Goal: Contribute content: Contribute content

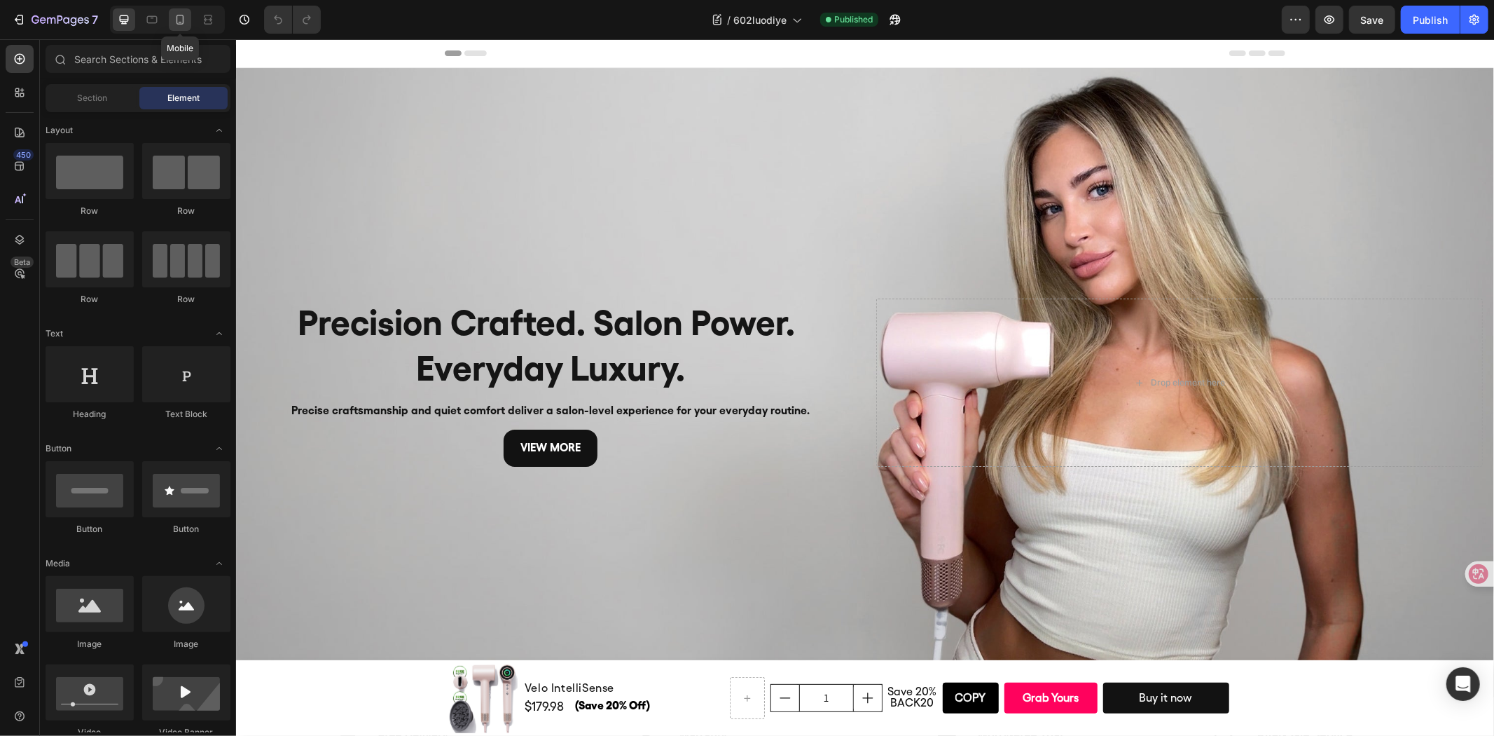
click at [187, 15] on div at bounding box center [180, 19] width 22 height 22
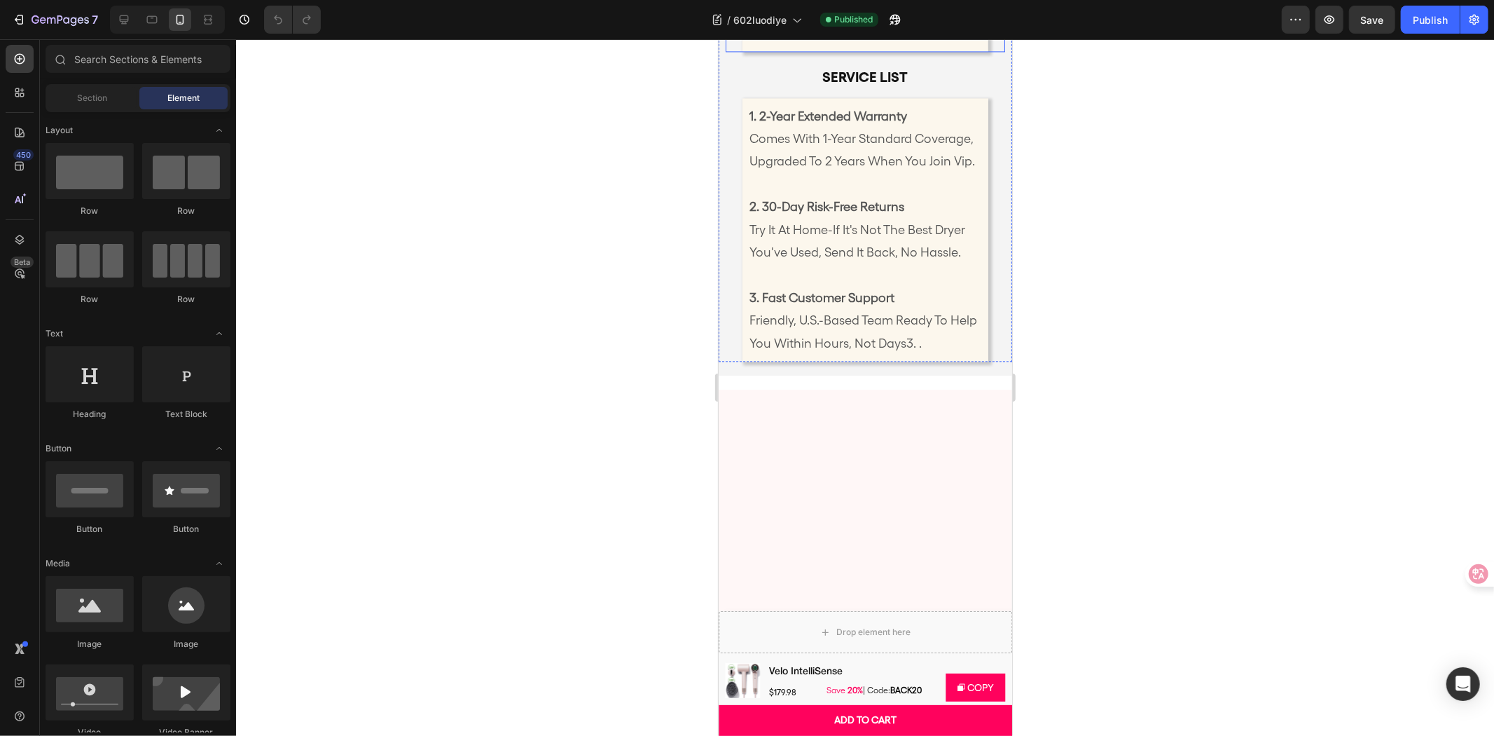
scroll to position [6772, 0]
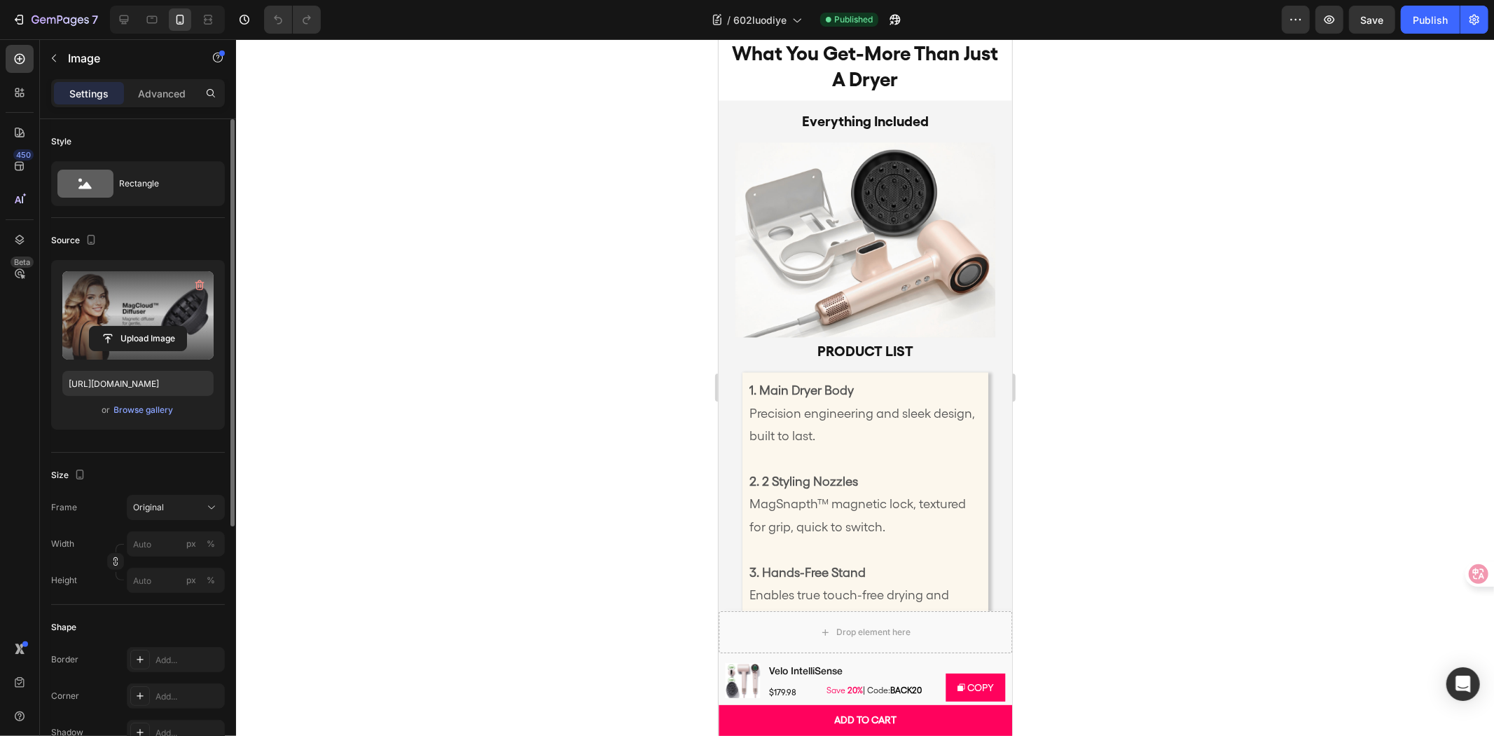
click at [127, 294] on label at bounding box center [137, 315] width 151 height 88
click at [127, 327] on input "file" at bounding box center [138, 339] width 97 height 24
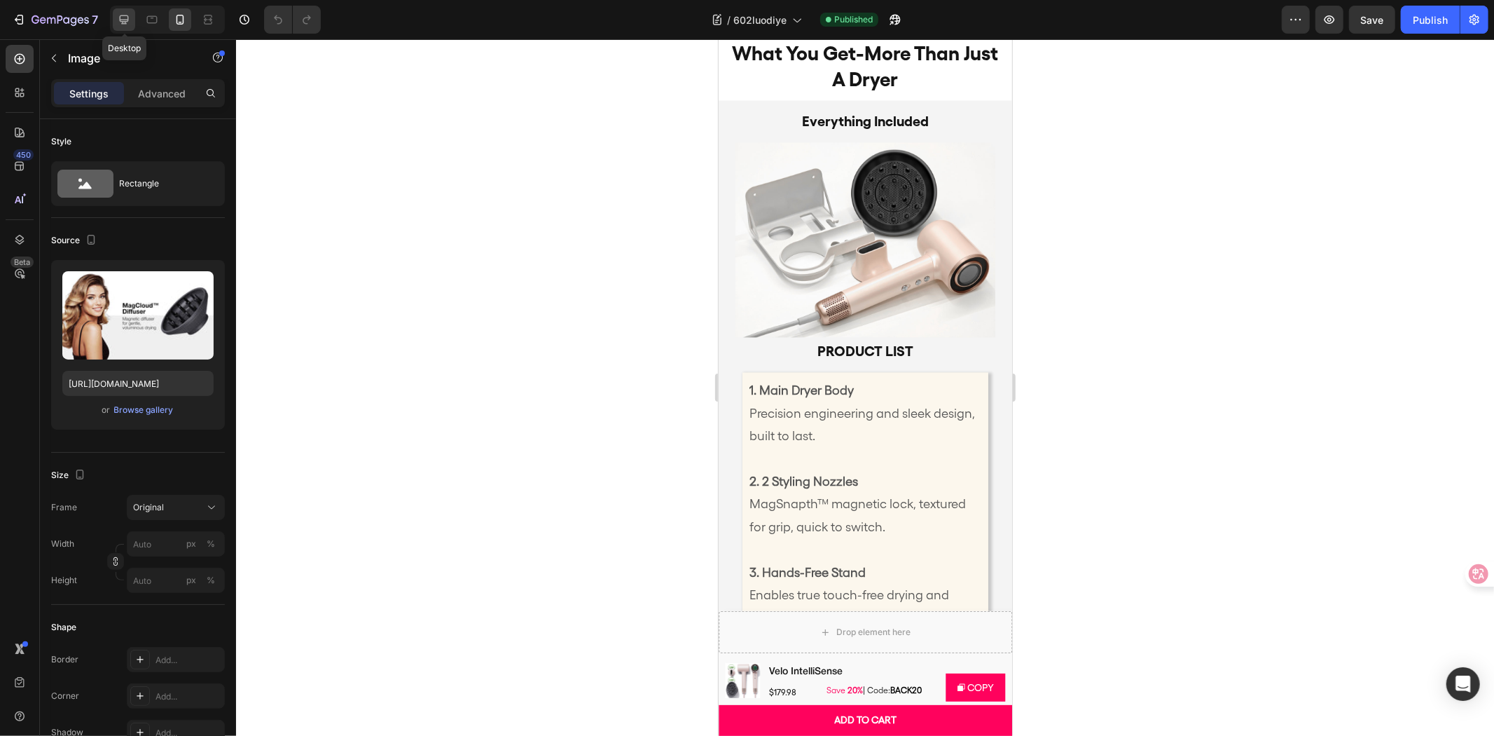
click at [127, 10] on div at bounding box center [124, 19] width 22 height 22
type input "[URL][DOMAIN_NAME]"
type input "100"
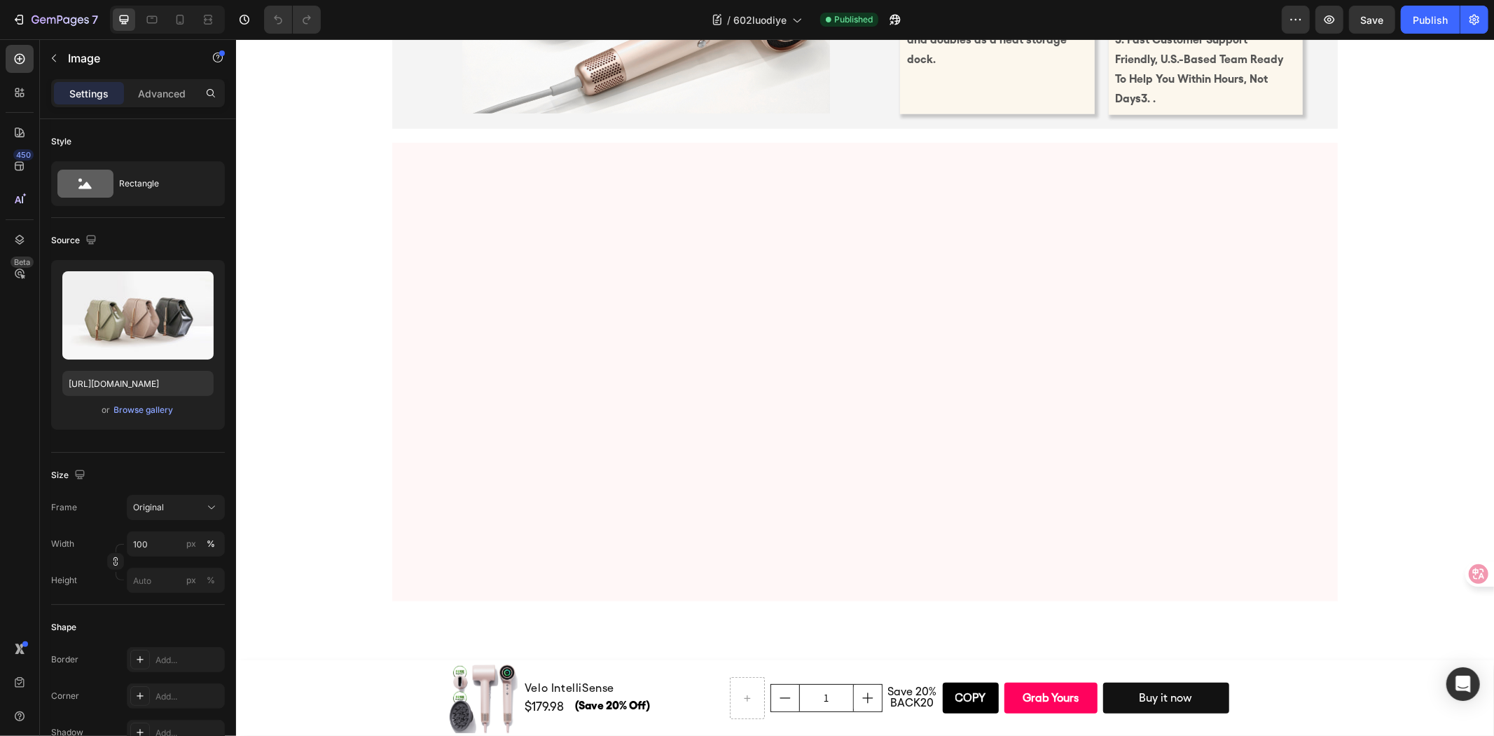
scroll to position [5677, 0]
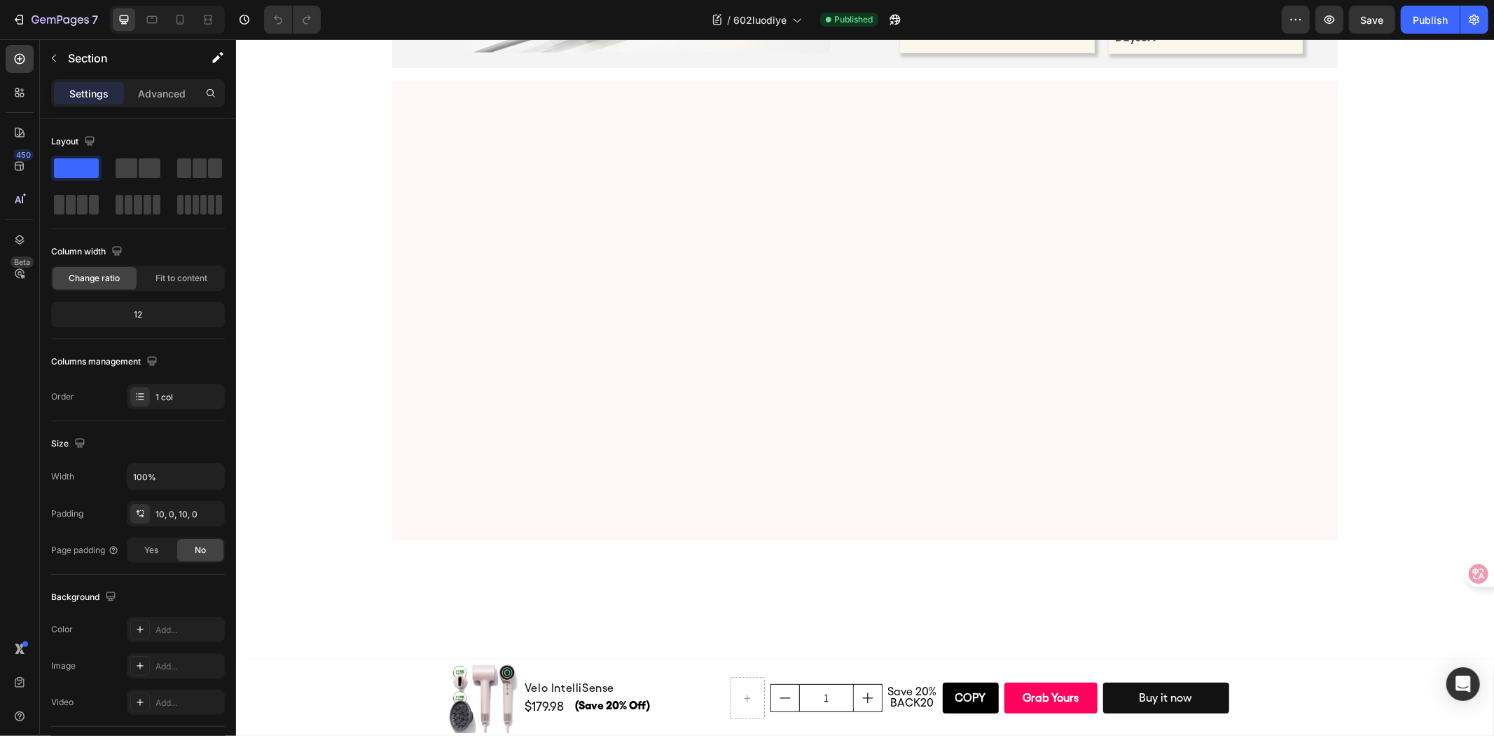
click at [179, 90] on p "Advanced" at bounding box center [162, 93] width 48 height 15
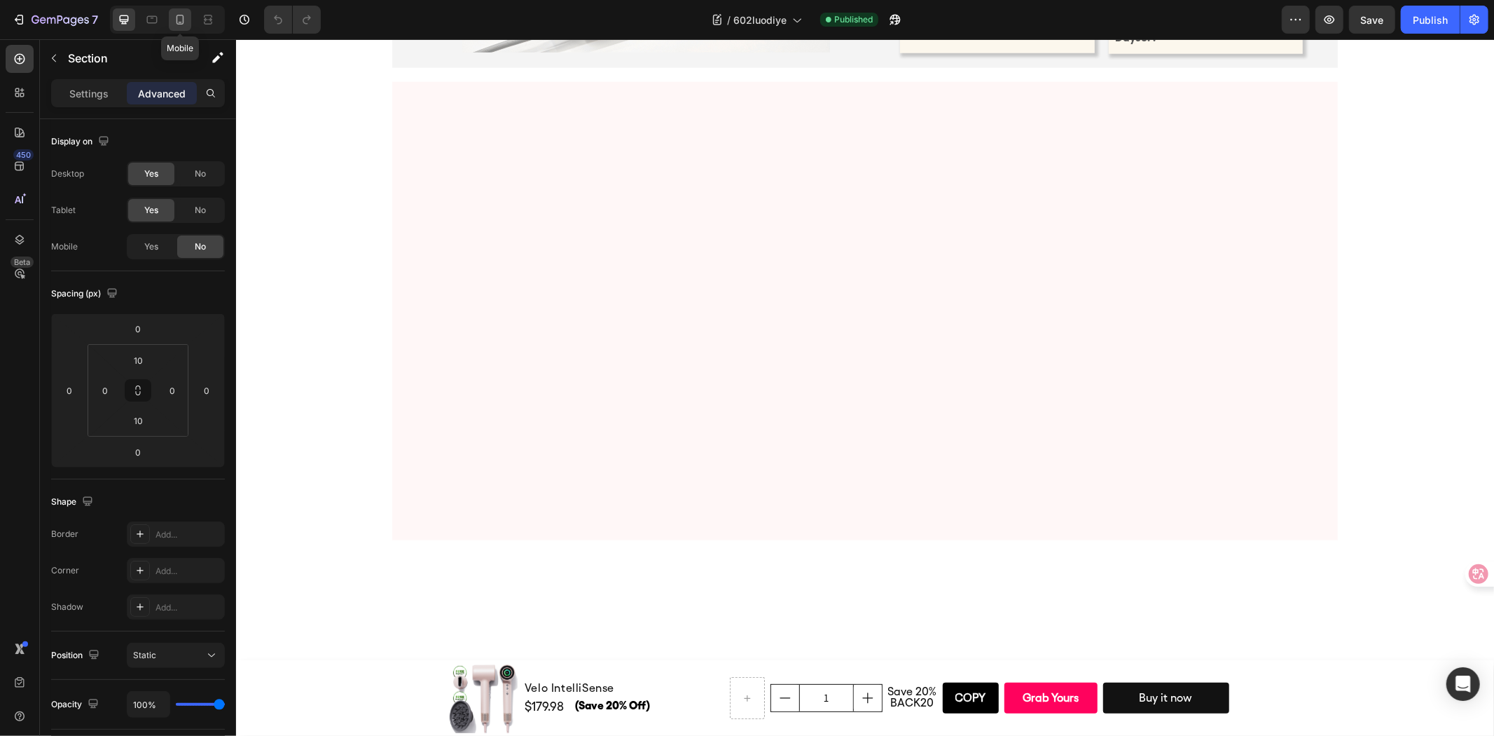
click at [173, 29] on div at bounding box center [180, 19] width 22 height 22
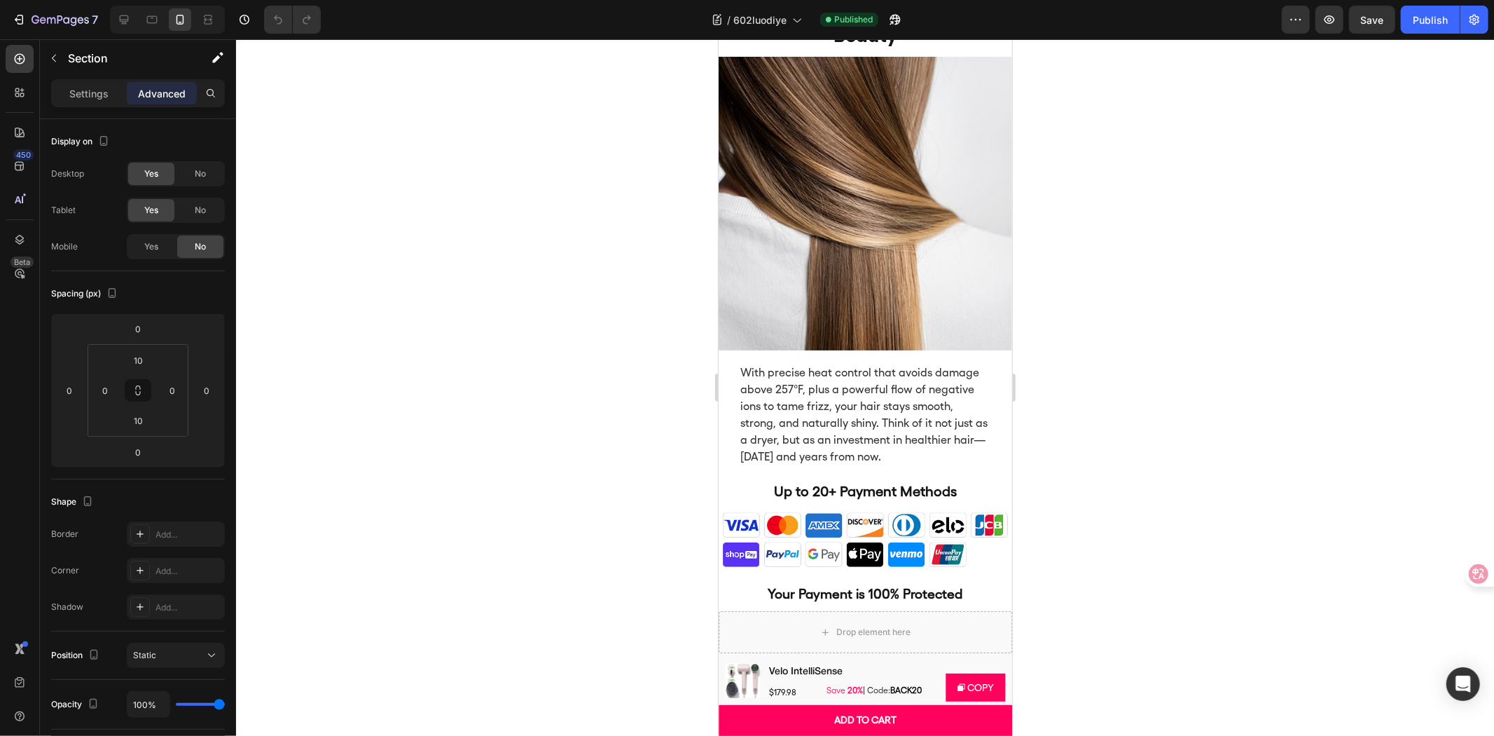
scroll to position [6041, 0]
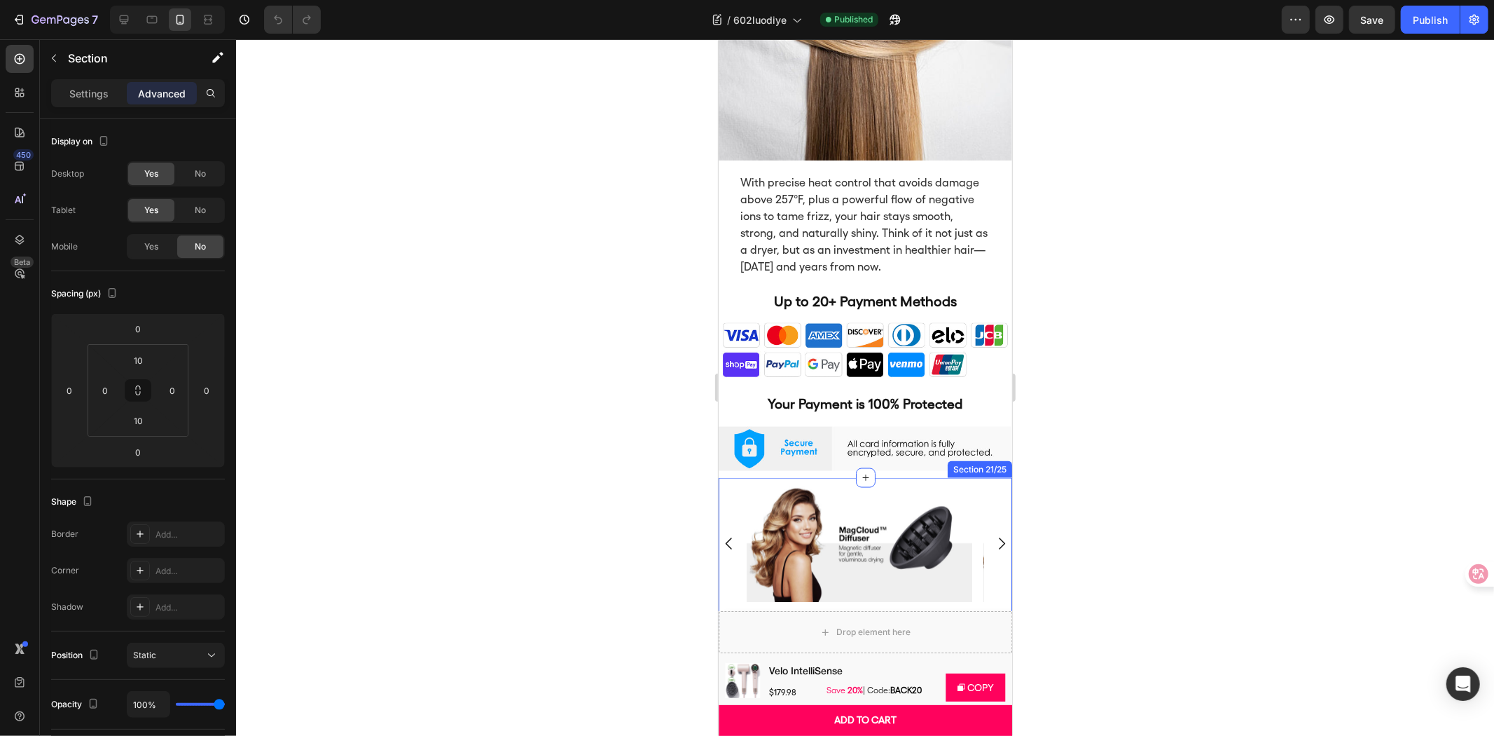
click at [798, 477] on div "Image Image Carousel Section 21/25" at bounding box center [865, 552] width 294 height 151
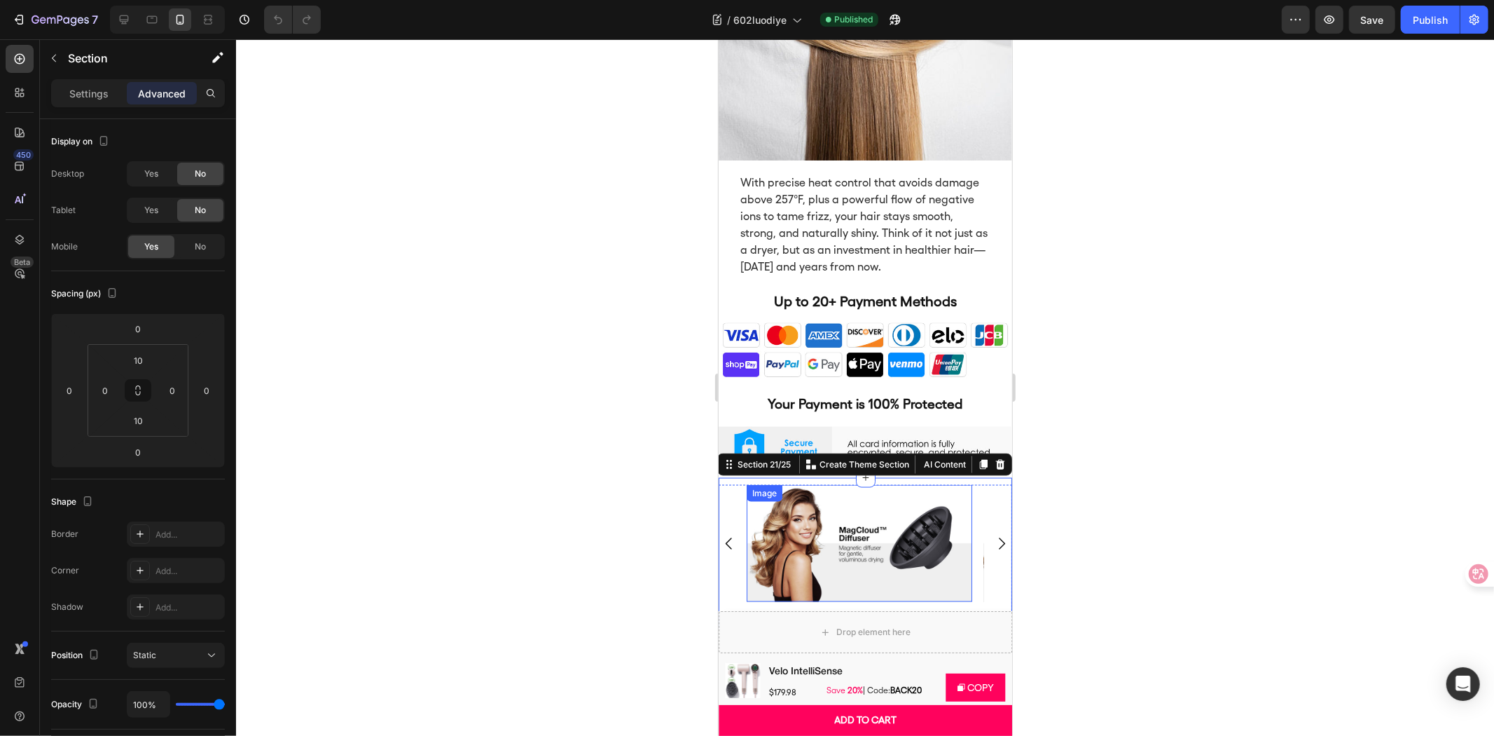
click at [918, 516] on img at bounding box center [859, 542] width 226 height 117
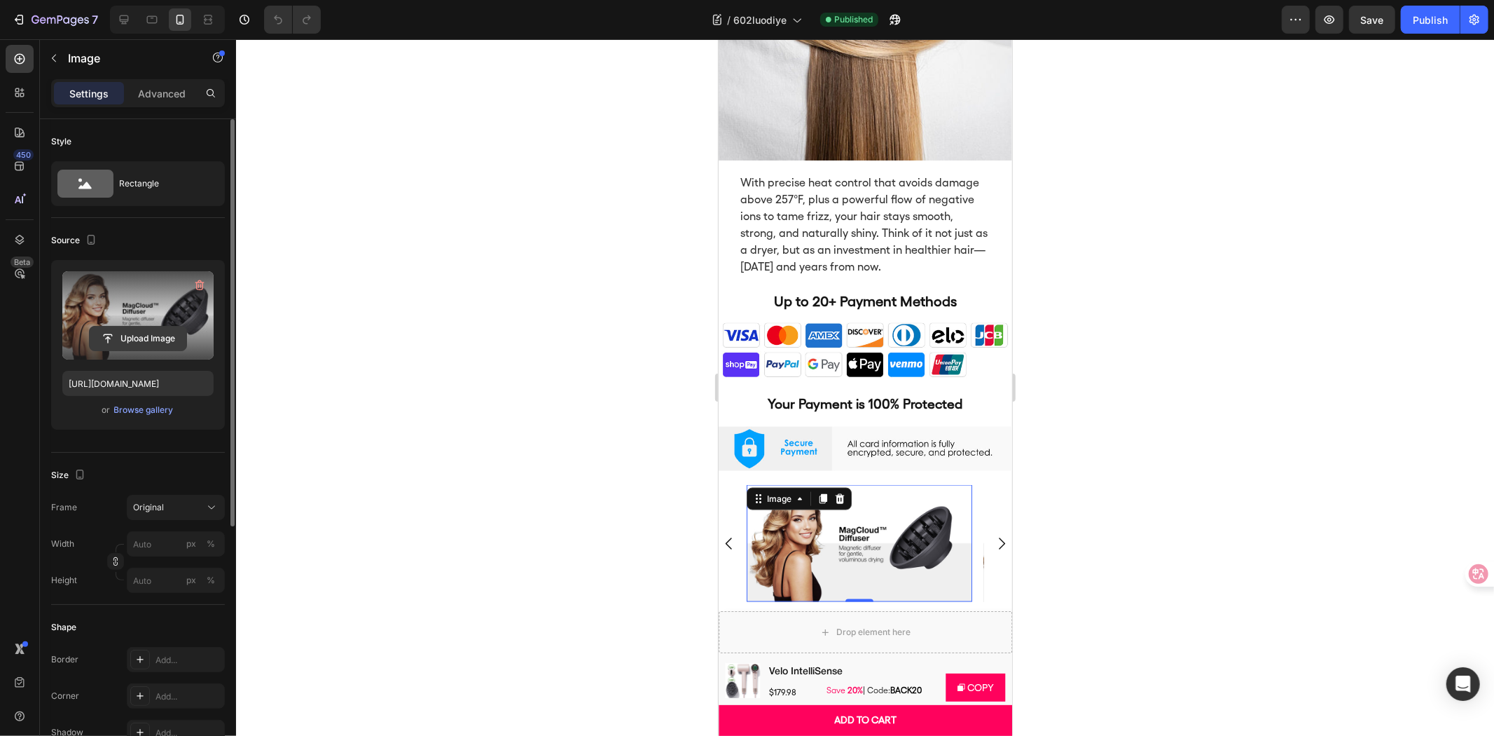
click at [165, 332] on input "file" at bounding box center [138, 339] width 97 height 24
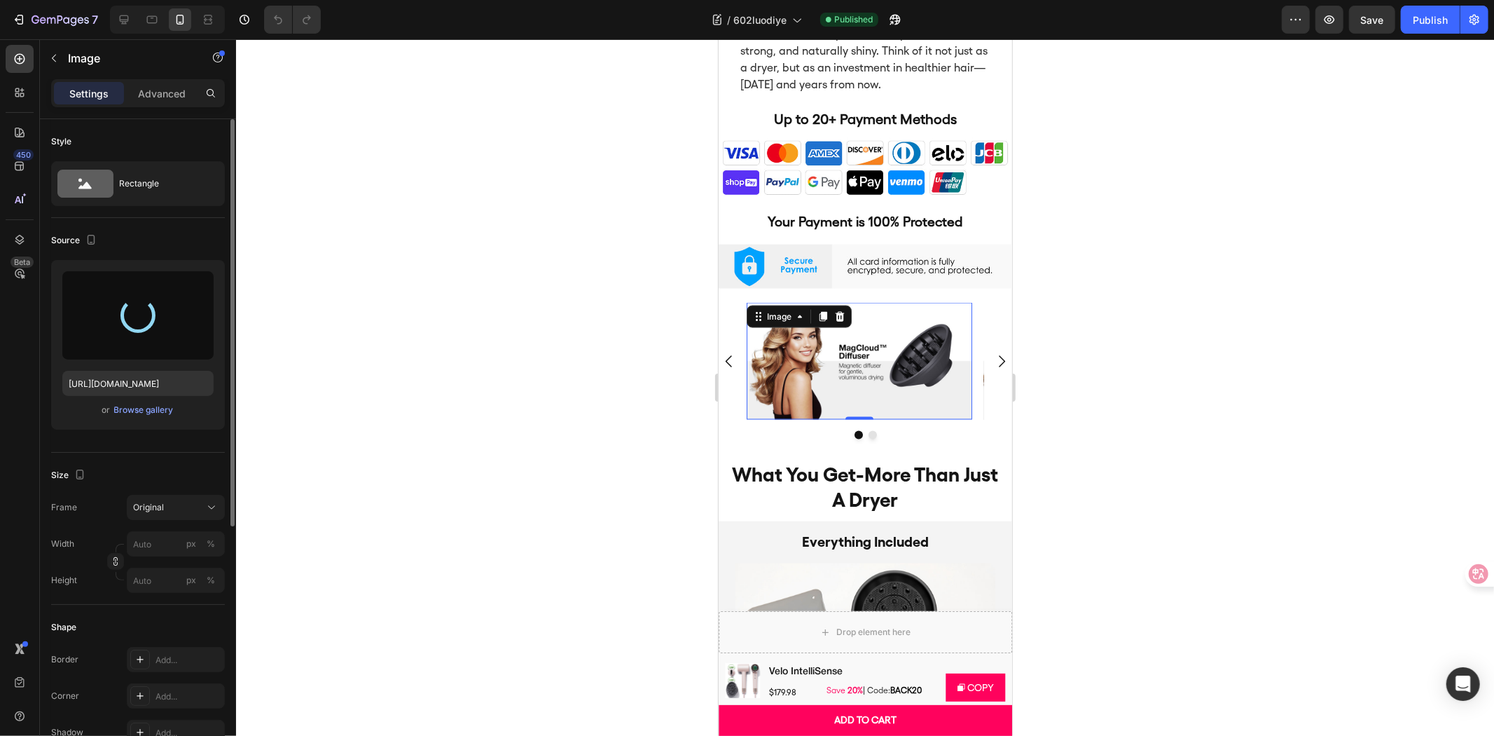
scroll to position [6274, 0]
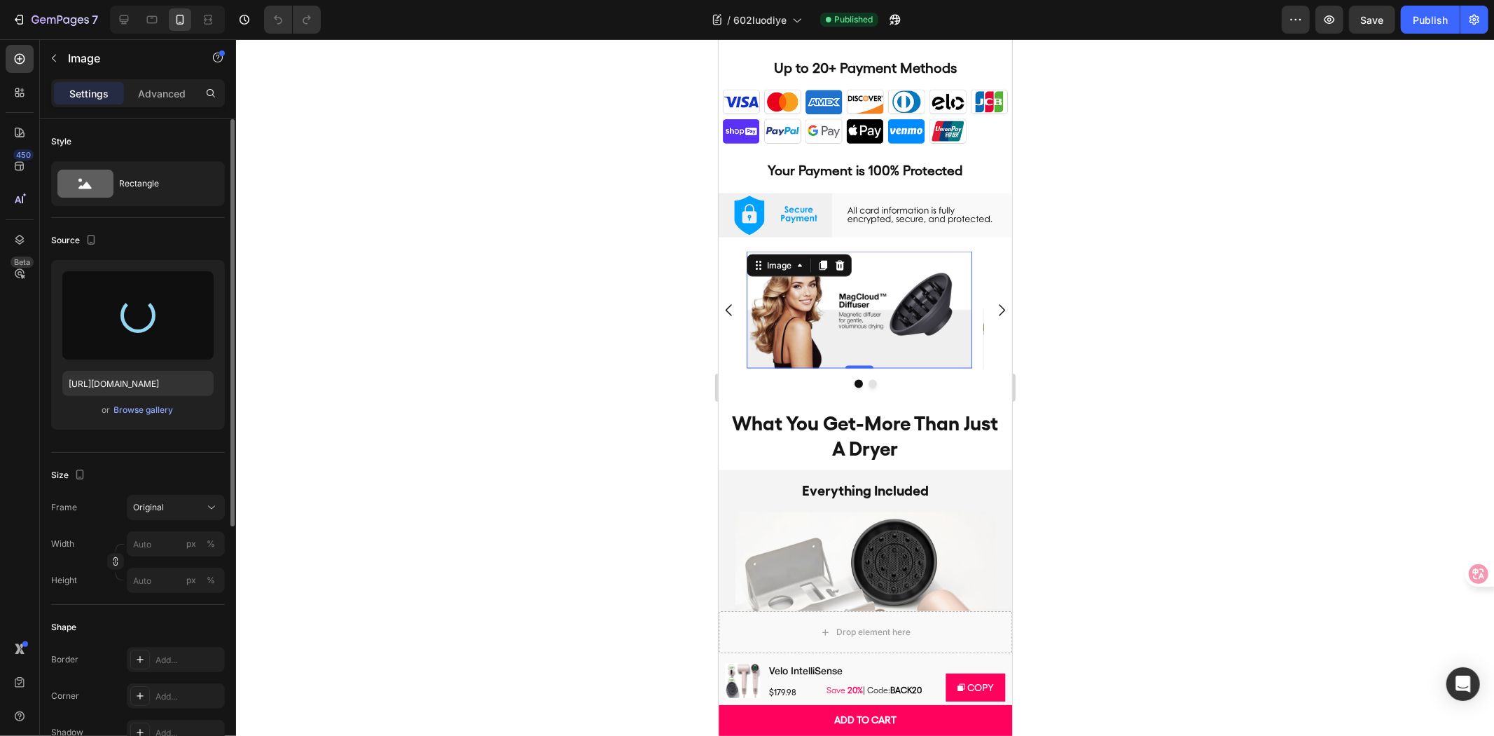
type input "[URL][DOMAIN_NAME]"
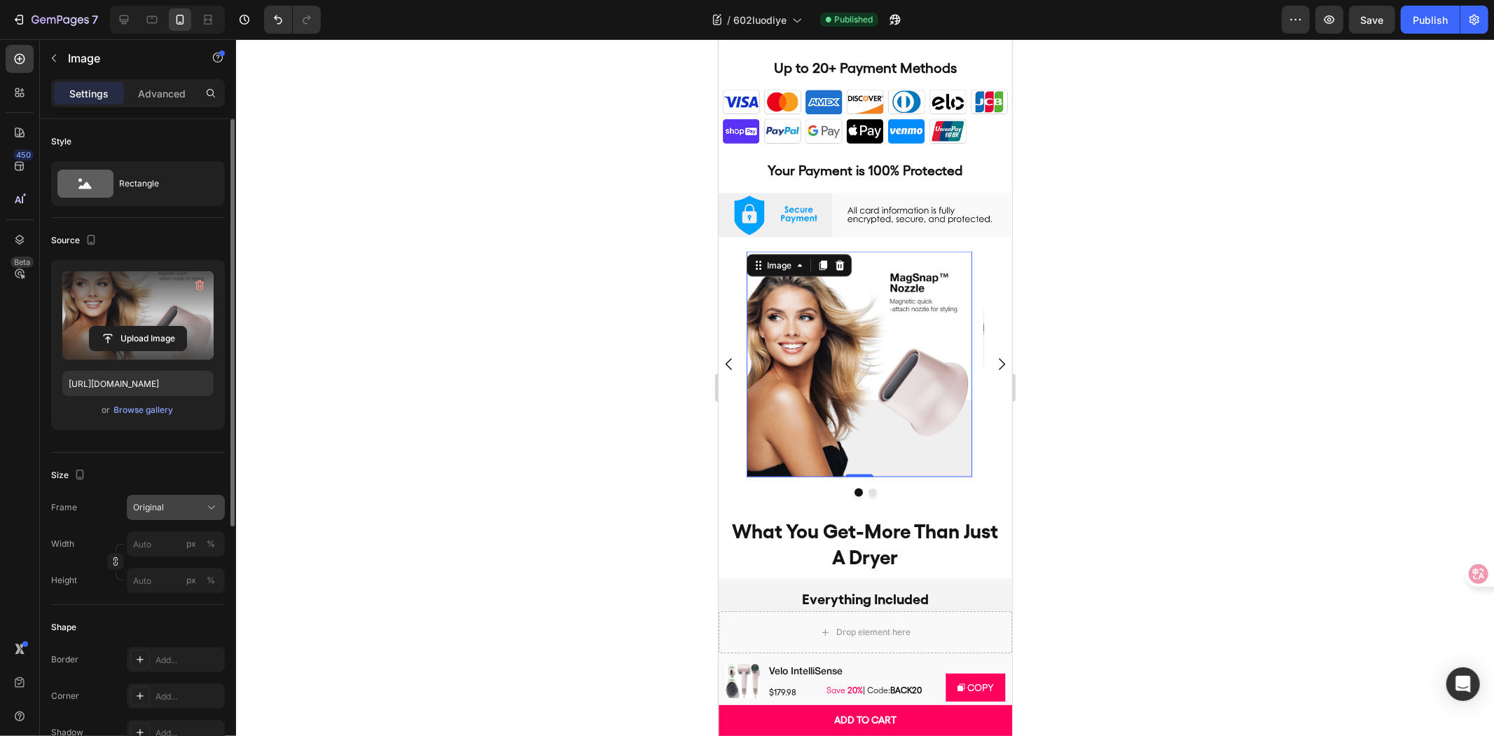
click at [164, 505] on div "Original" at bounding box center [167, 507] width 69 height 13
click at [151, 648] on span "Custom" at bounding box center [147, 646] width 31 height 13
click at [187, 549] on div "Custom" at bounding box center [175, 542] width 85 height 14
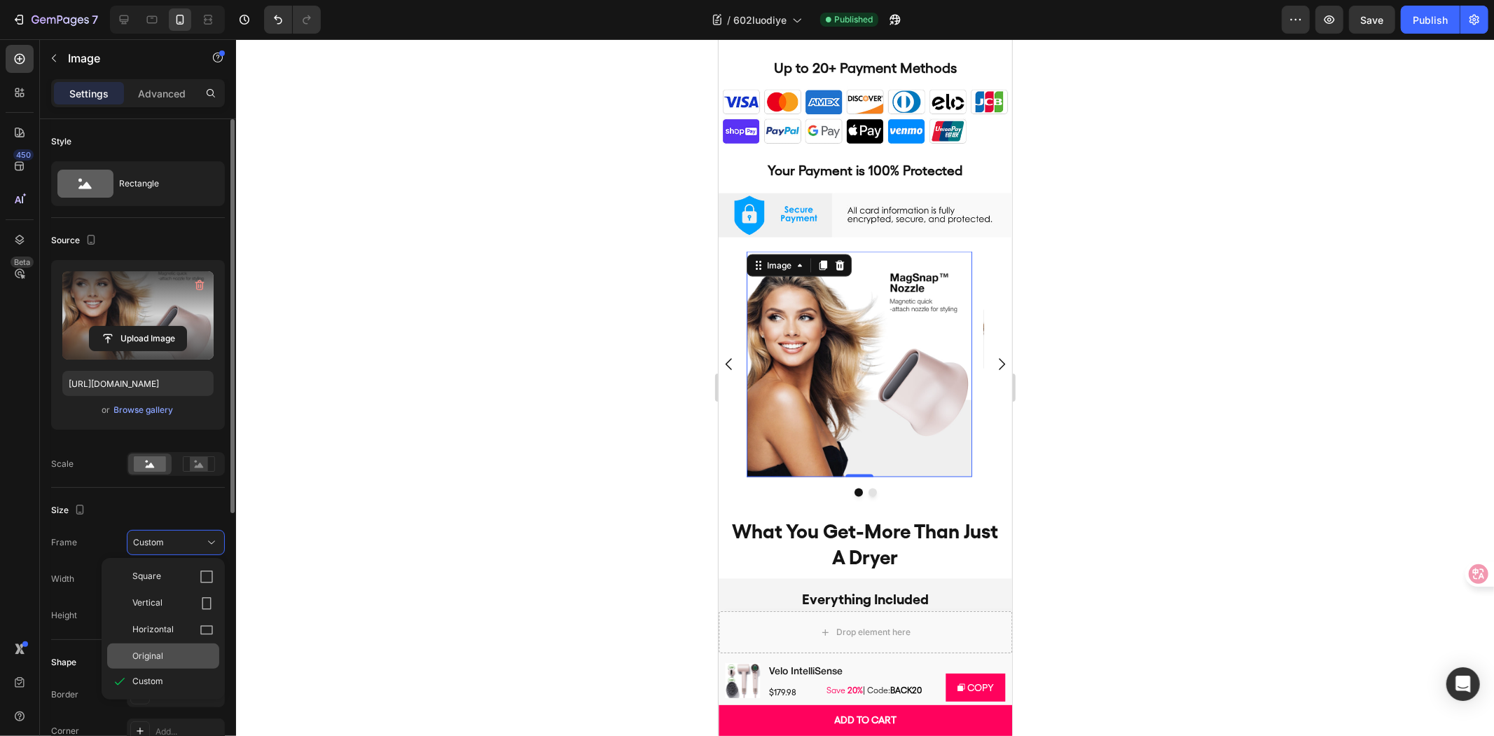
click at [155, 648] on div "Original" at bounding box center [163, 655] width 112 height 25
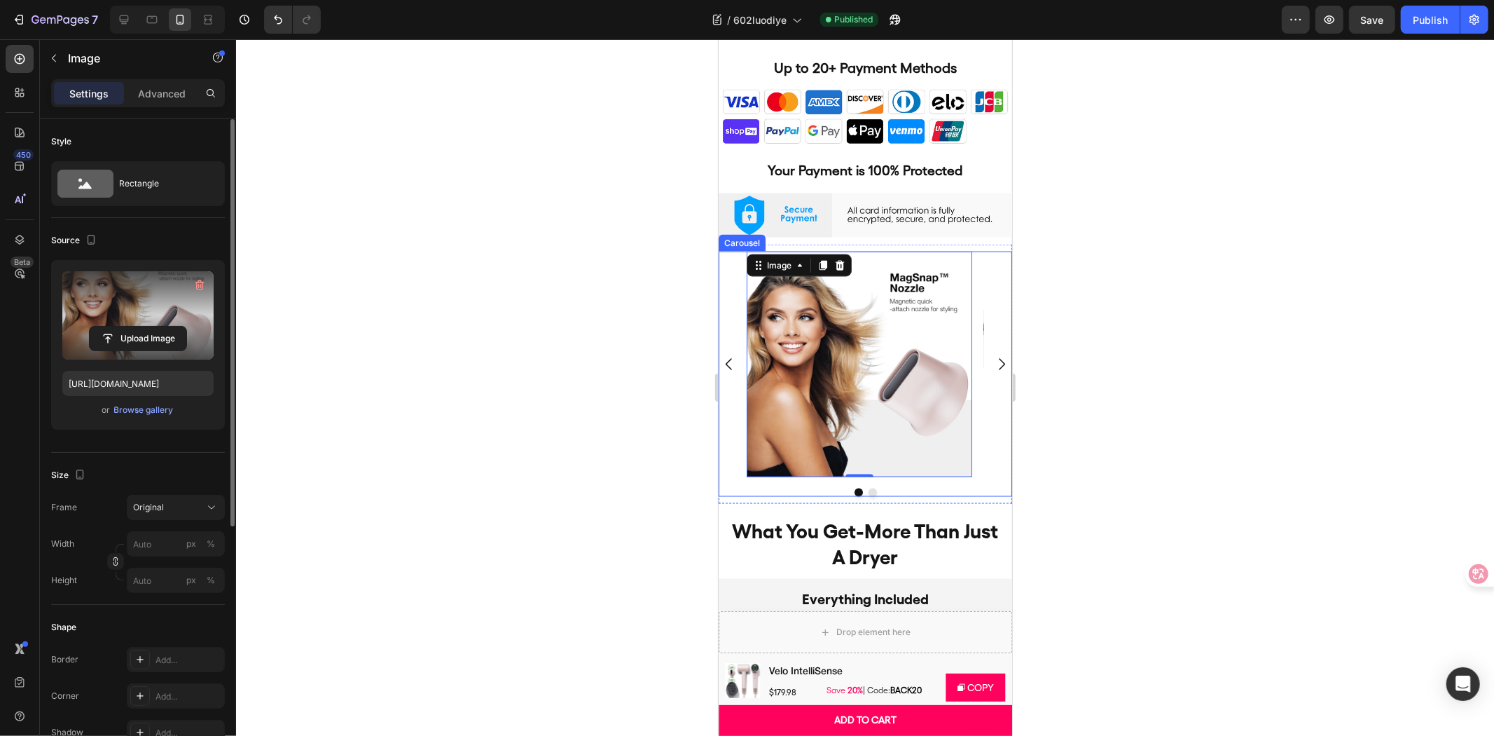
click at [993, 355] on icon "Carousel Next Arrow" at bounding box center [1001, 363] width 17 height 17
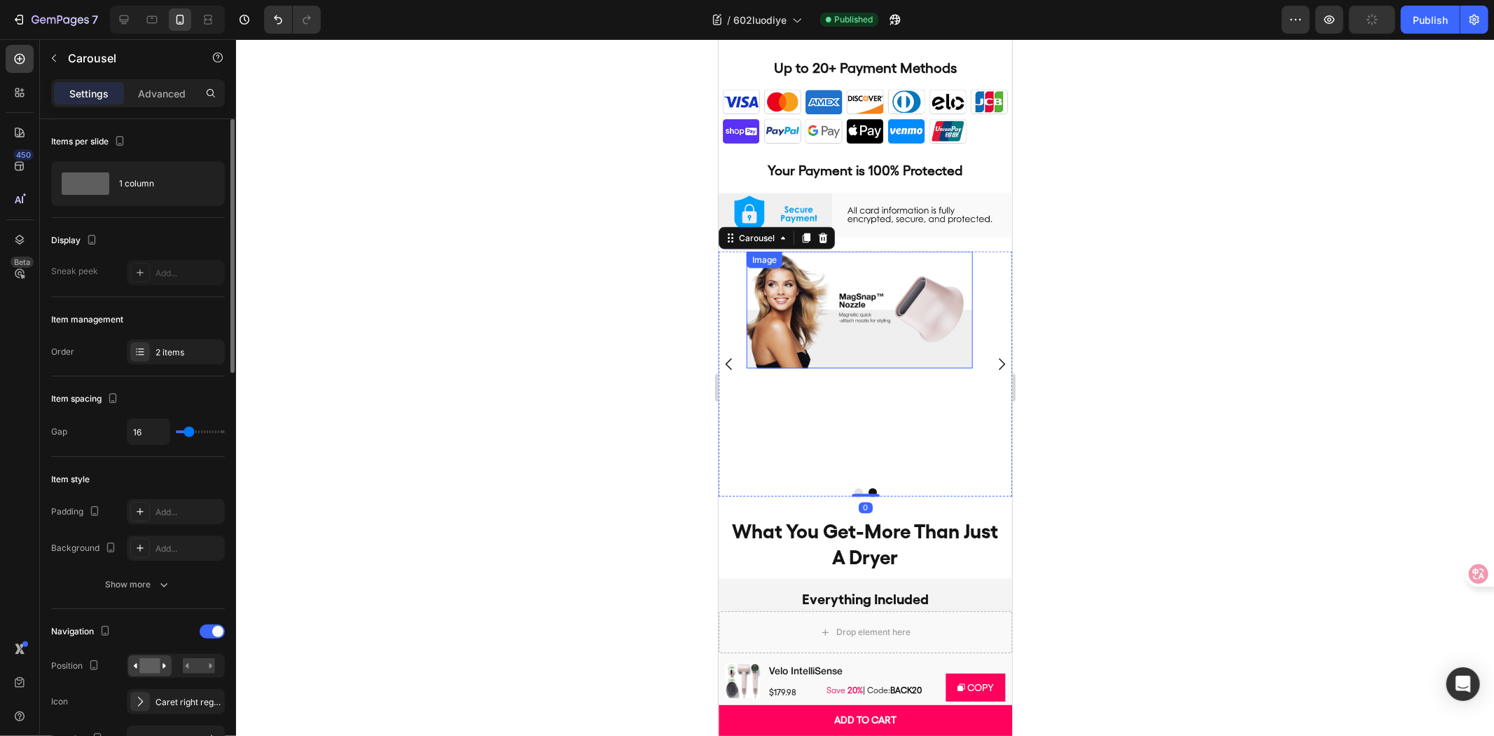
click at [889, 325] on img at bounding box center [859, 309] width 226 height 117
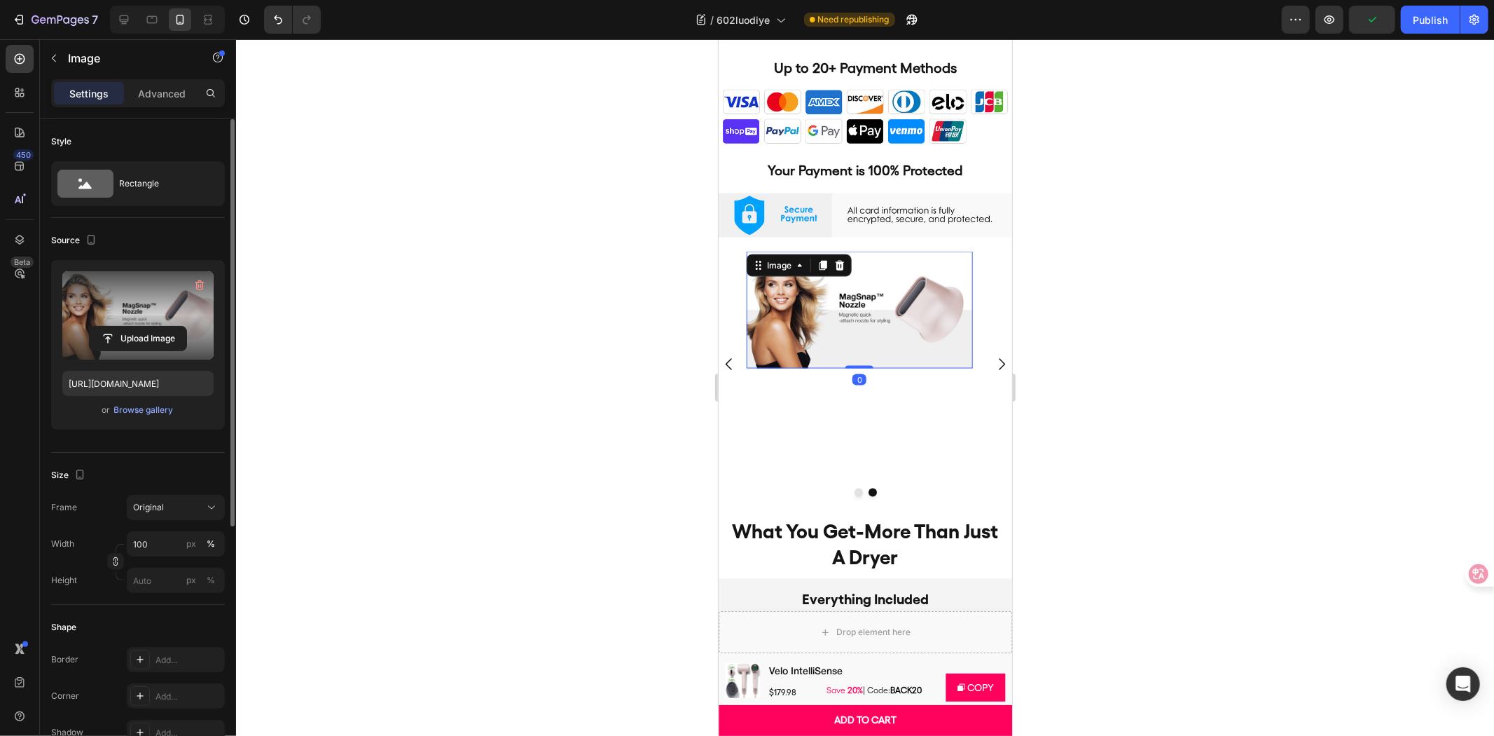
click at [147, 318] on label at bounding box center [137, 315] width 151 height 88
click at [147, 327] on input "file" at bounding box center [138, 339] width 97 height 24
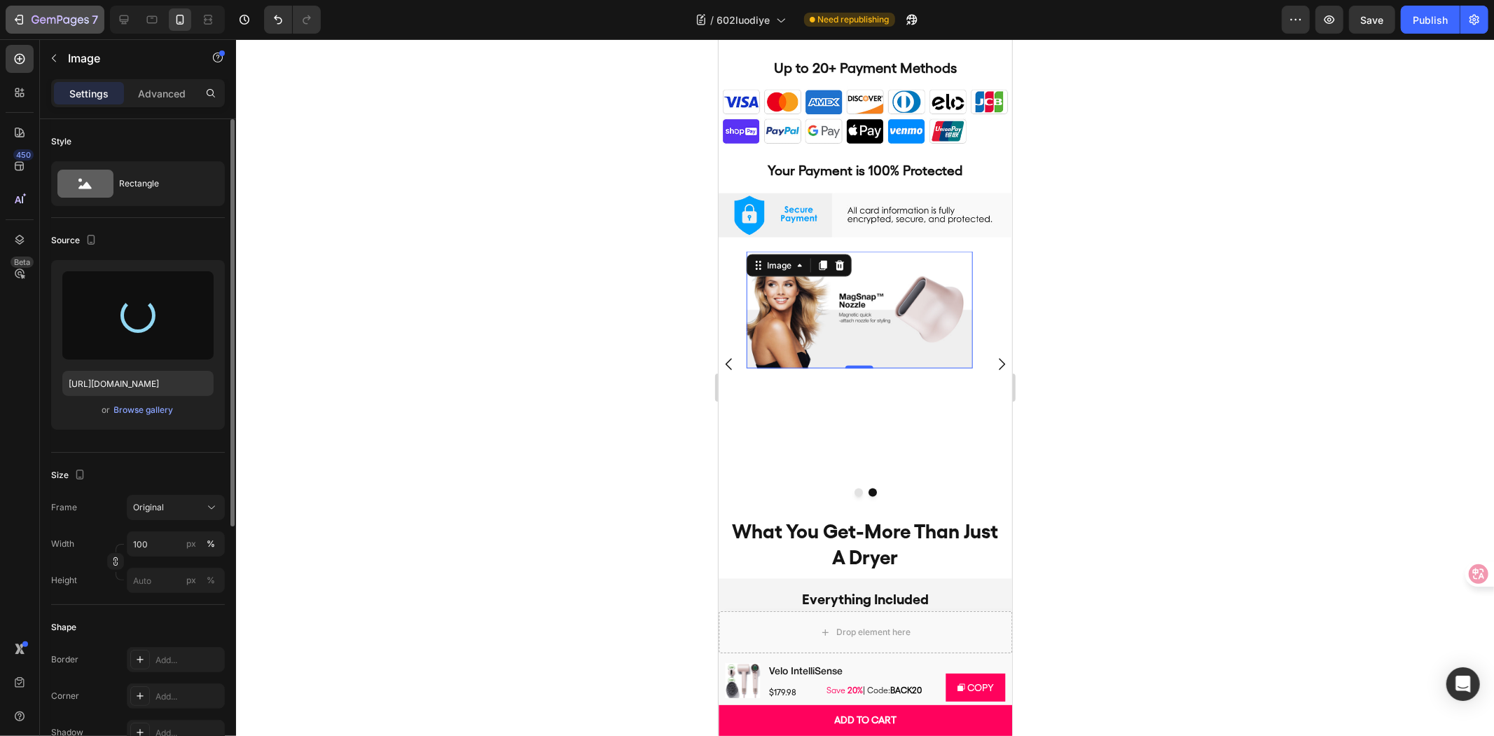
type input "[URL][DOMAIN_NAME]"
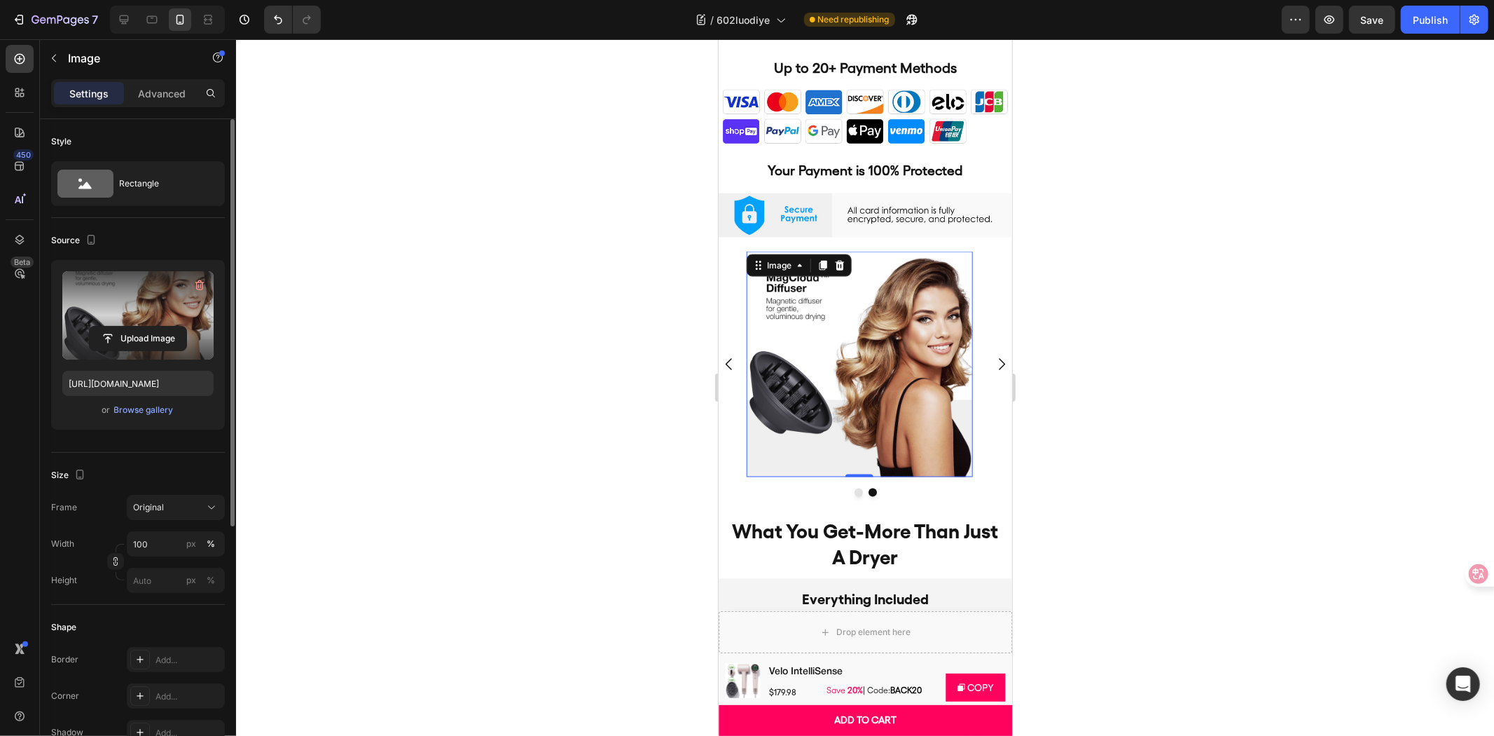
click at [1189, 365] on div at bounding box center [865, 387] width 1258 height 696
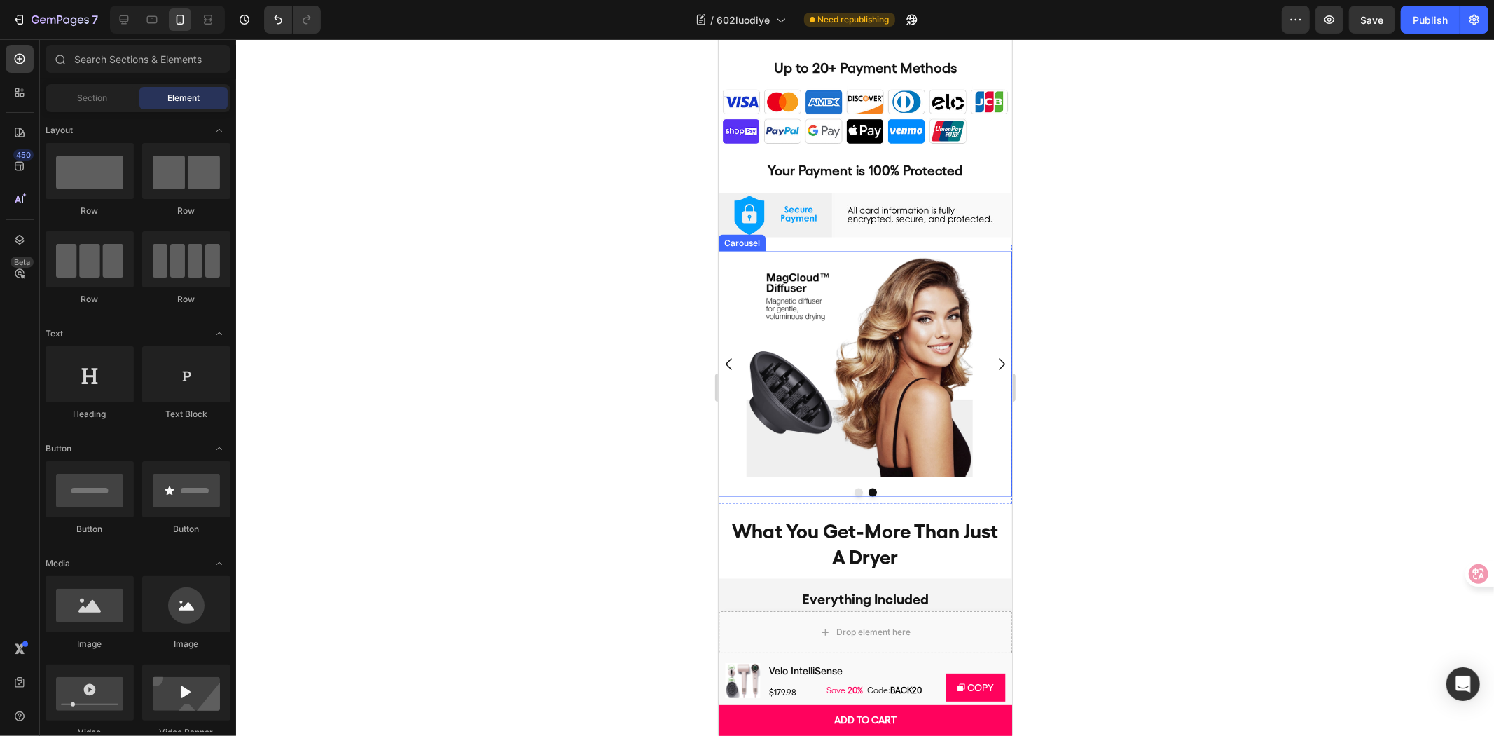
click at [993, 355] on icon "Carousel Next Arrow" at bounding box center [1001, 363] width 17 height 17
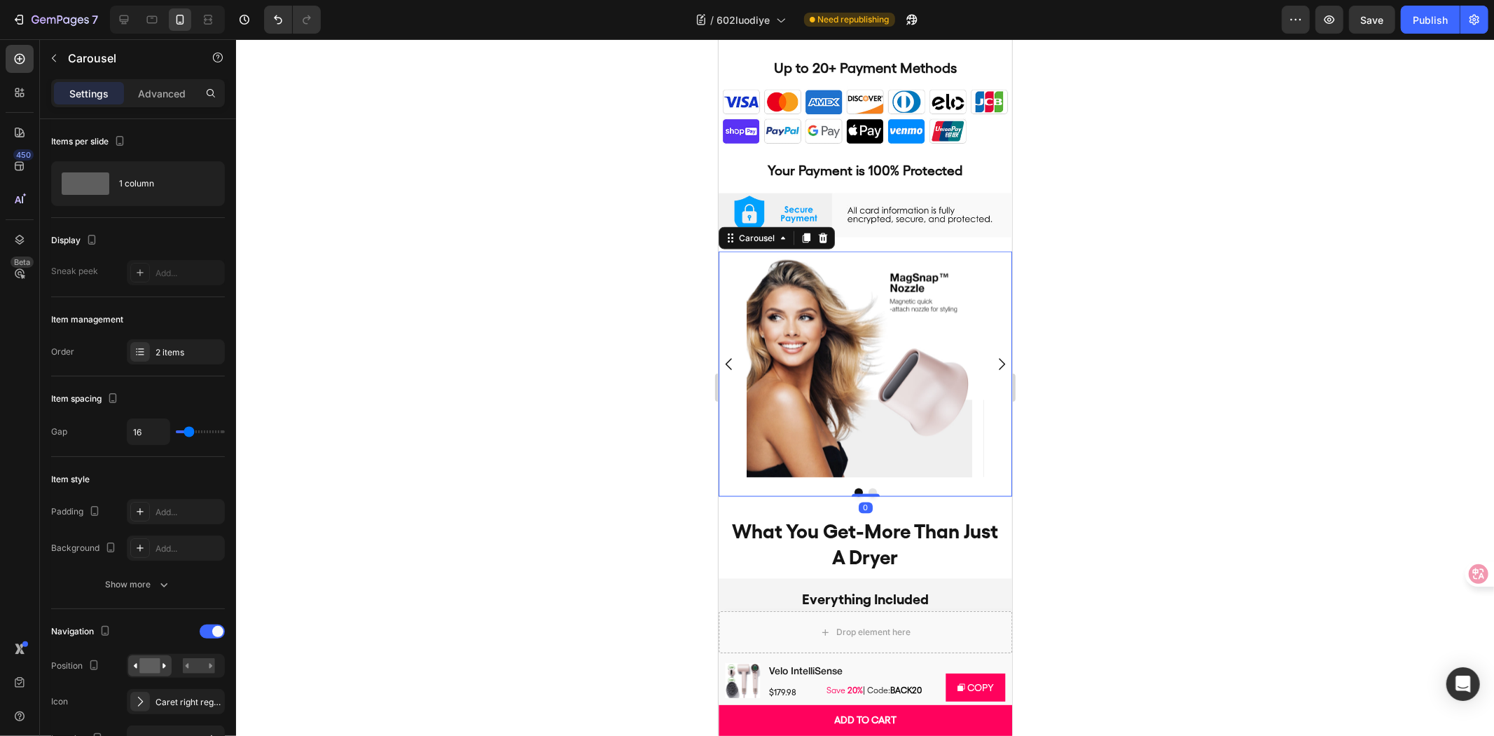
click at [993, 355] on icon "Carousel Next Arrow" at bounding box center [1001, 363] width 17 height 17
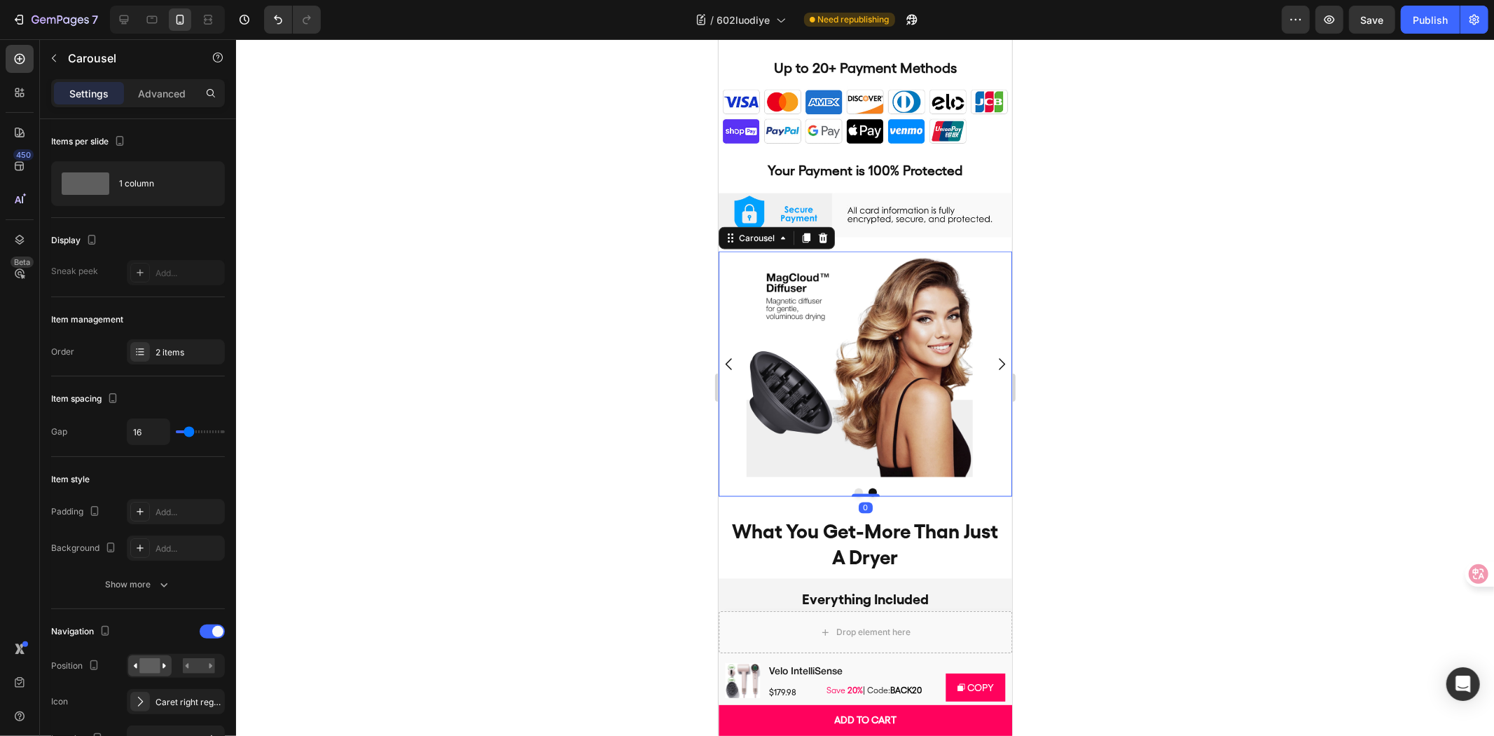
click at [993, 355] on icon "Carousel Next Arrow" at bounding box center [1001, 363] width 17 height 17
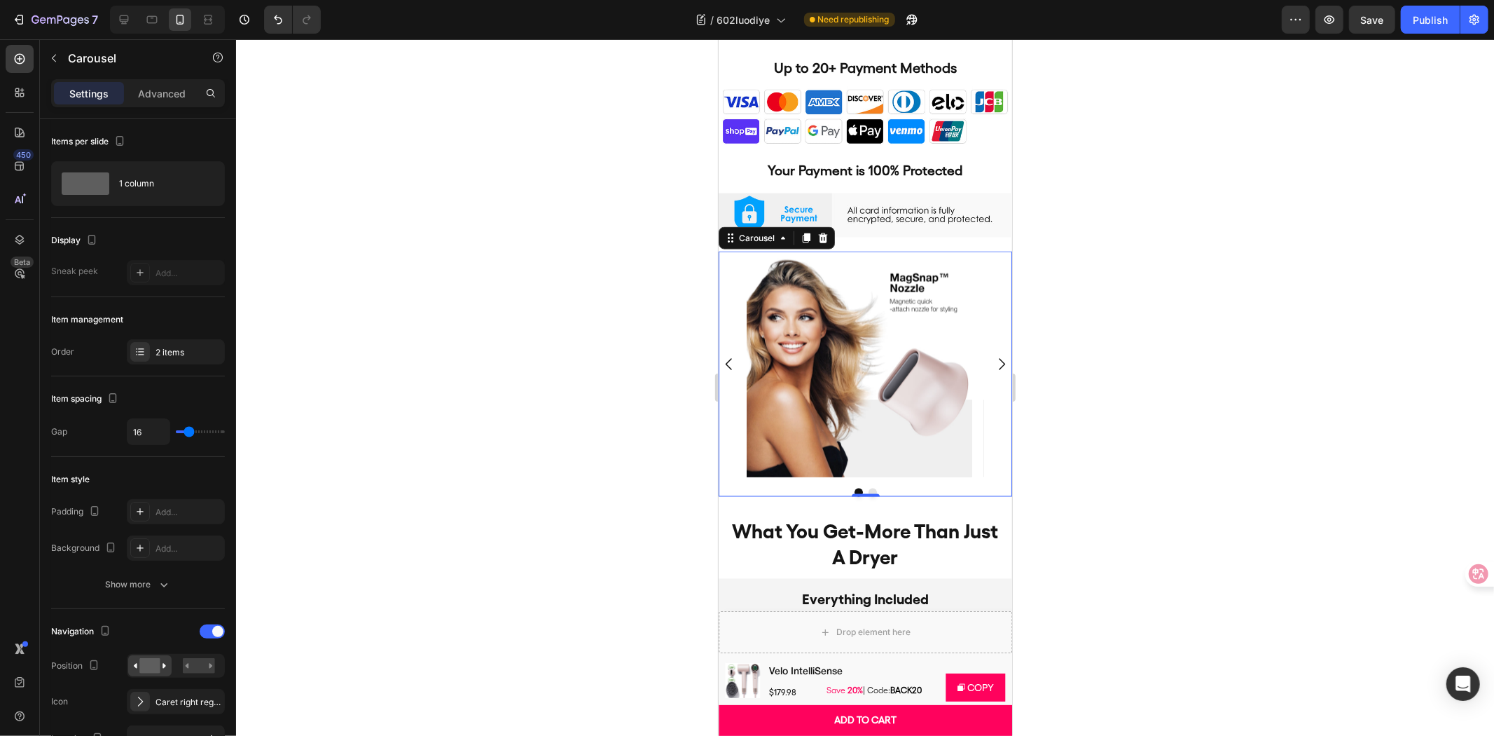
click at [1136, 346] on div at bounding box center [865, 387] width 1258 height 696
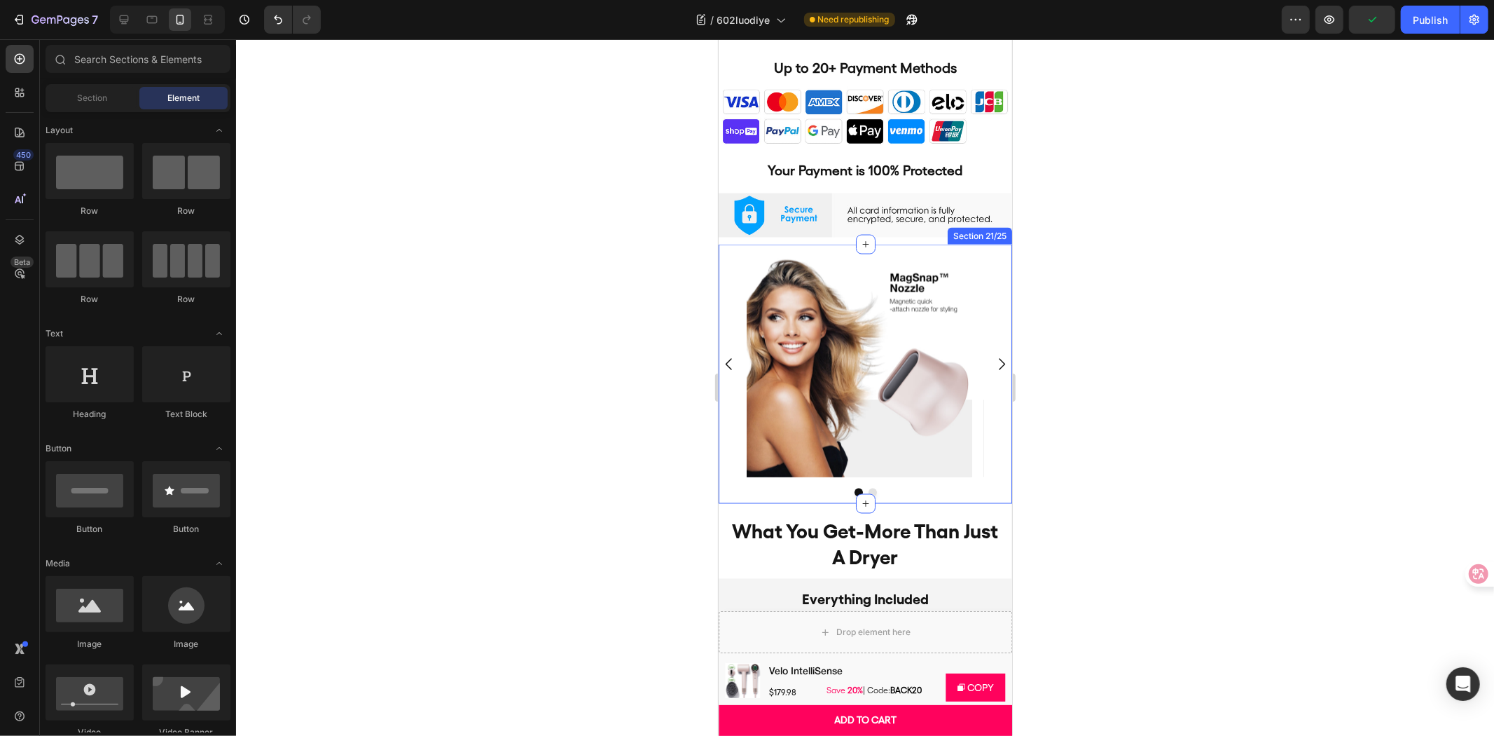
click at [894, 244] on div "Image Image Carousel Section 21/25" at bounding box center [865, 373] width 294 height 259
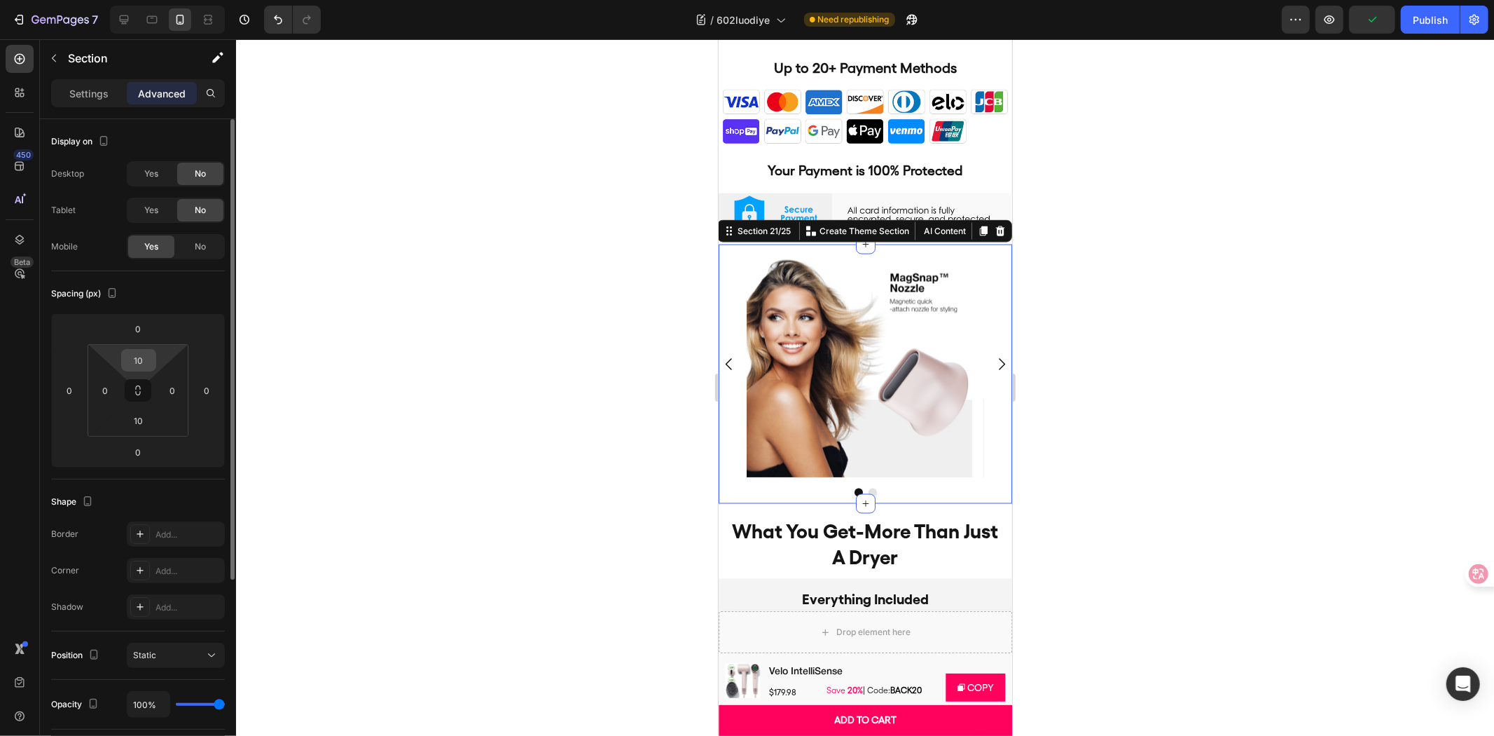
click at [135, 359] on input "10" at bounding box center [139, 360] width 28 height 21
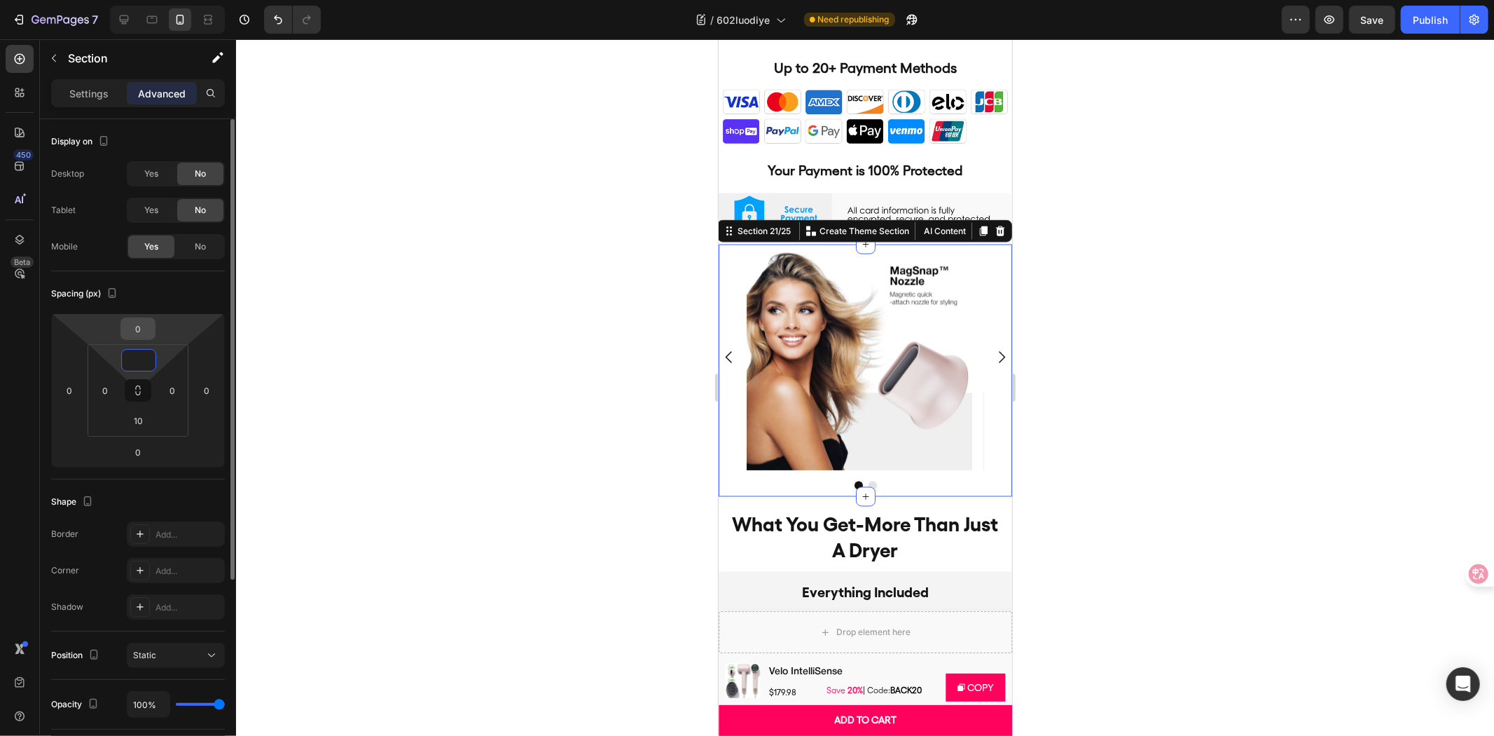
type input "0"
click at [136, 324] on input "0" at bounding box center [138, 328] width 28 height 21
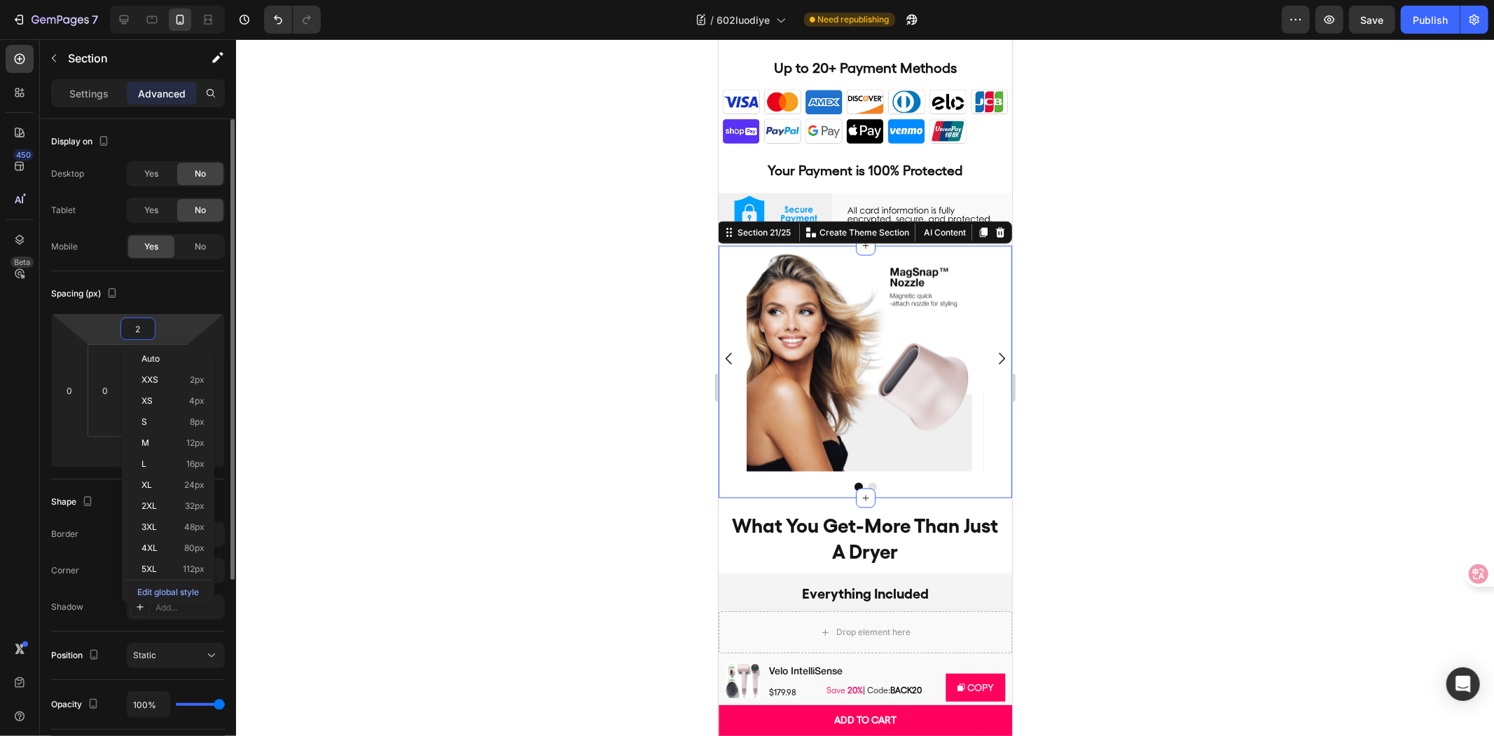
type input "20"
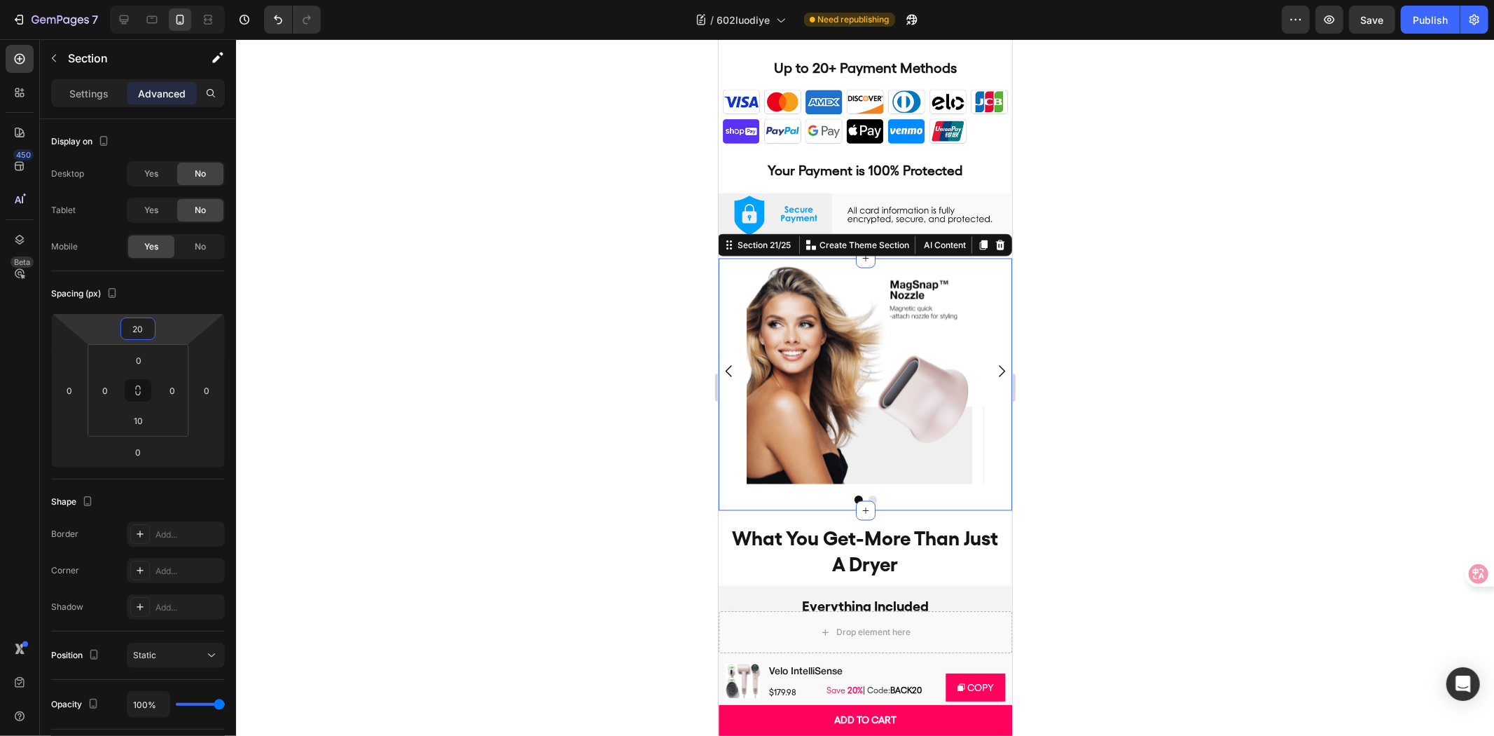
click at [432, 282] on div at bounding box center [865, 387] width 1258 height 696
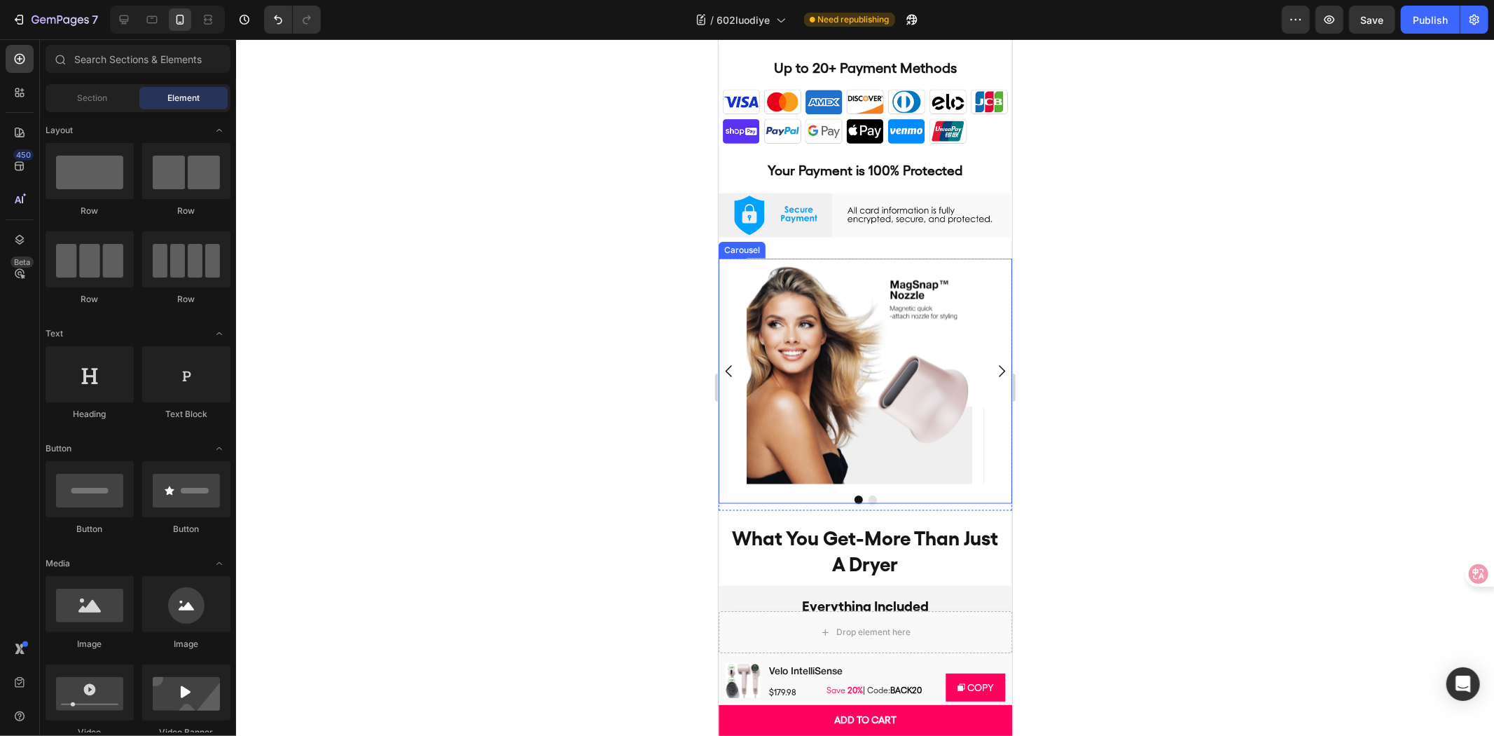
click at [736, 258] on div "Image Image" at bounding box center [865, 371] width 294 height 226
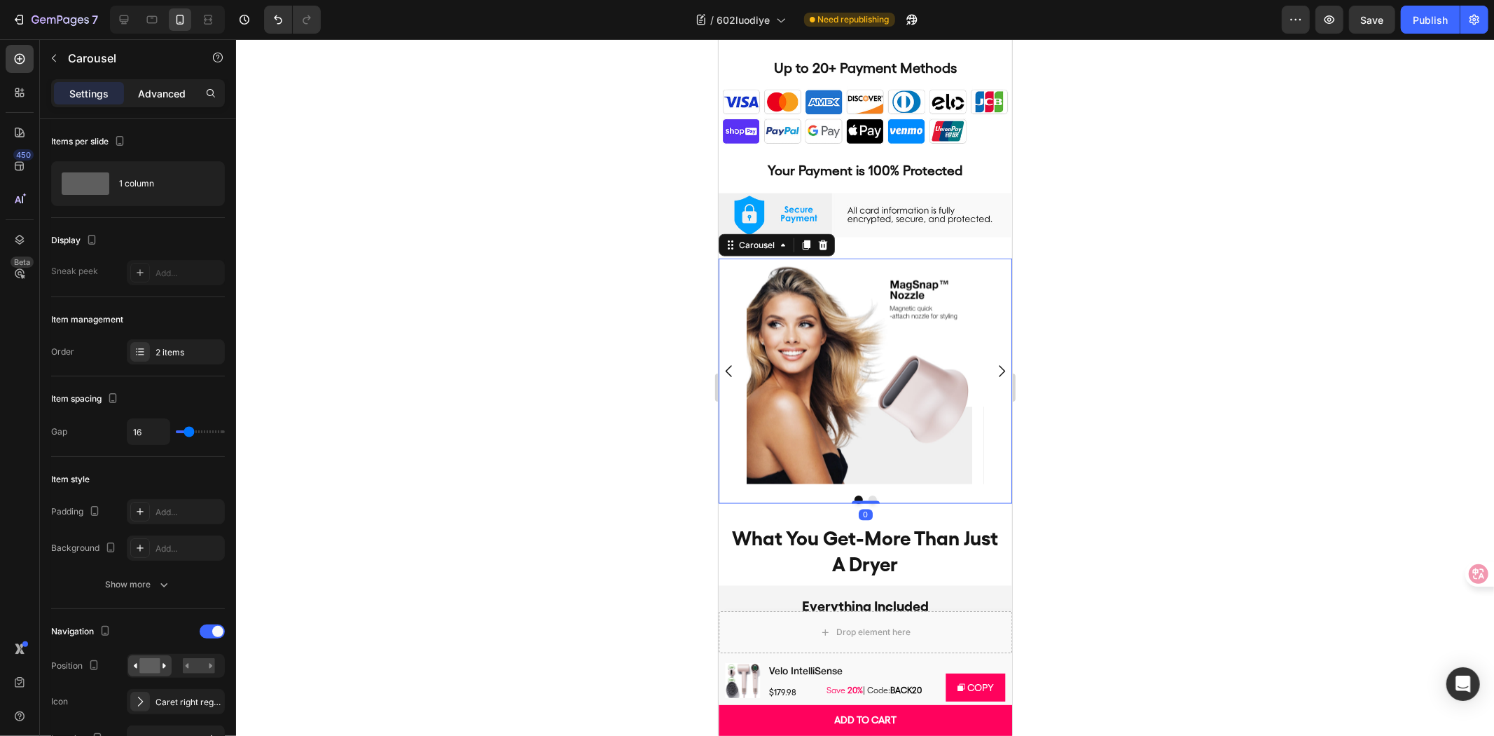
click at [158, 103] on div "Advanced" at bounding box center [162, 93] width 70 height 22
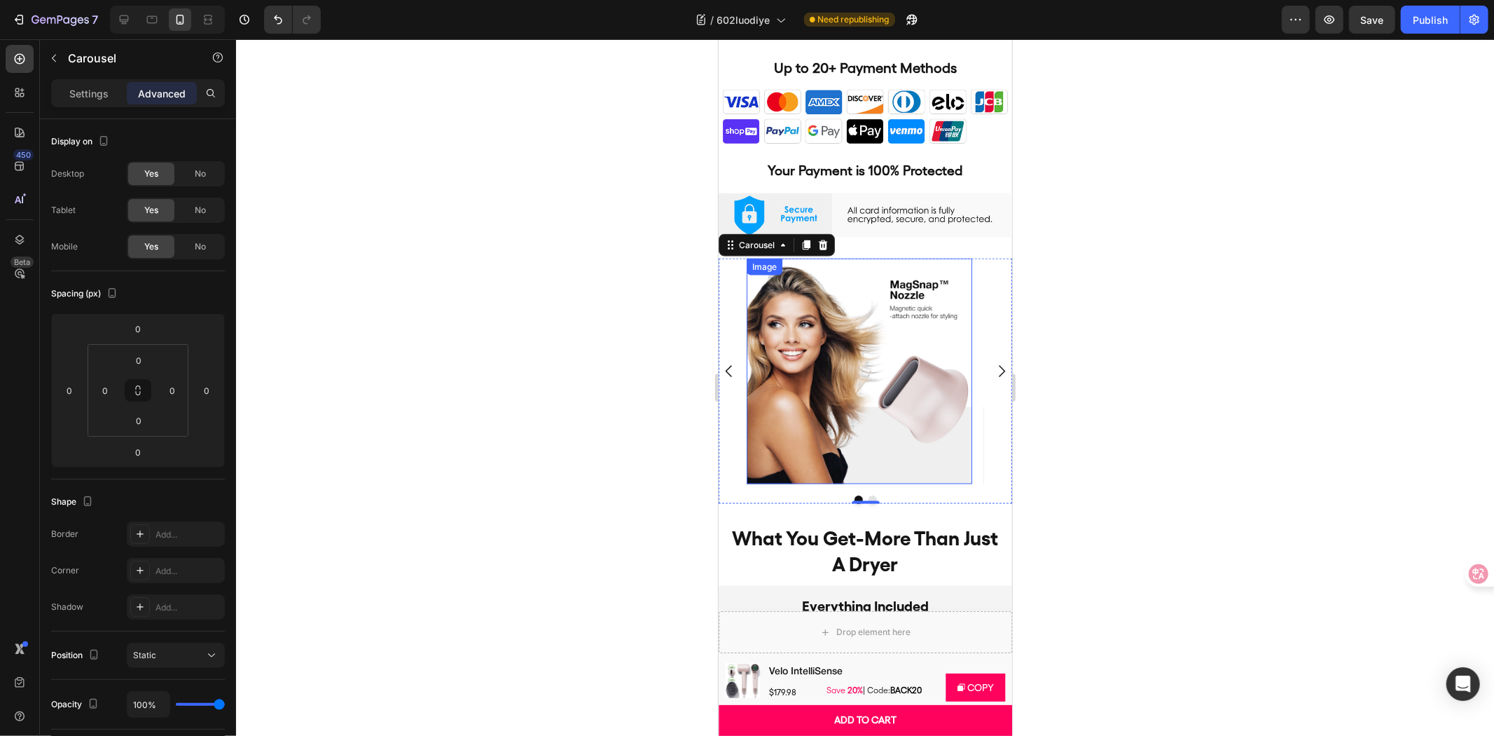
click at [868, 322] on img at bounding box center [859, 371] width 226 height 226
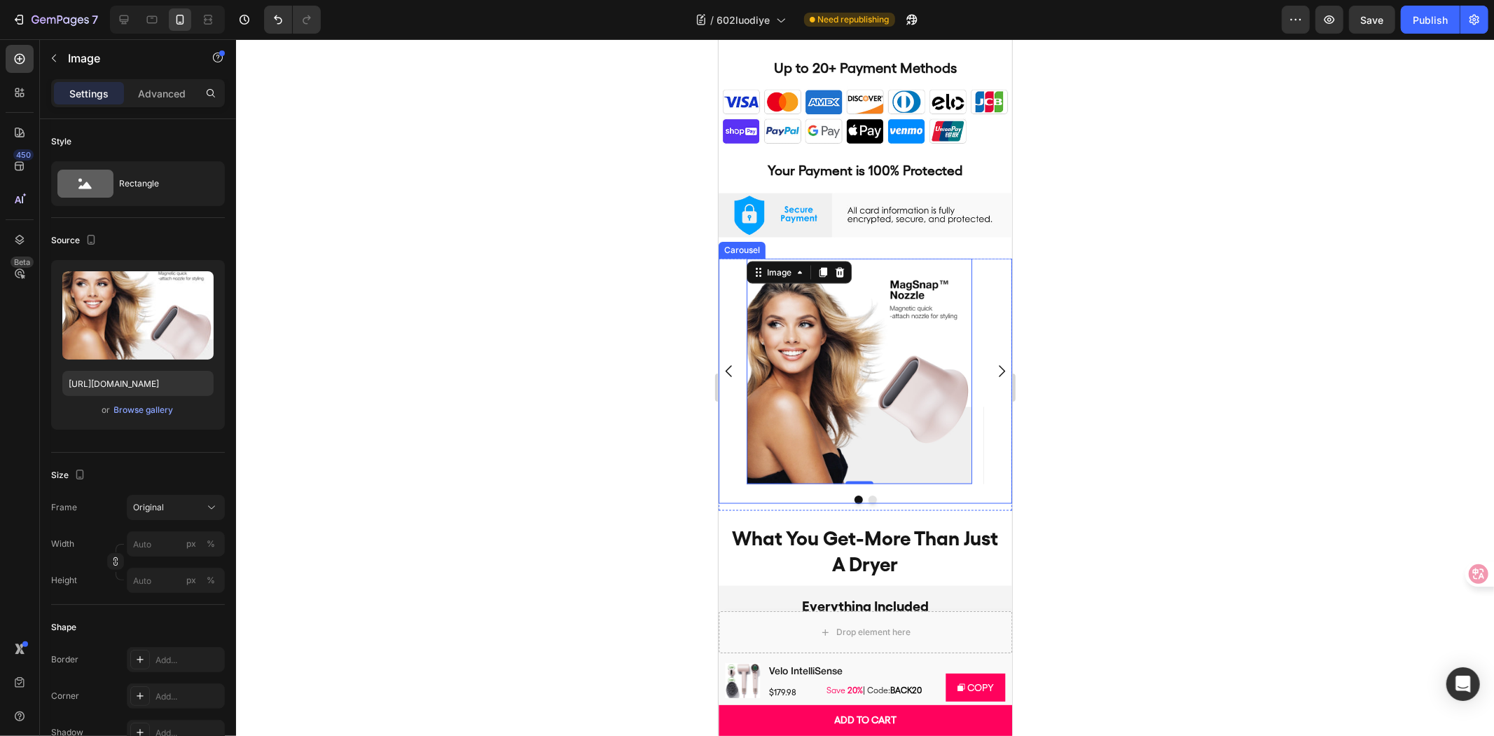
click at [977, 294] on div "Image 0 Image" at bounding box center [865, 371] width 294 height 226
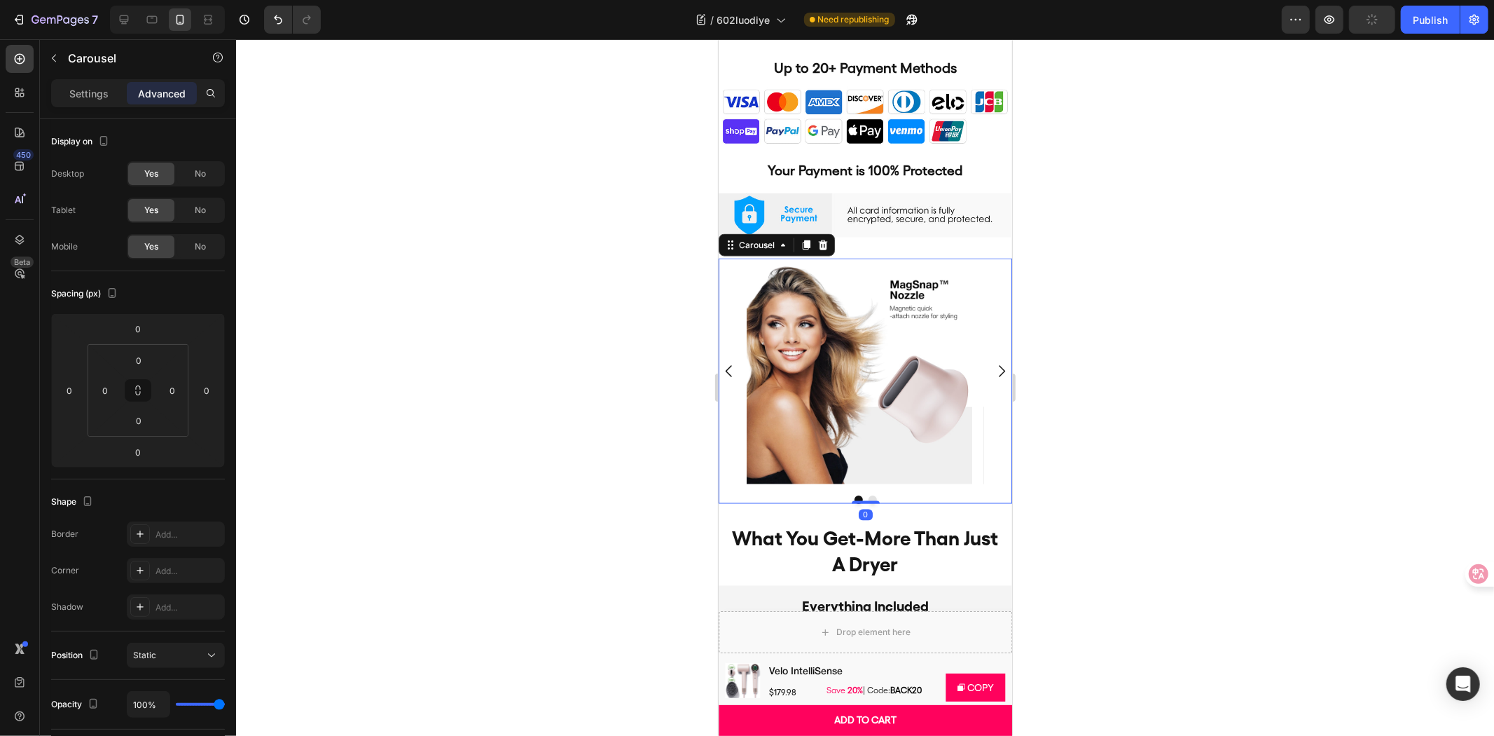
click at [829, 305] on img at bounding box center [859, 371] width 226 height 226
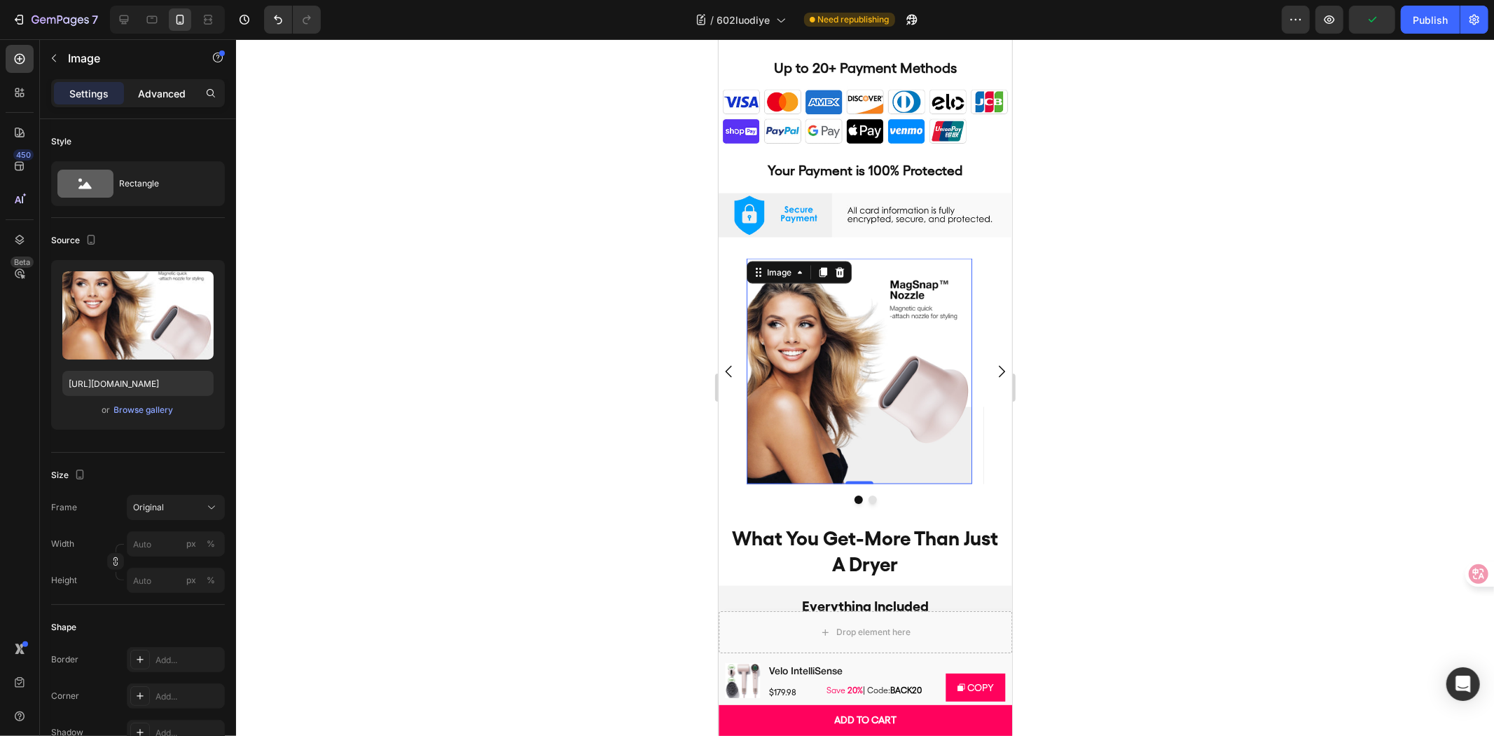
click at [178, 92] on p "Advanced" at bounding box center [162, 93] width 48 height 15
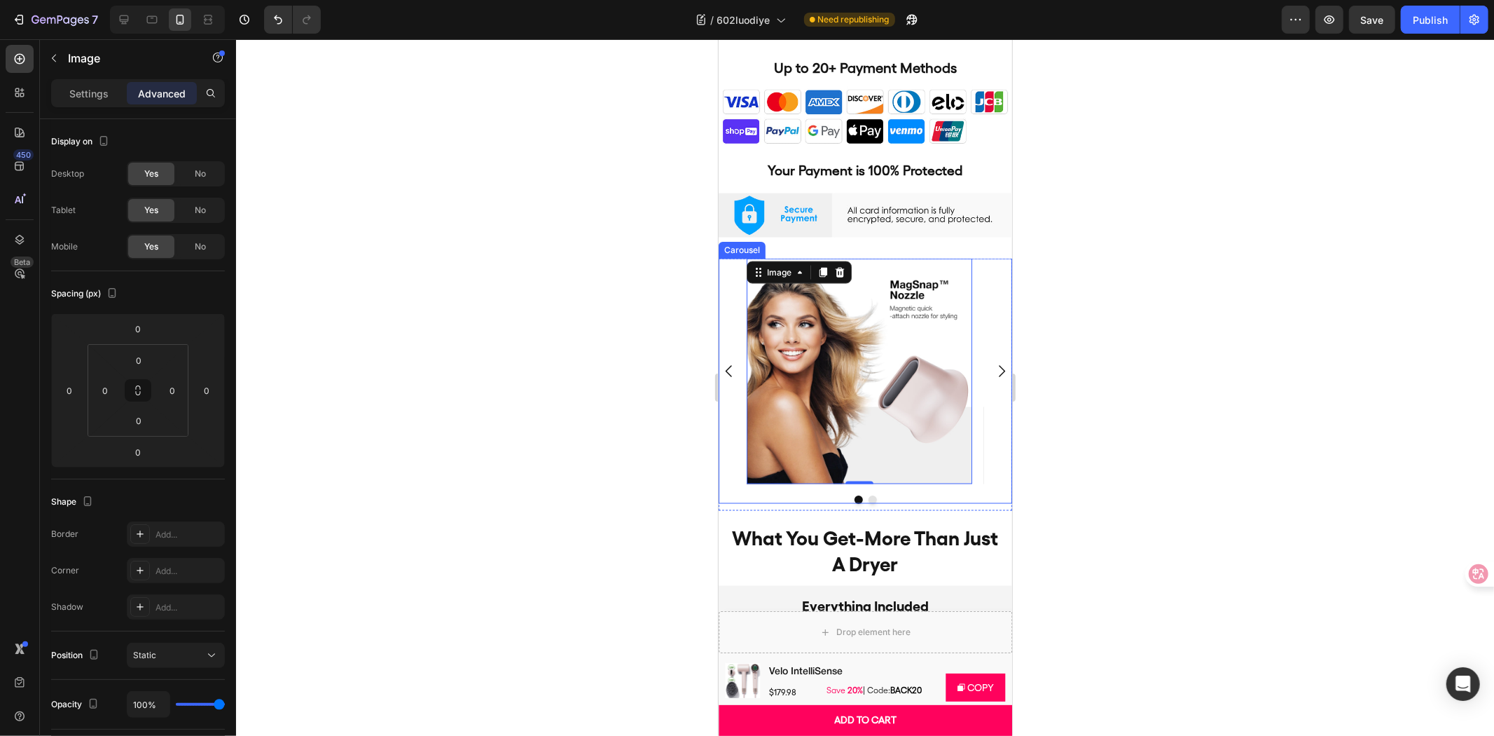
click at [868, 495] on button "Dot" at bounding box center [872, 499] width 8 height 8
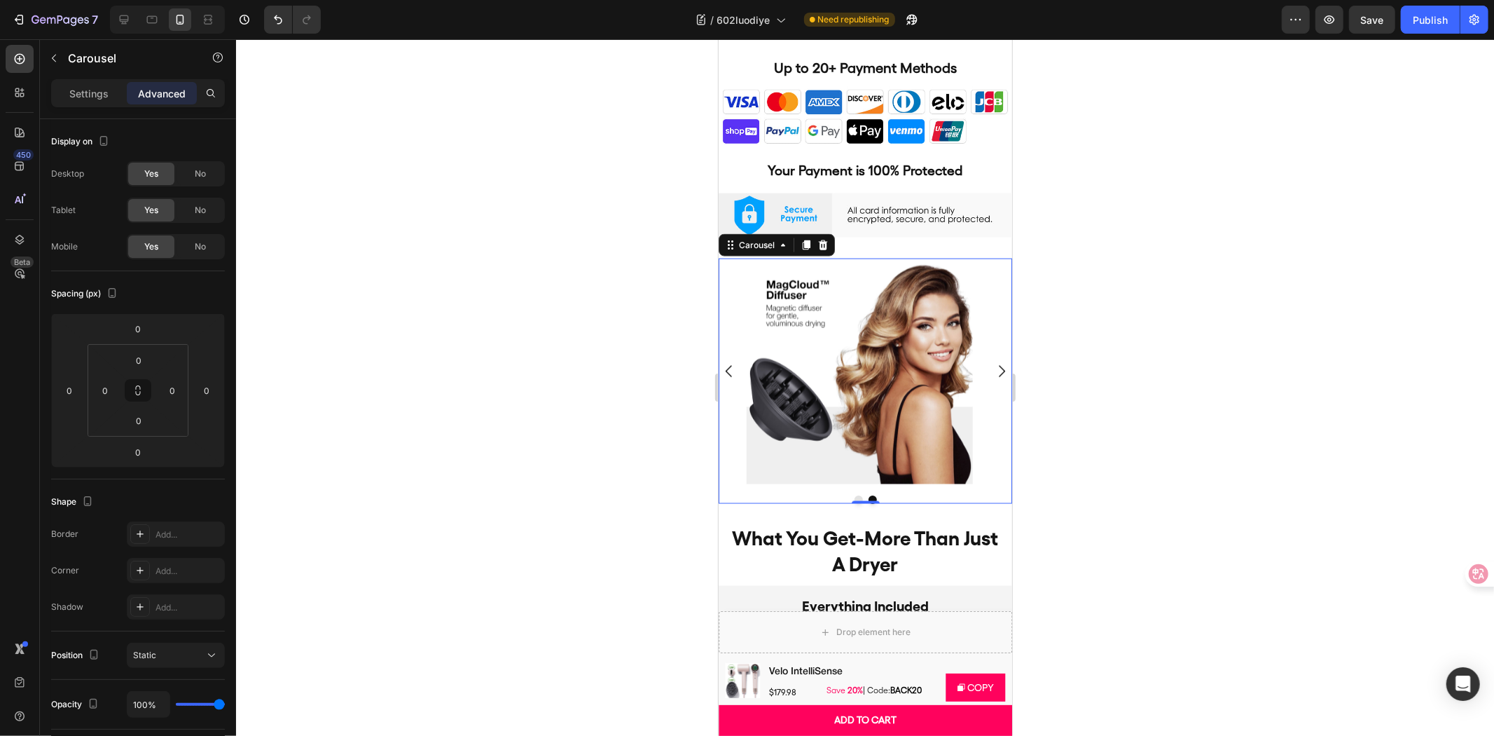
click at [661, 205] on div at bounding box center [865, 387] width 1258 height 696
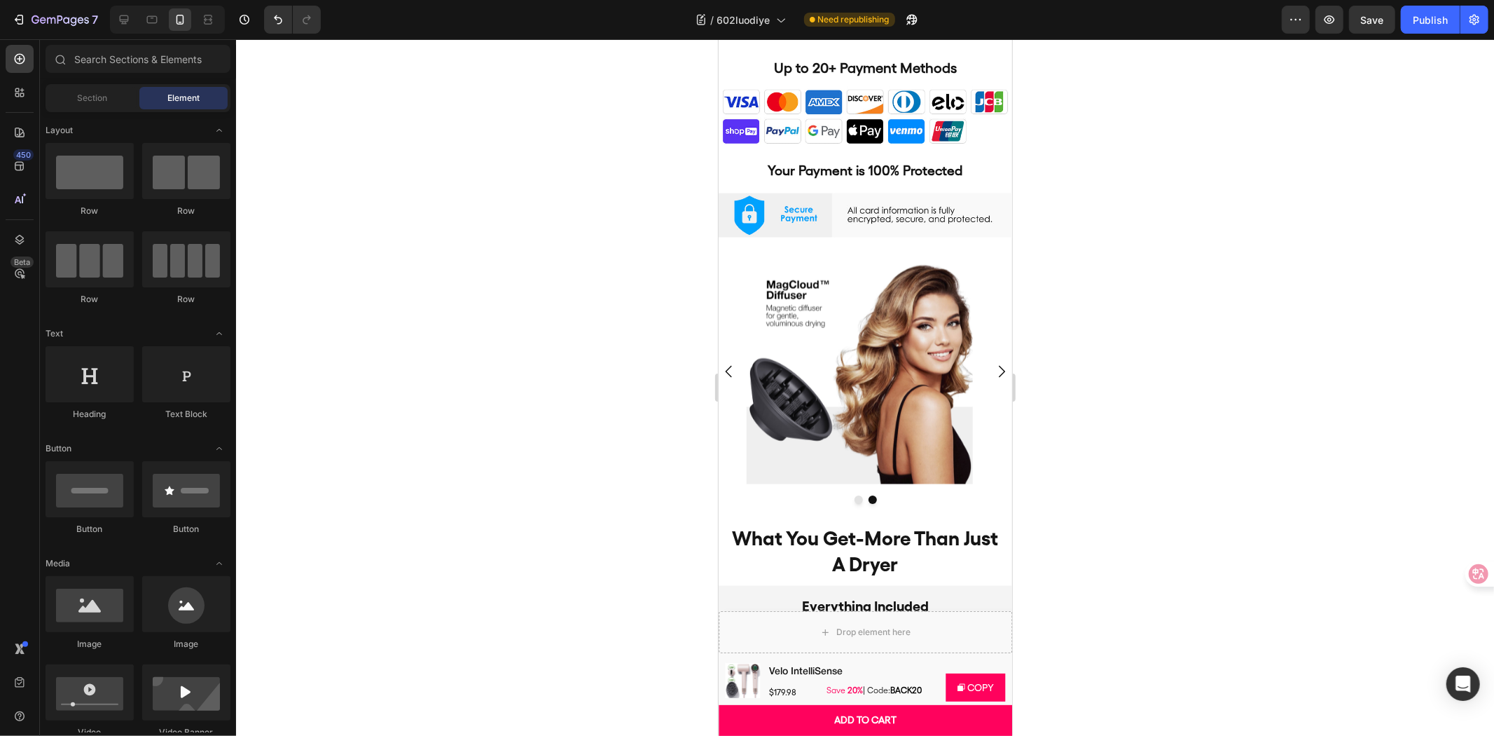
click at [993, 362] on icon "Carousel Next Arrow" at bounding box center [1001, 370] width 17 height 17
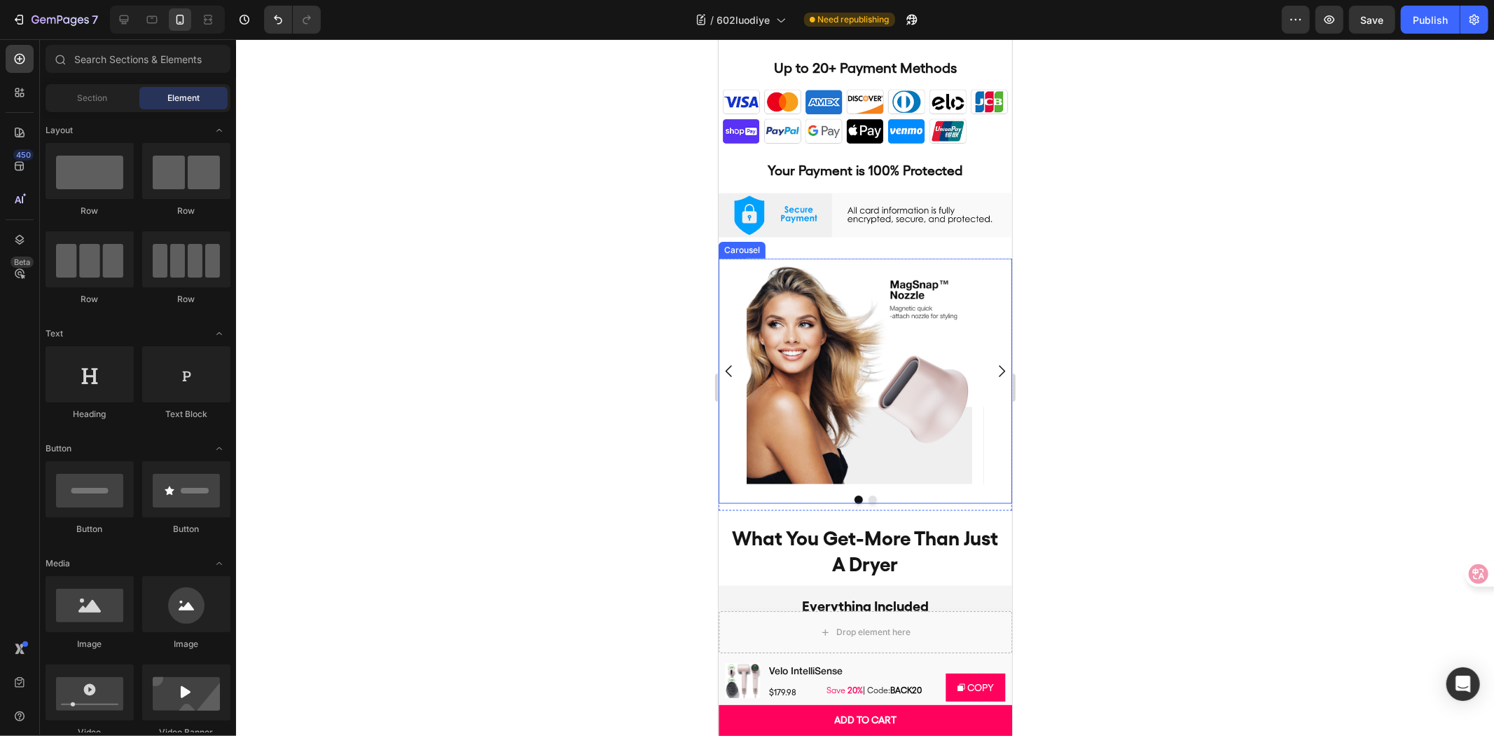
click at [982, 258] on div "Image Image" at bounding box center [865, 371] width 294 height 226
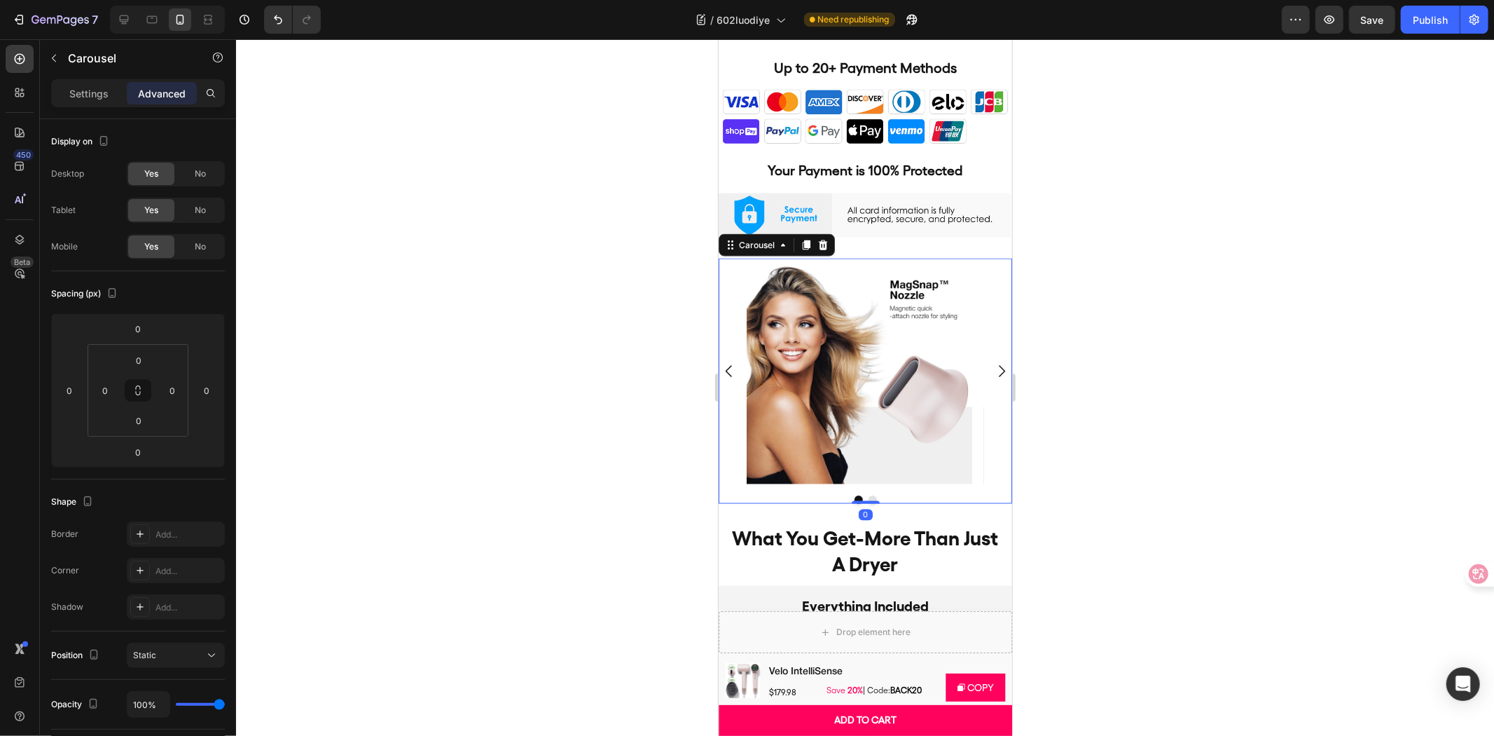
click at [930, 495] on div at bounding box center [865, 499] width 294 height 8
click at [903, 493] on div "Image Image Carousel 0 Section 21/25" at bounding box center [865, 384] width 294 height 252
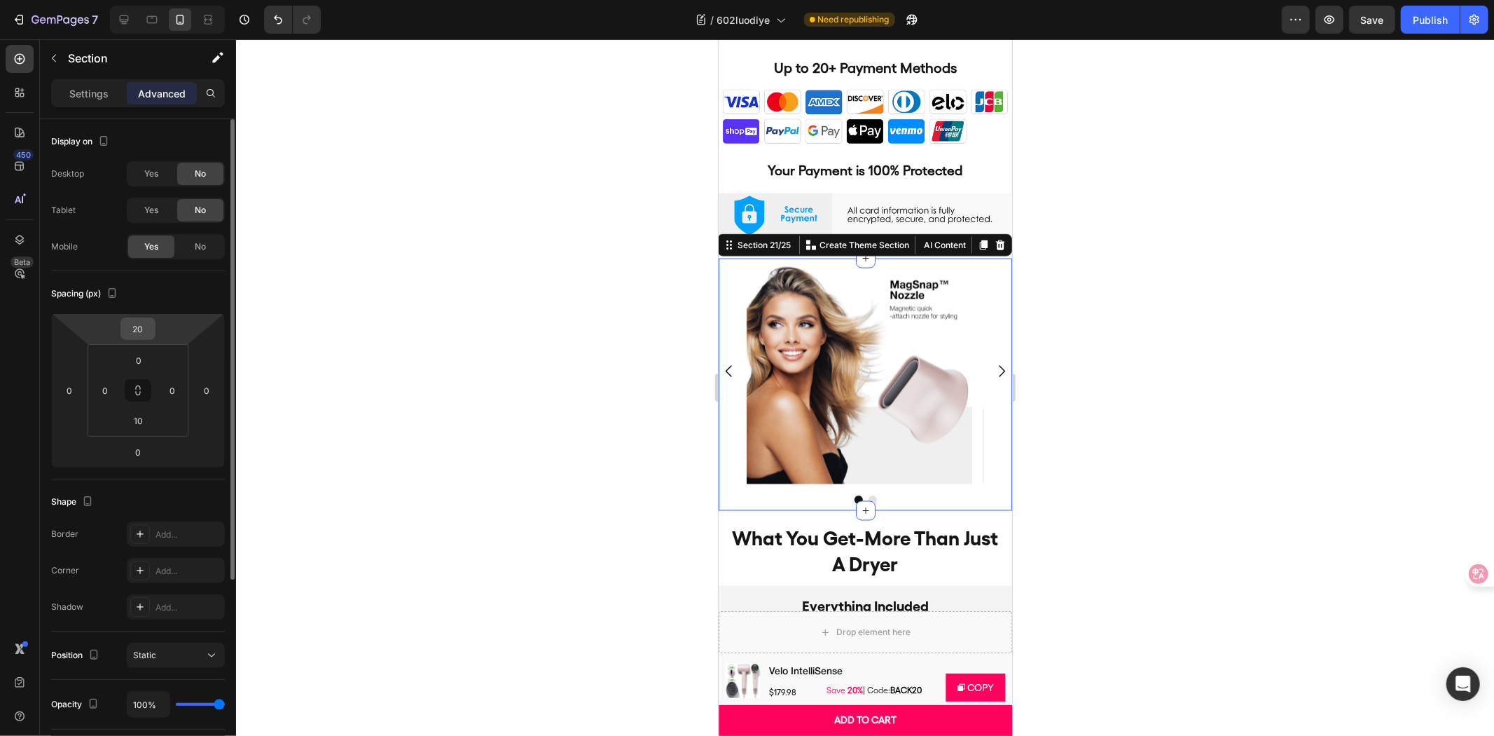
click at [142, 320] on input "20" at bounding box center [138, 328] width 28 height 21
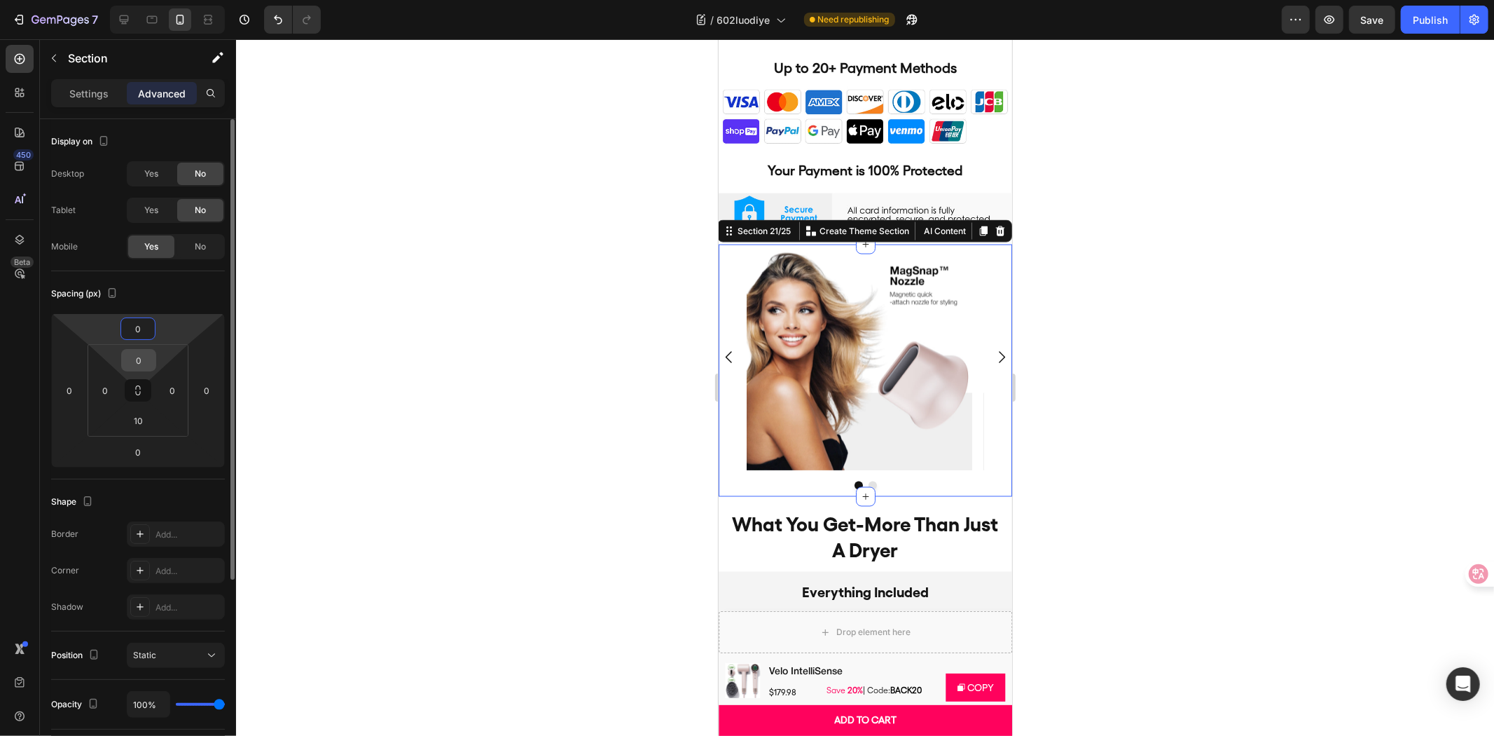
type input "0"
click at [147, 354] on input "0" at bounding box center [139, 360] width 28 height 21
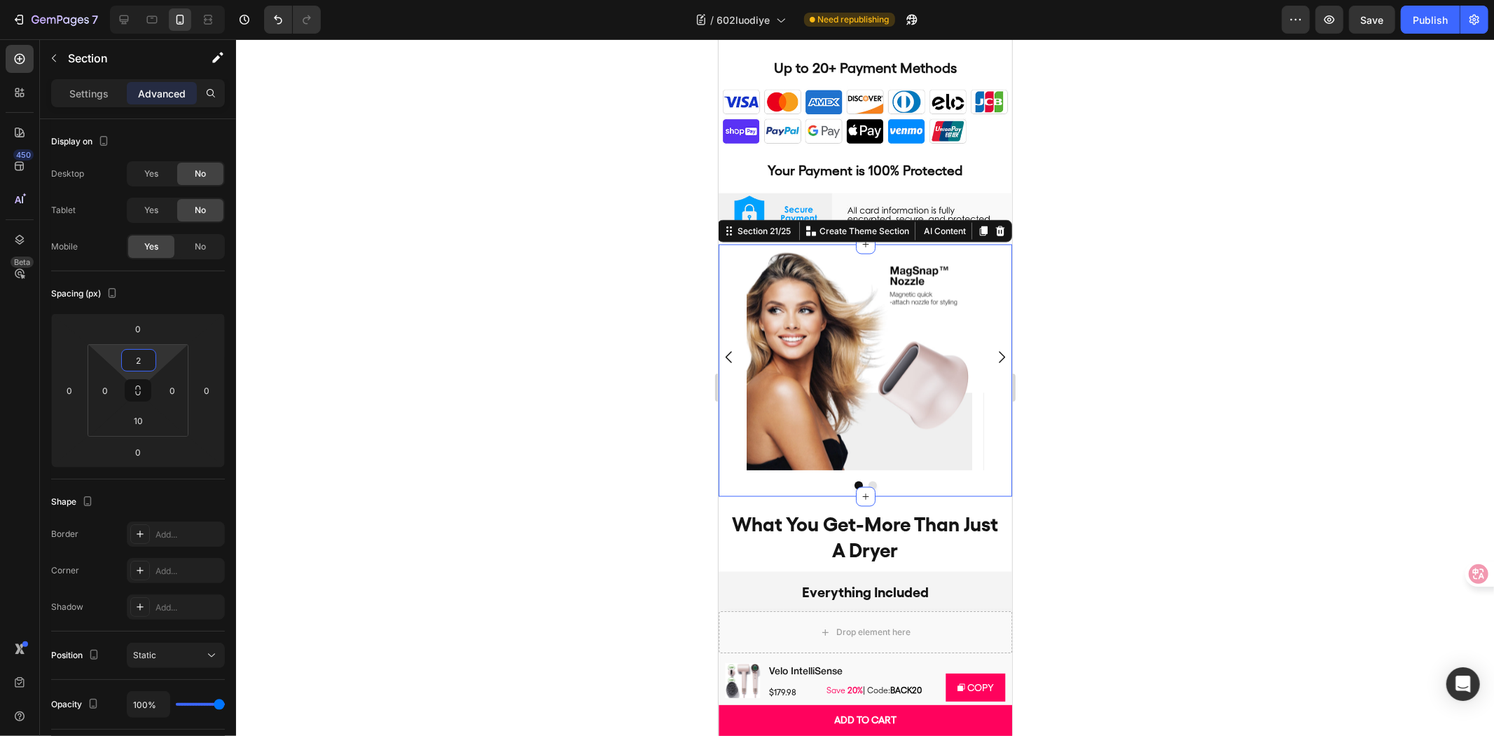
type input "20"
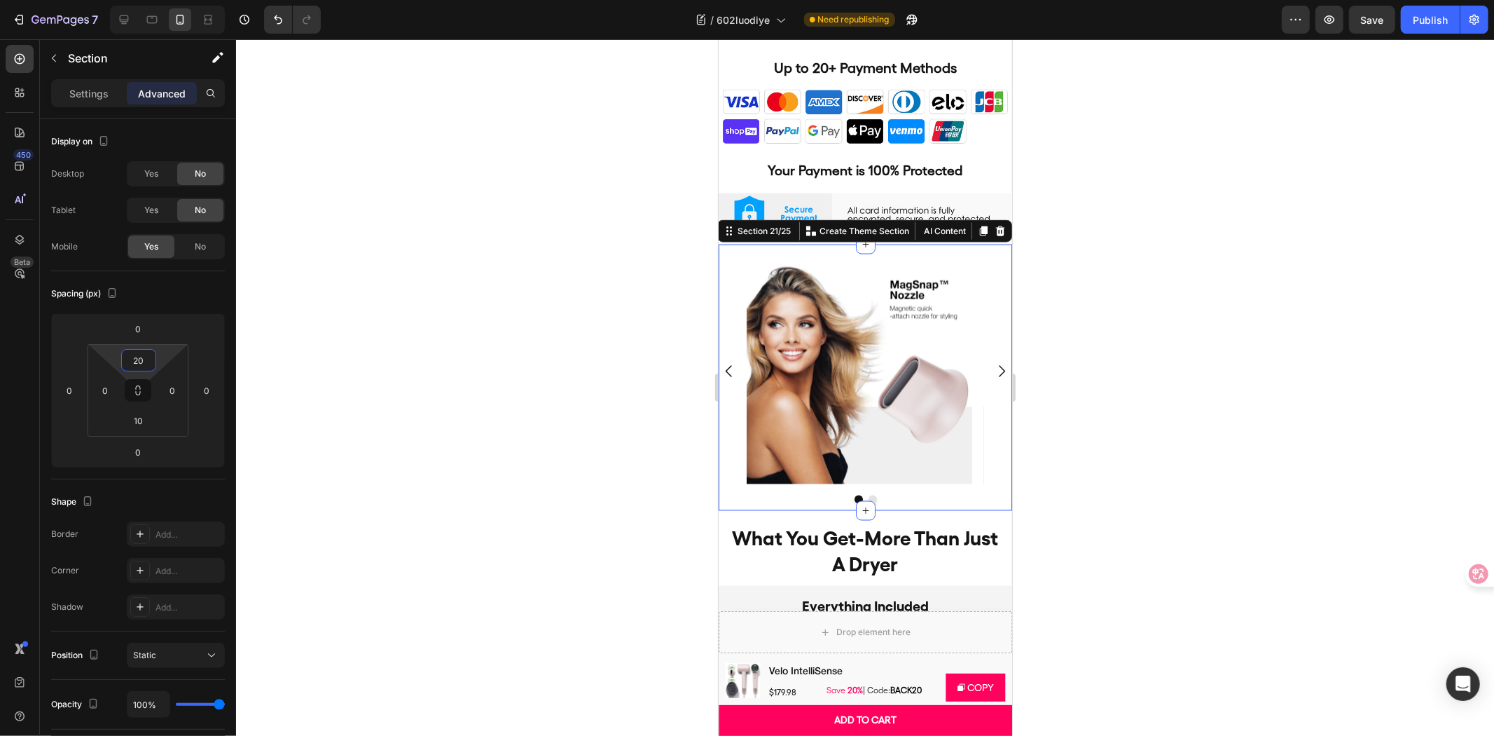
click at [584, 344] on div at bounding box center [865, 387] width 1258 height 696
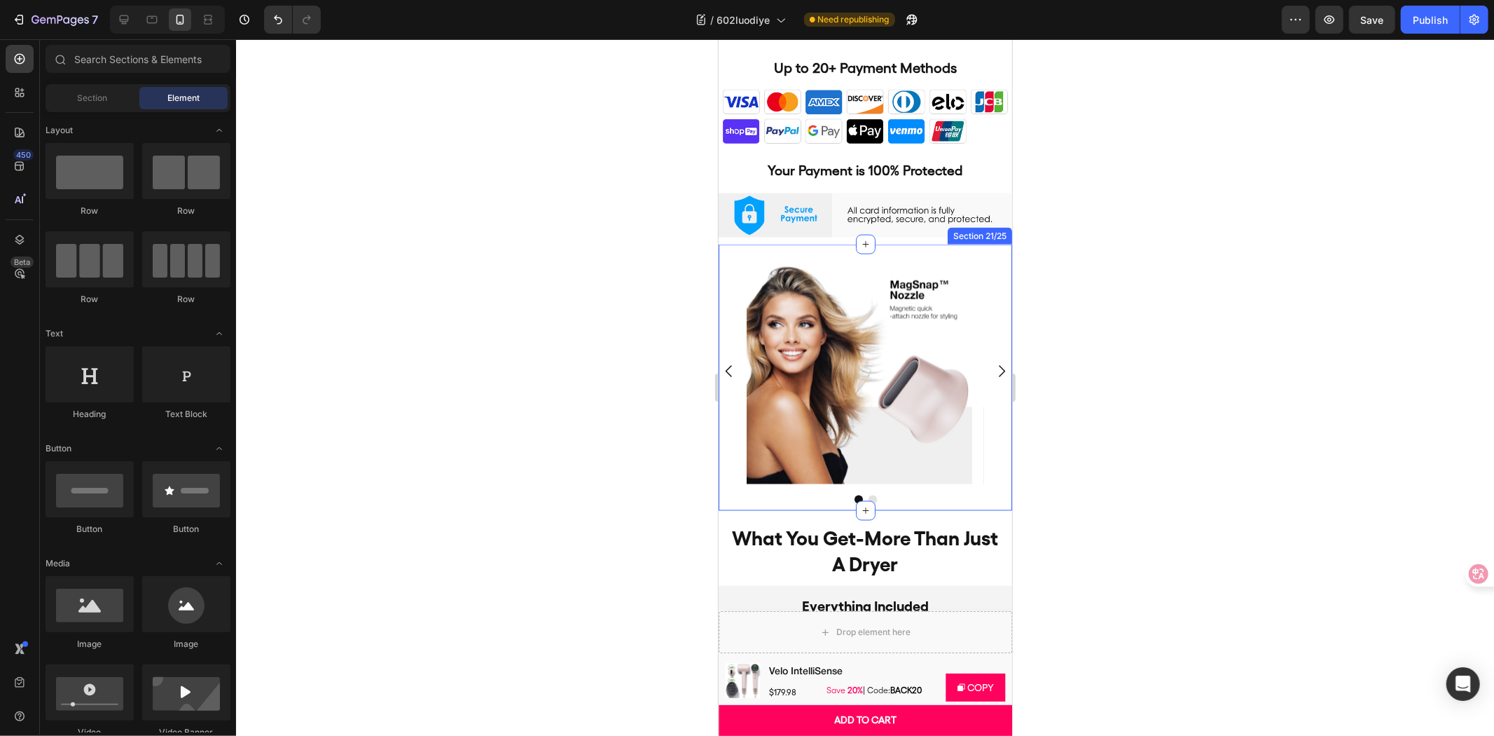
click at [987, 244] on div "Image Image Carousel Section 21/25" at bounding box center [865, 377] width 294 height 266
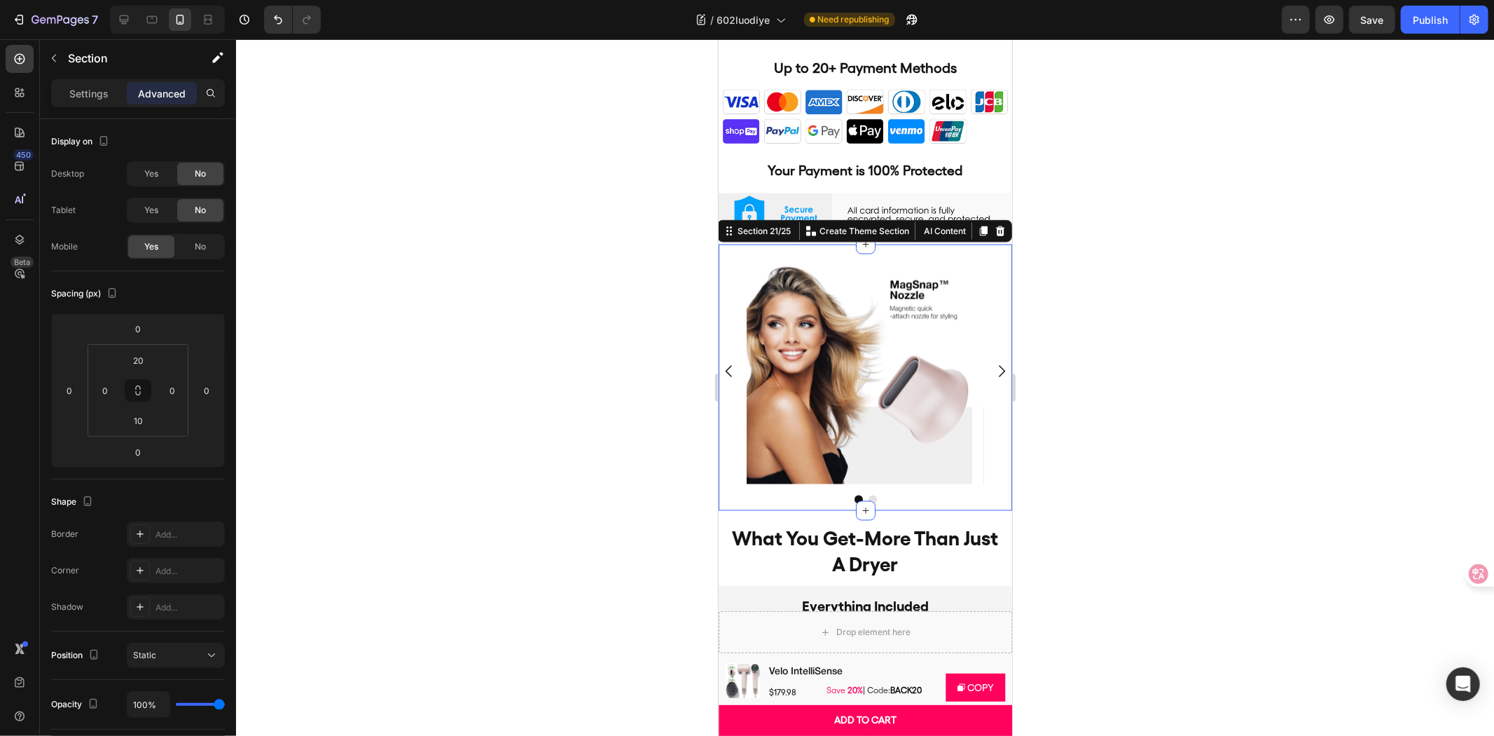
click at [1193, 243] on div at bounding box center [865, 387] width 1258 height 696
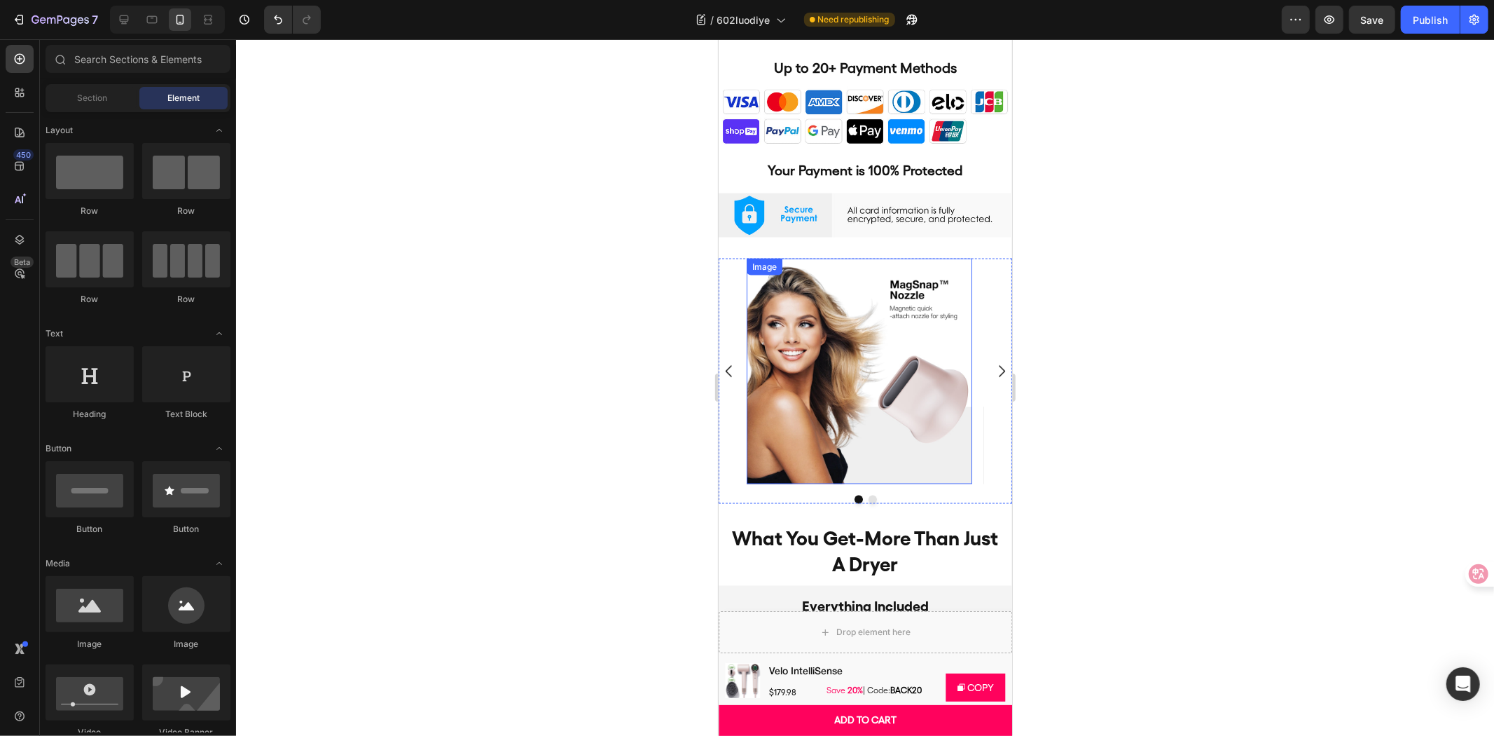
click at [934, 275] on img at bounding box center [859, 371] width 226 height 226
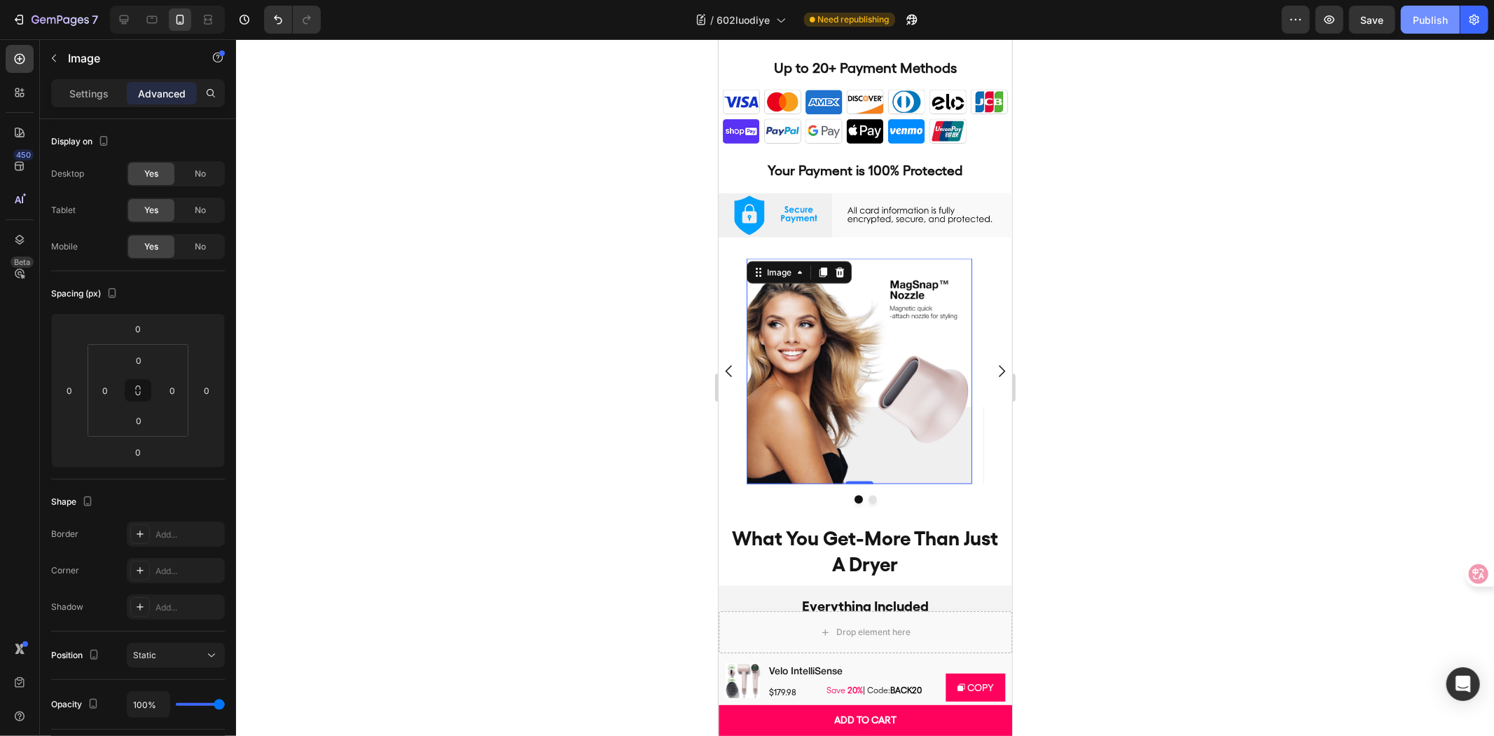
click at [1439, 18] on div "Publish" at bounding box center [1430, 20] width 35 height 15
click at [1266, 261] on div at bounding box center [865, 387] width 1258 height 696
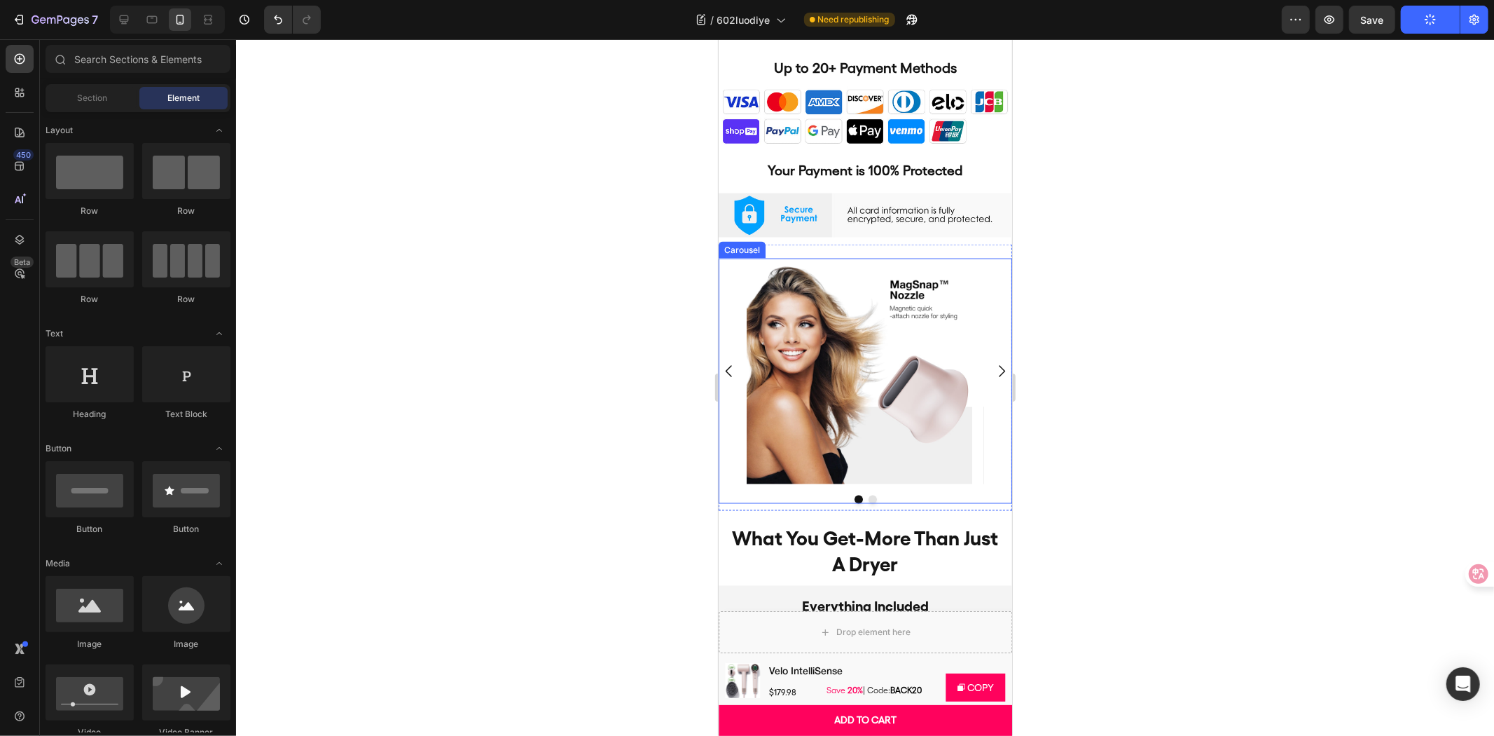
click at [993, 362] on icon "Carousel Next Arrow" at bounding box center [1001, 370] width 17 height 17
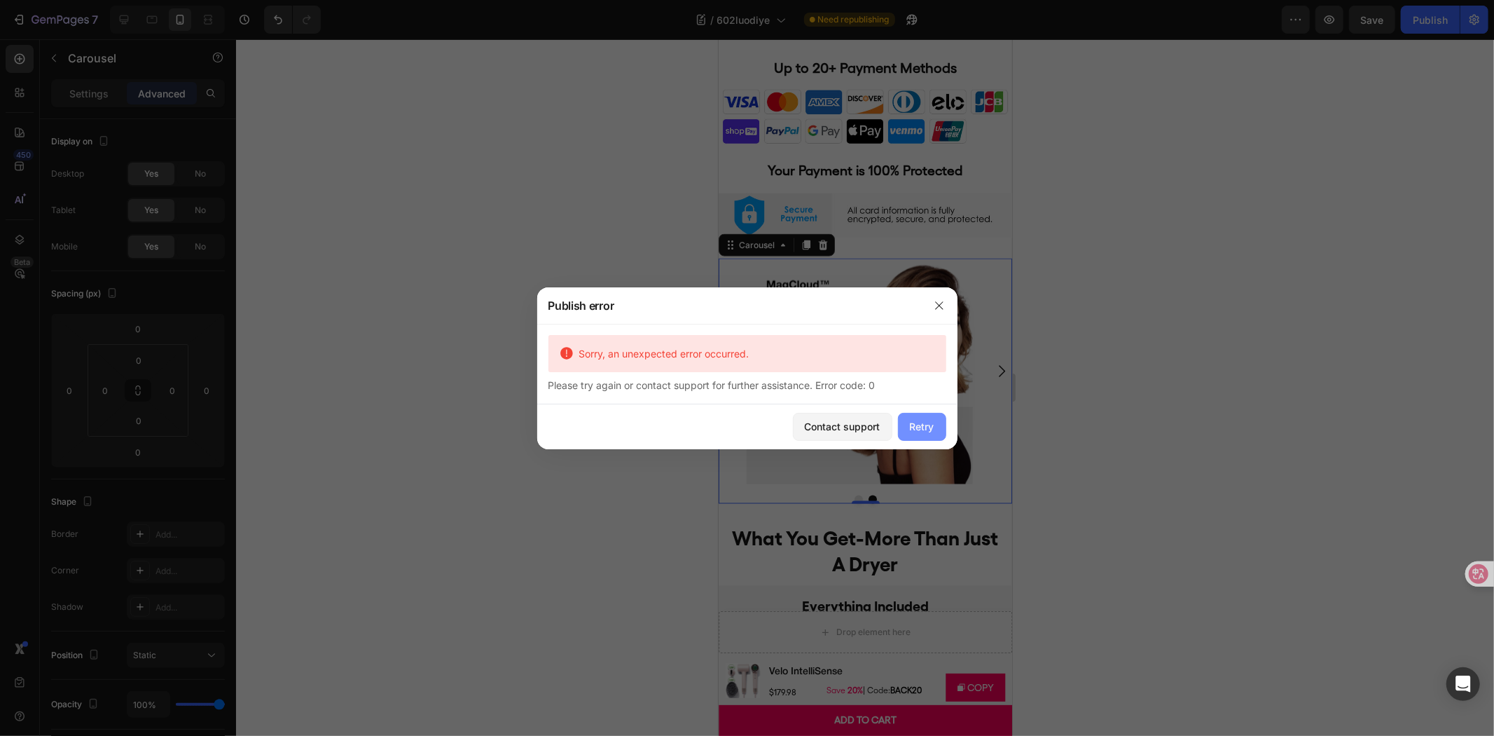
click at [933, 429] on div "Retry" at bounding box center [922, 426] width 25 height 15
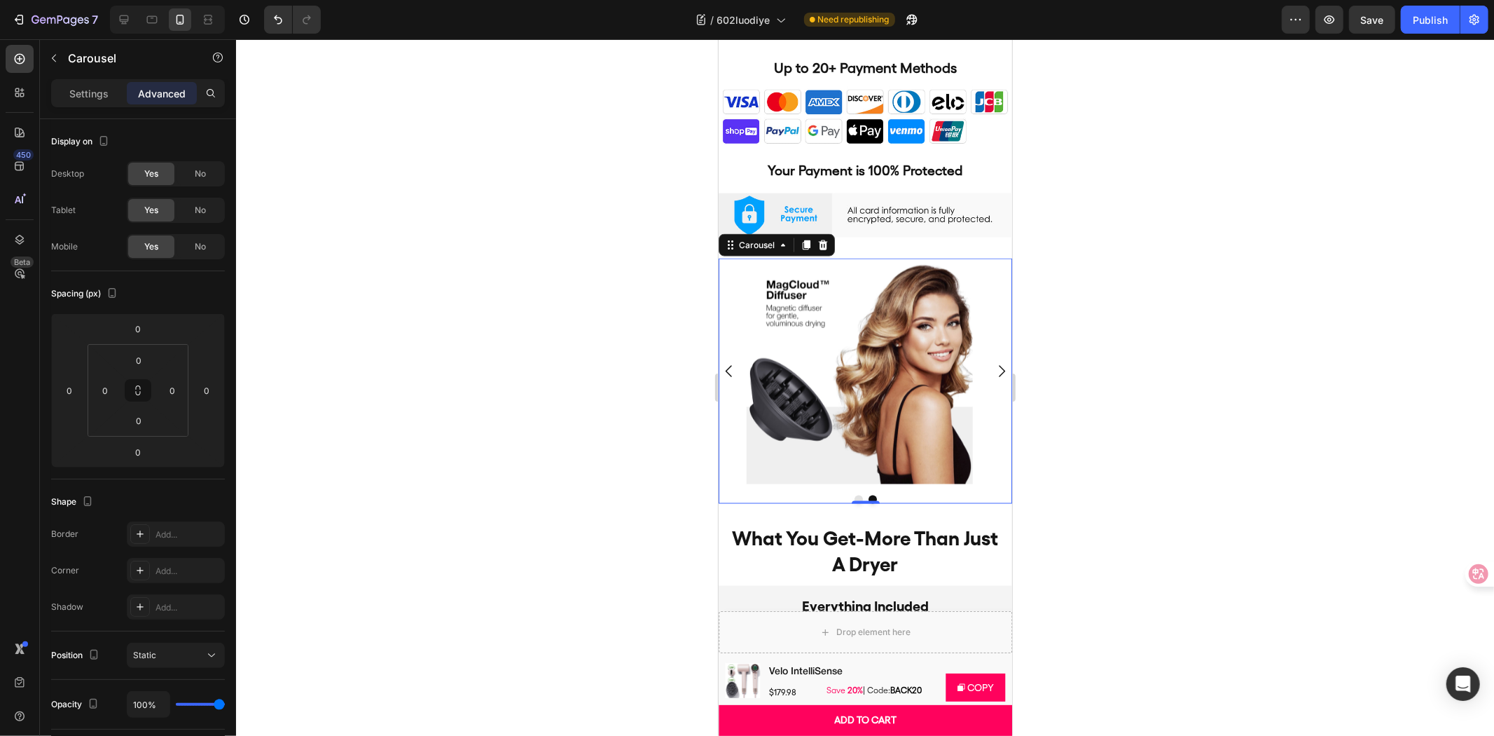
click at [974, 495] on div at bounding box center [865, 499] width 294 height 8
click at [982, 431] on div "Image Image" at bounding box center [865, 371] width 294 height 226
click at [951, 411] on img at bounding box center [859, 371] width 226 height 226
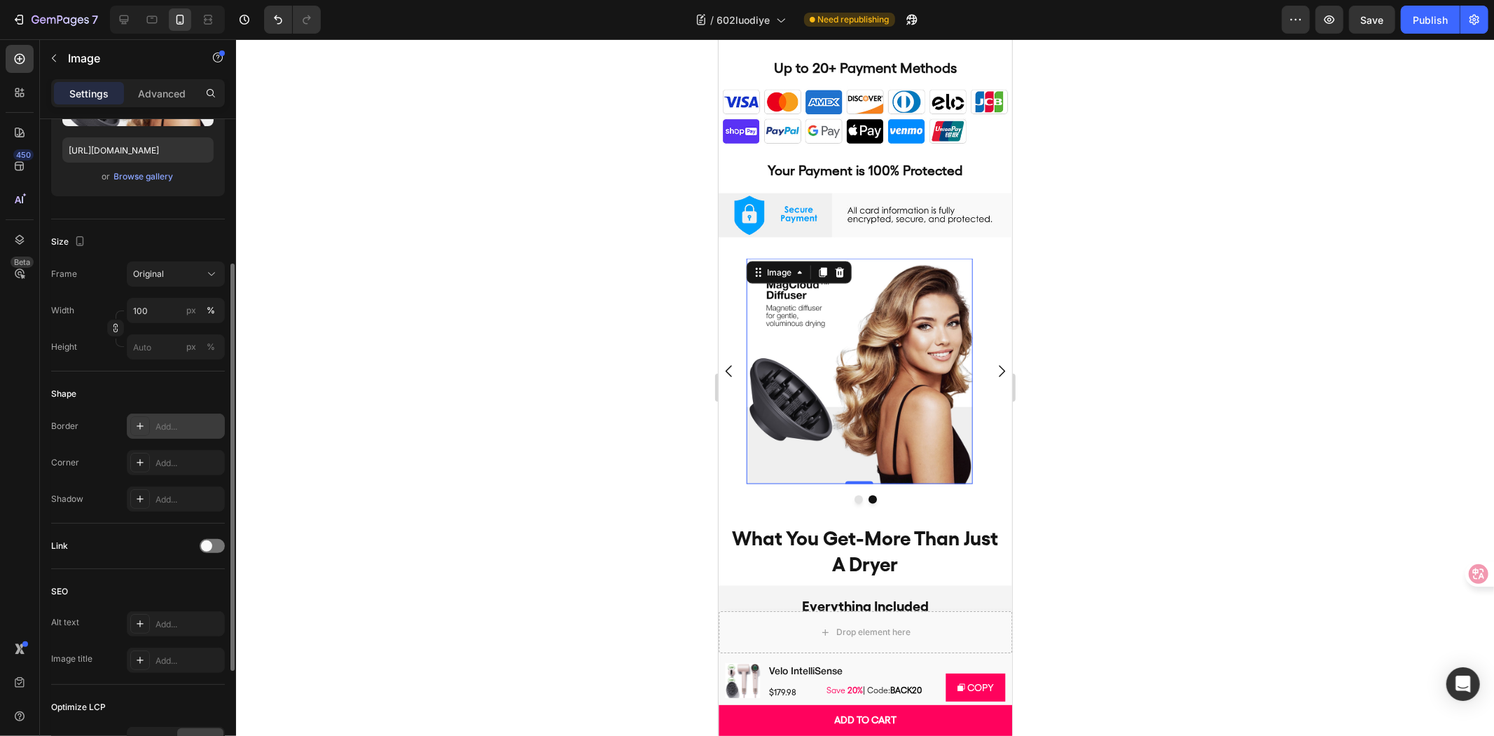
scroll to position [0, 0]
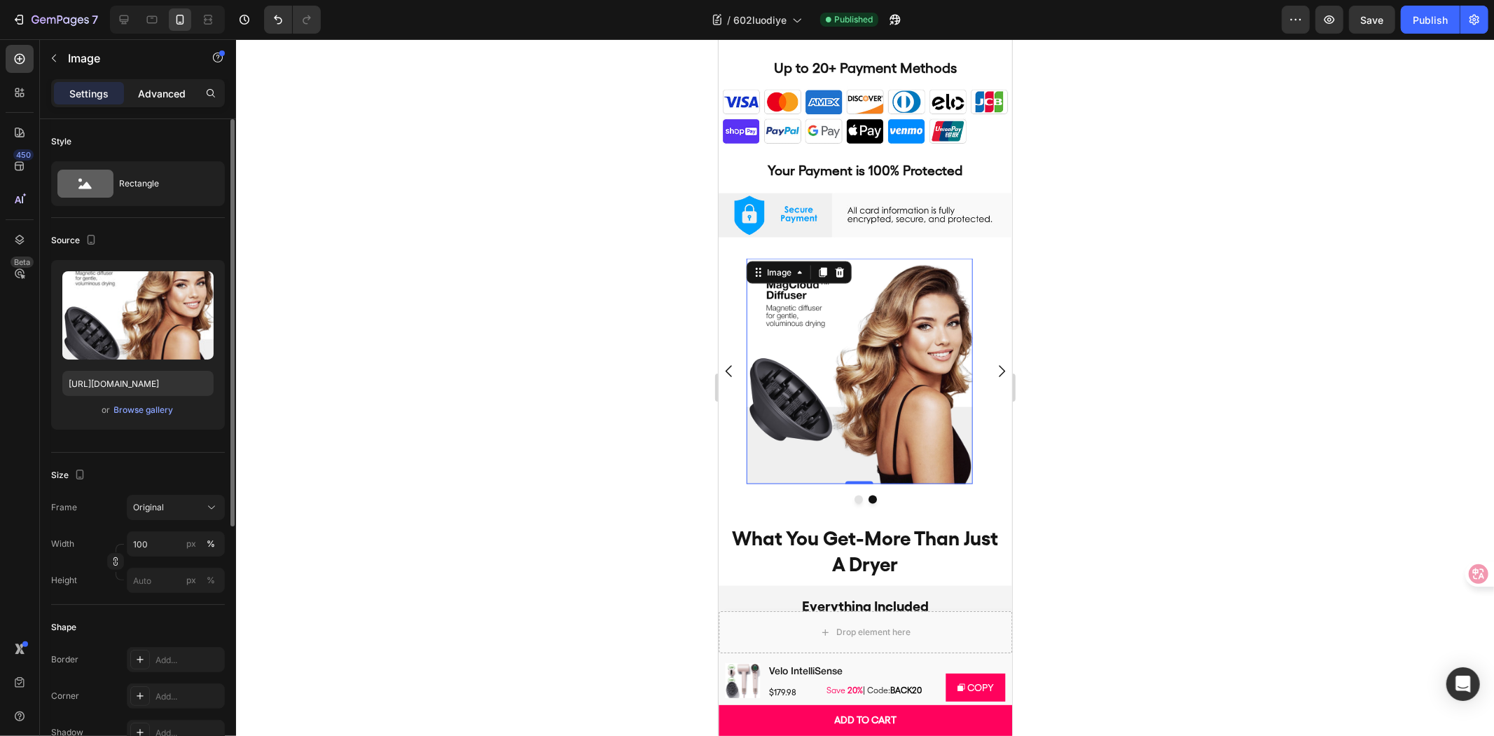
click at [156, 92] on p "Advanced" at bounding box center [162, 93] width 48 height 15
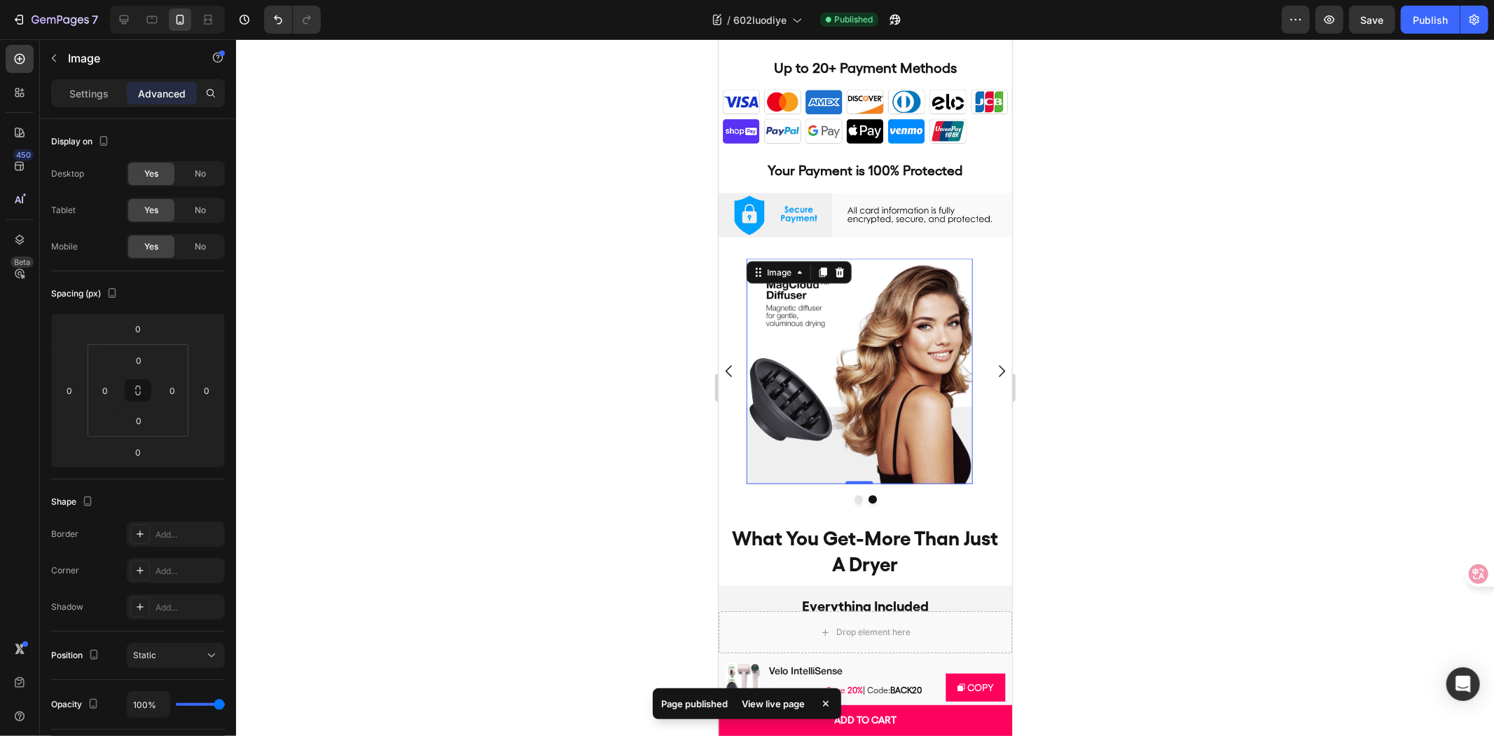
click at [962, 472] on div "Image Image 0 [GEOGRAPHIC_DATA]" at bounding box center [865, 380] width 294 height 245
click at [99, 88] on p "Settings" at bounding box center [88, 93] width 39 height 15
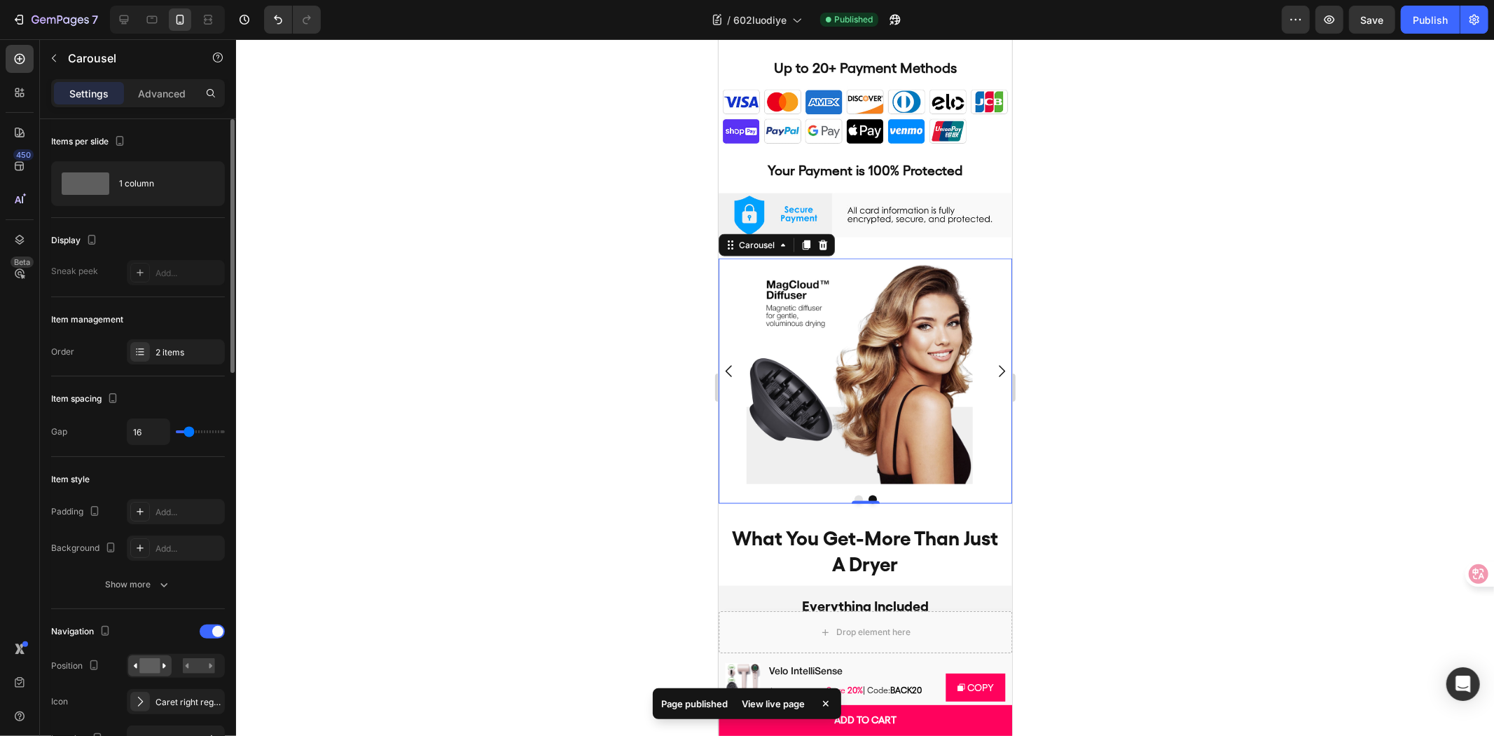
type input "0"
drag, startPoint x: 179, startPoint y: 431, endPoint x: 165, endPoint y: 430, distance: 14.7
type input "0"
click at [176, 430] on input "range" at bounding box center [200, 431] width 49 height 3
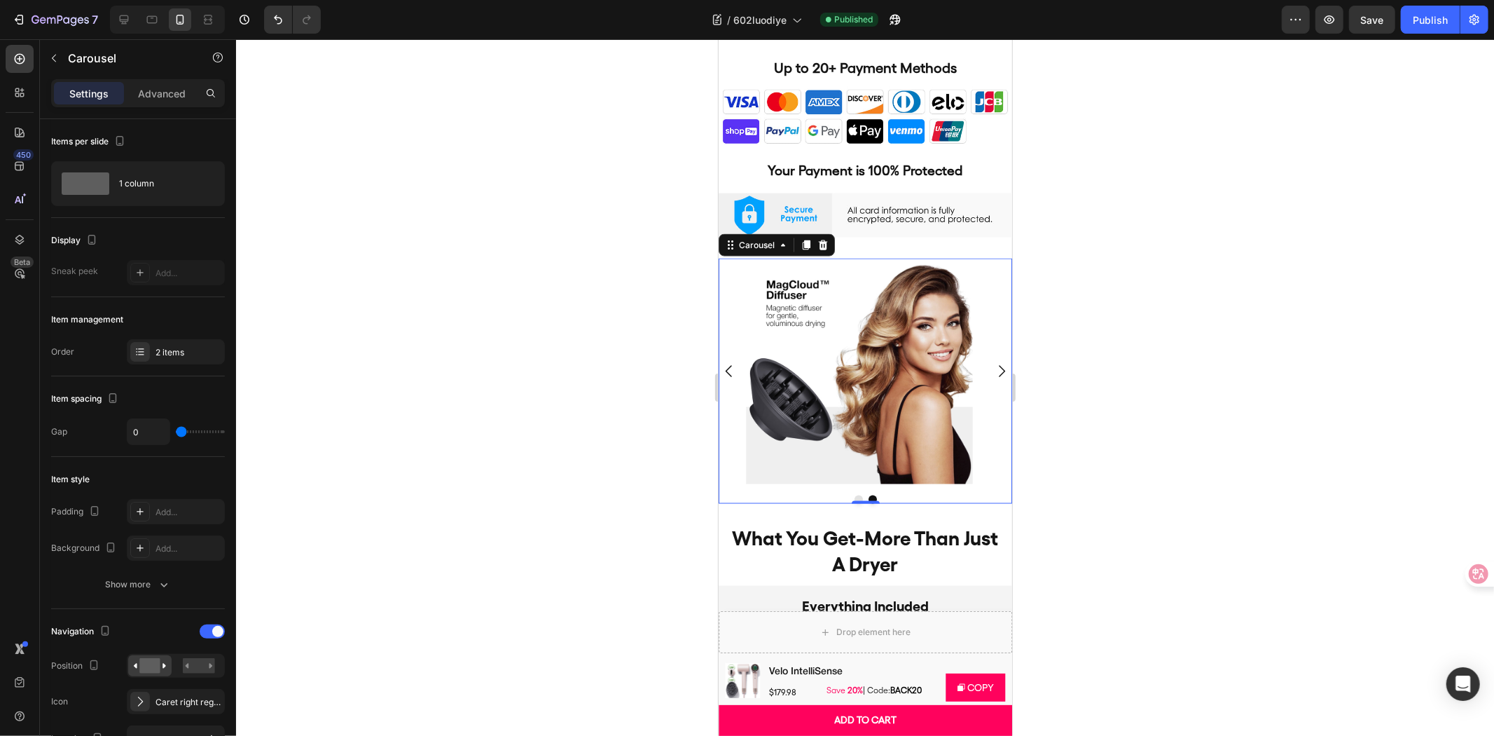
click at [396, 437] on div at bounding box center [865, 387] width 1258 height 696
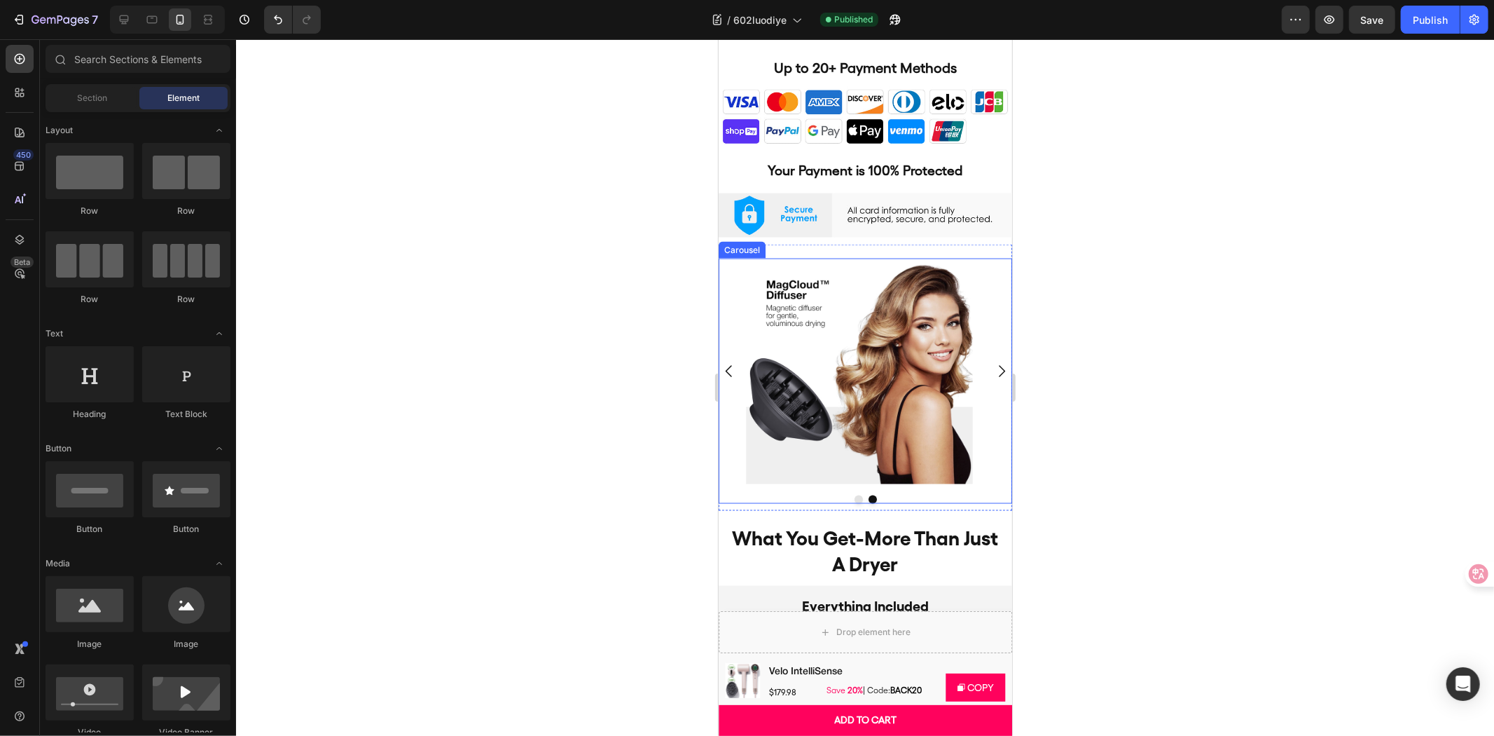
click at [738, 432] on div "Image Image" at bounding box center [865, 371] width 294 height 226
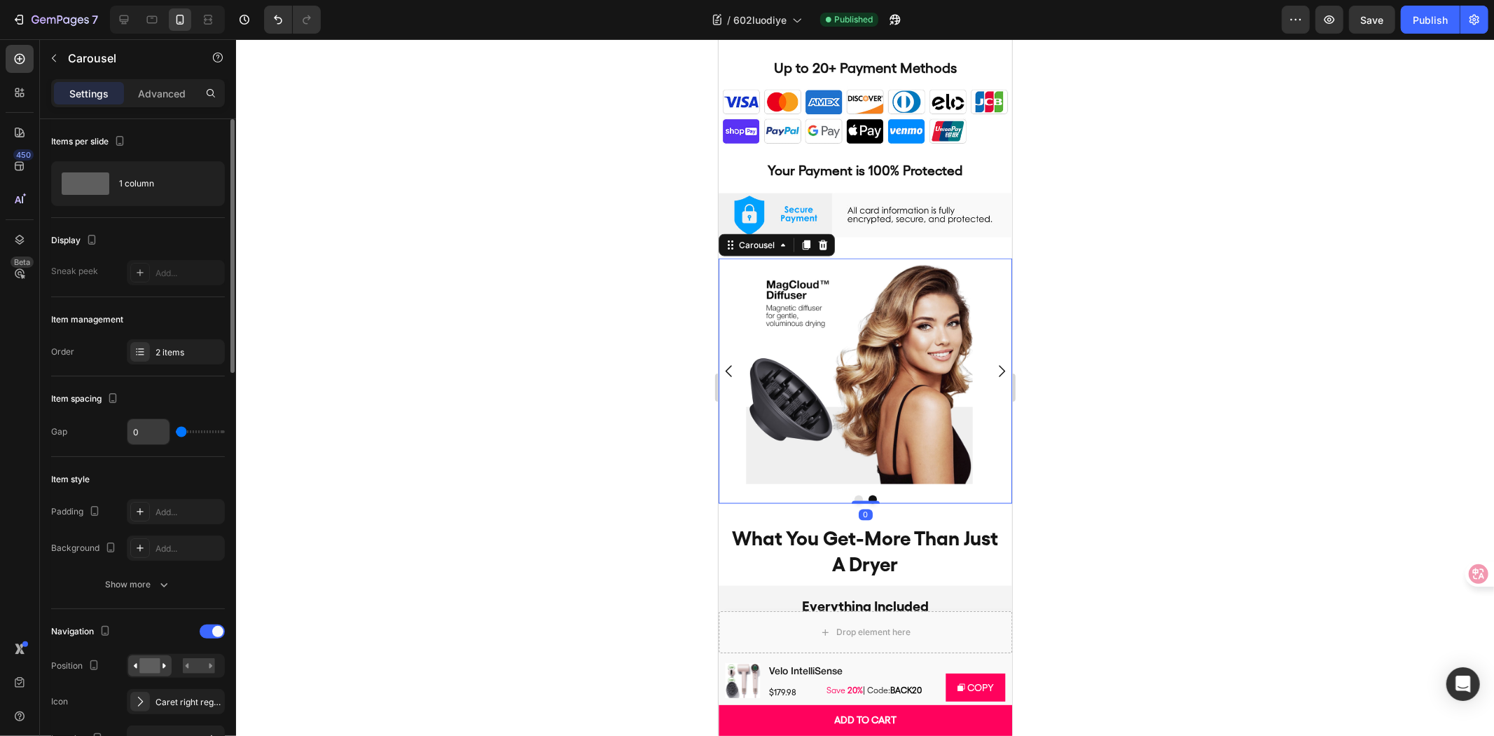
click at [156, 429] on input "0" at bounding box center [149, 431] width 42 height 25
type input "1"
type input "10"
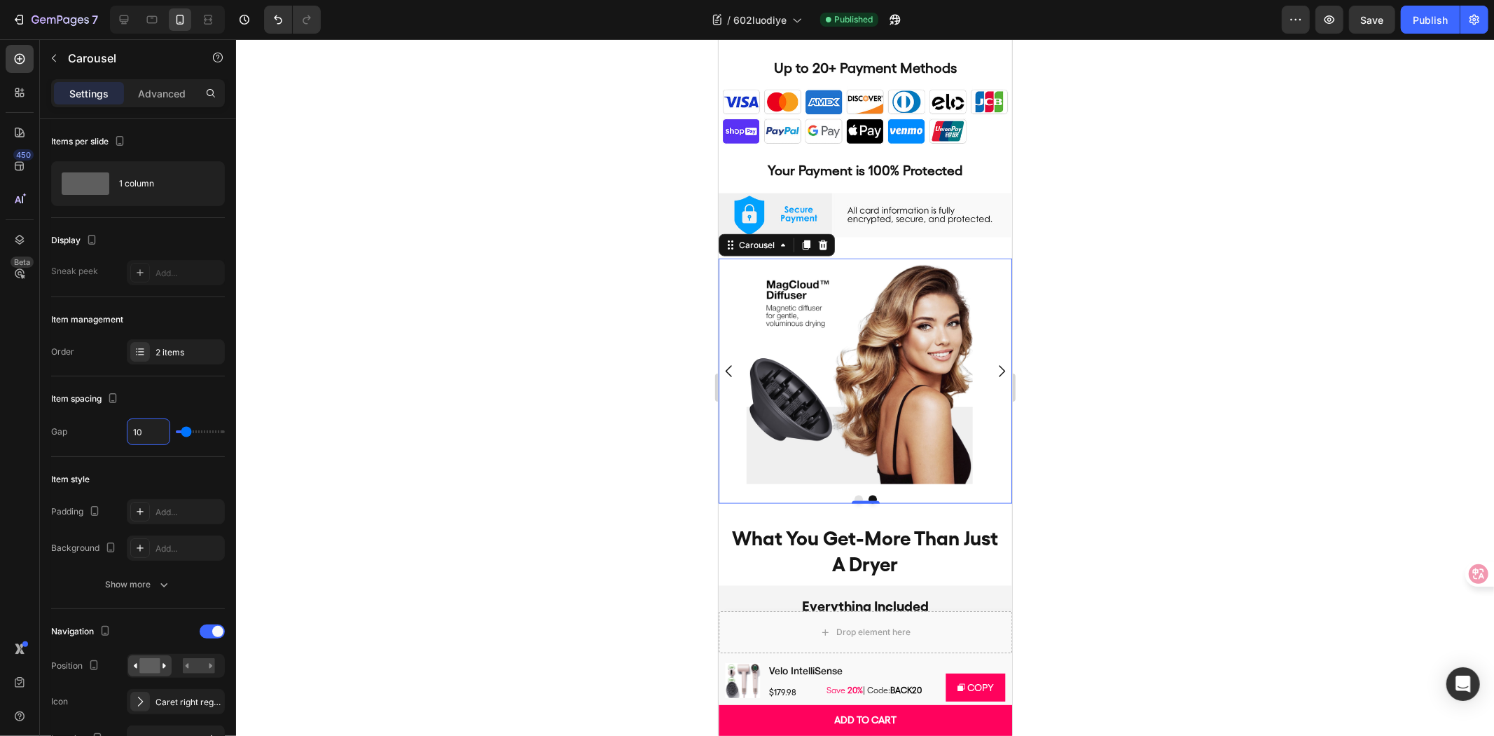
click at [358, 390] on div at bounding box center [865, 387] width 1258 height 696
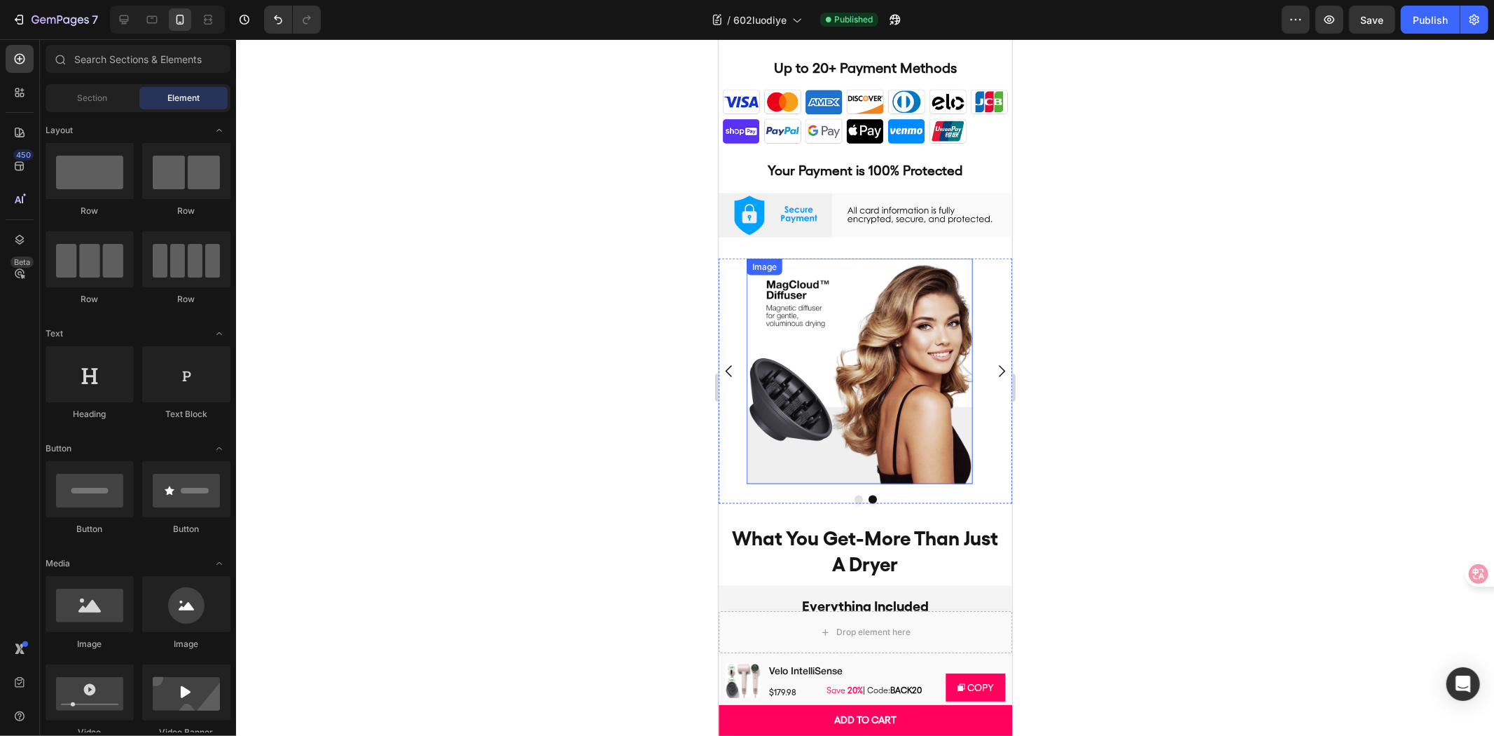
click at [818, 465] on img at bounding box center [859, 371] width 226 height 226
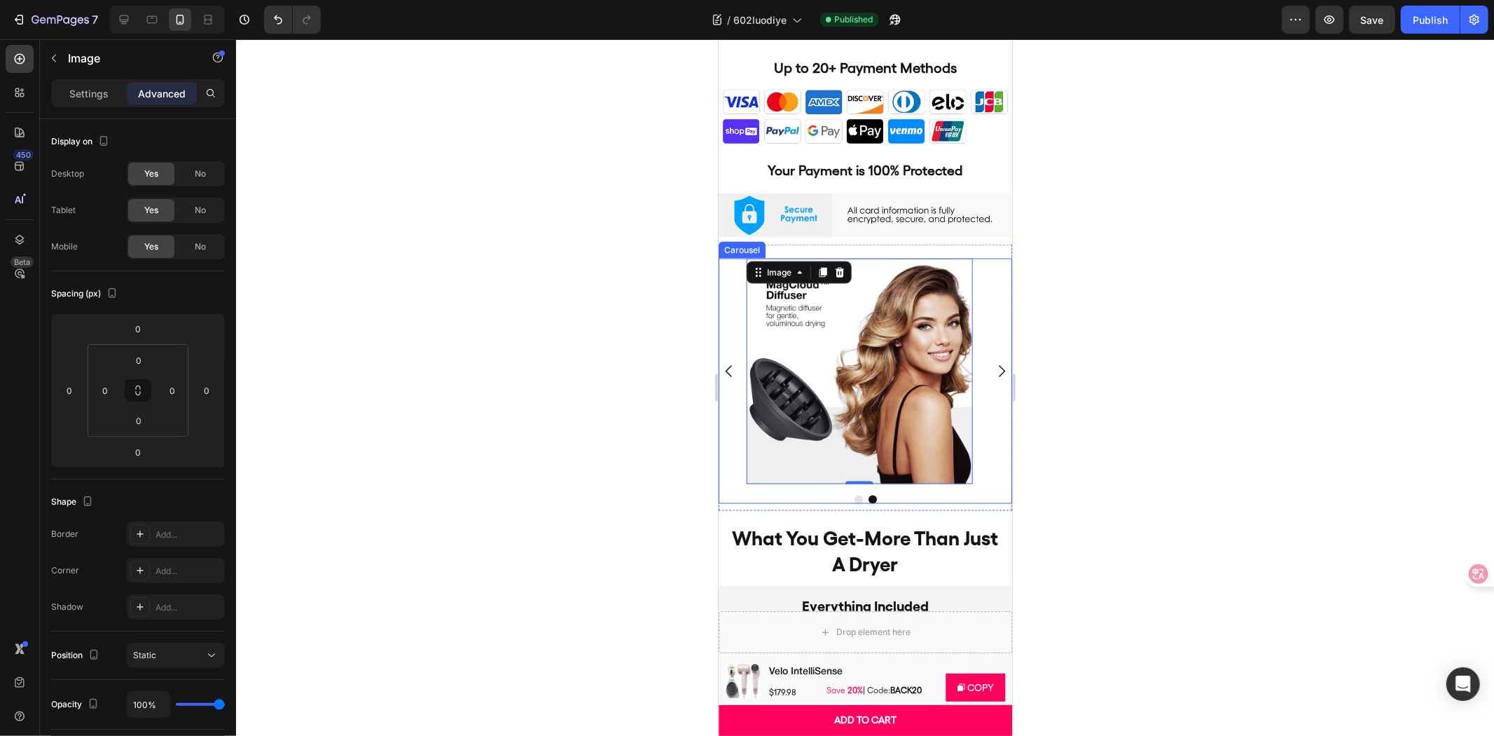
click at [810, 472] on div "Image Image 0 [GEOGRAPHIC_DATA]" at bounding box center [865, 380] width 294 height 245
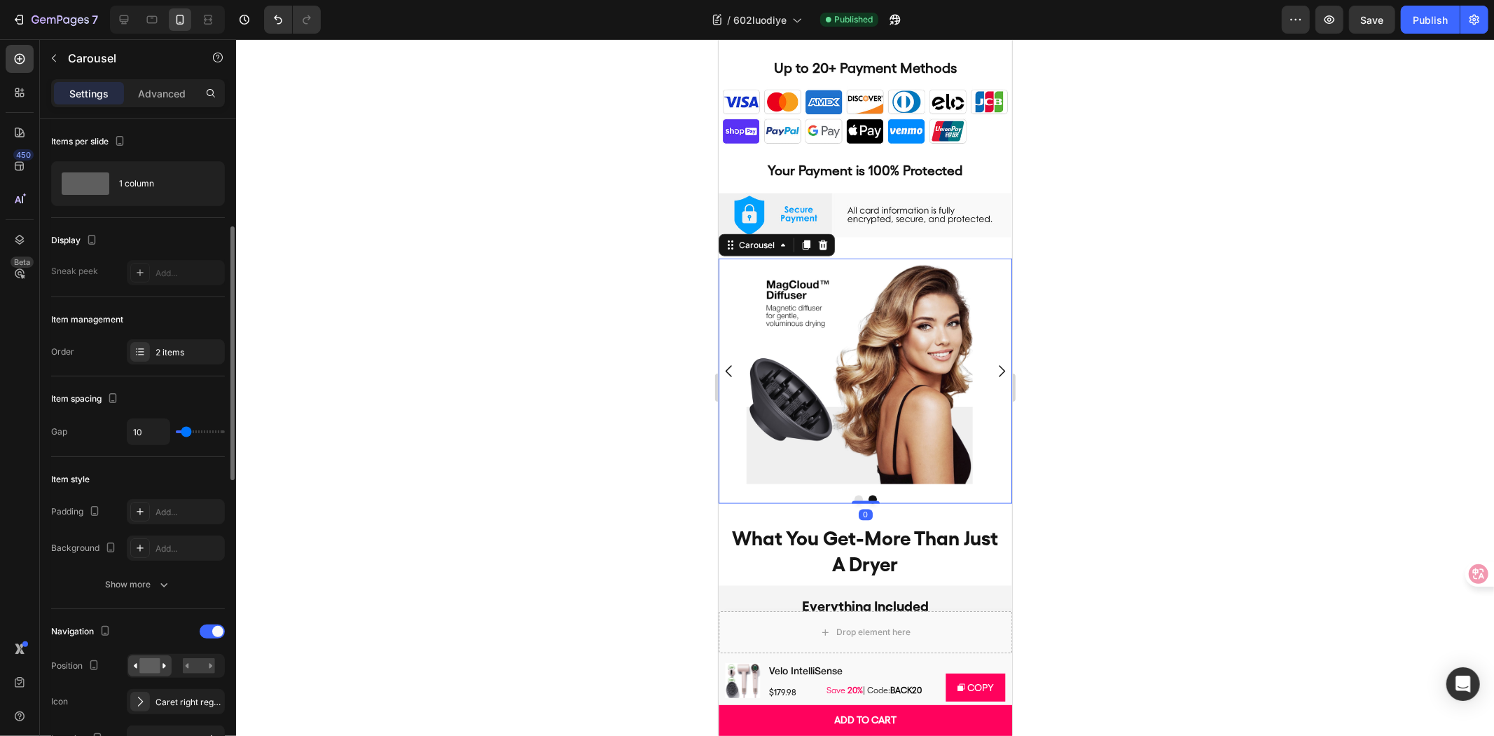
scroll to position [233, 0]
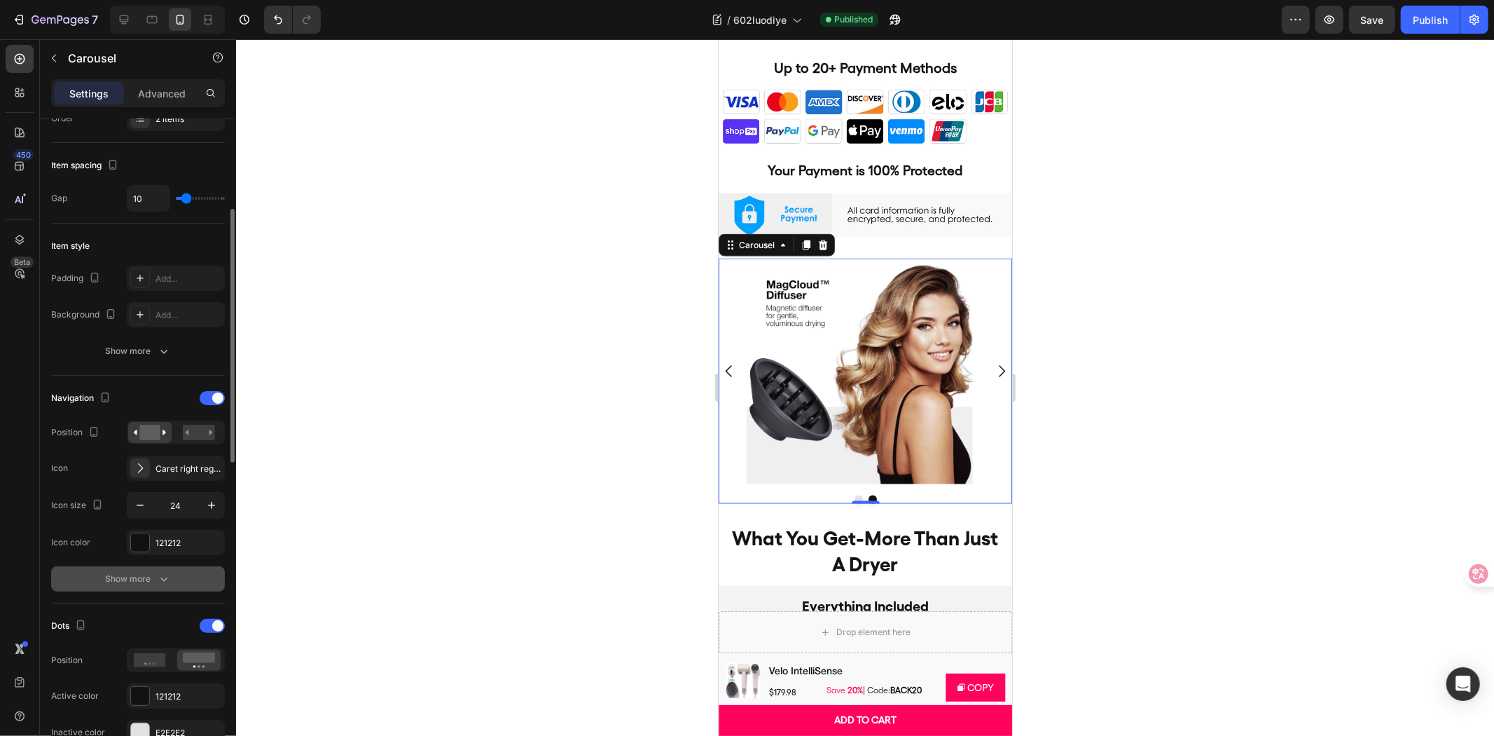
click at [162, 578] on icon "button" at bounding box center [164, 579] width 14 height 14
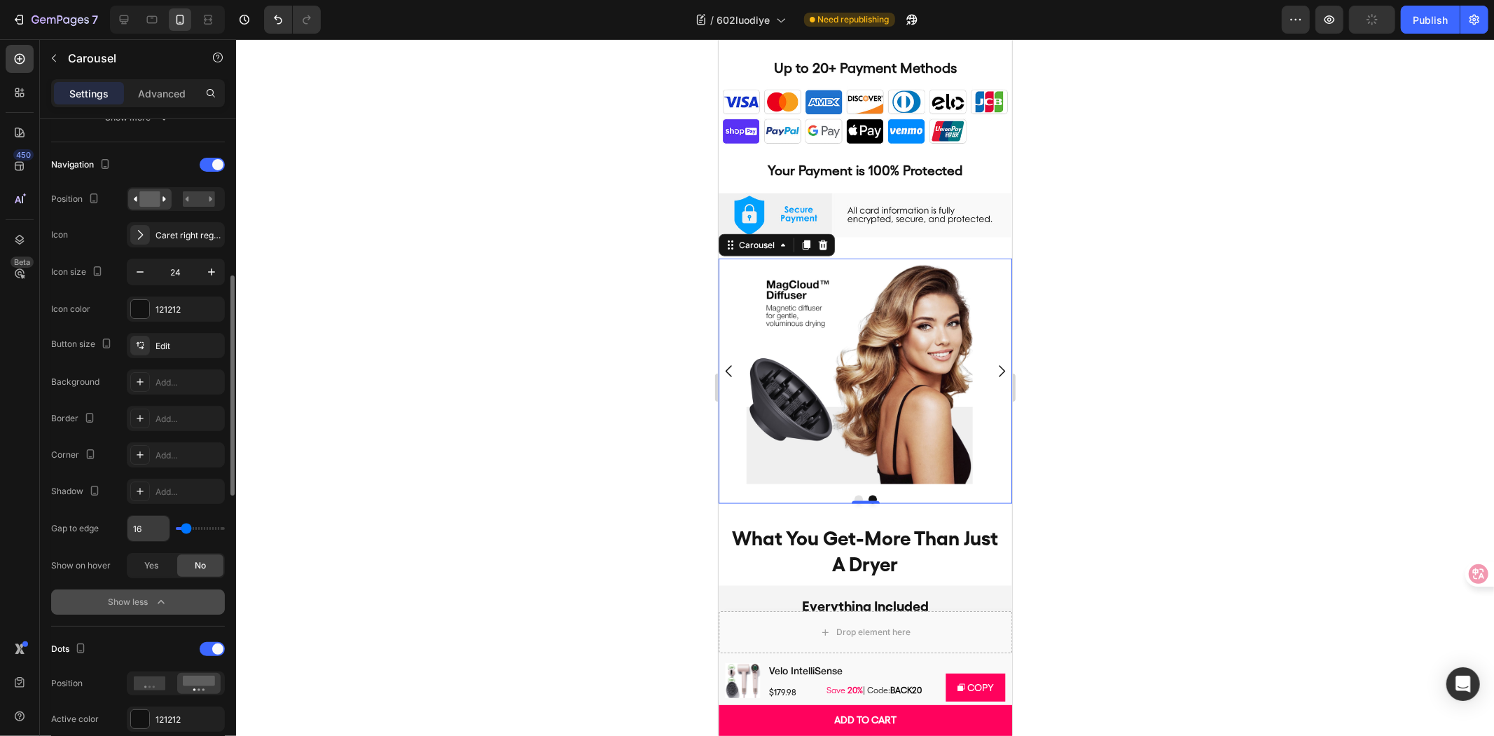
scroll to position [701, 0]
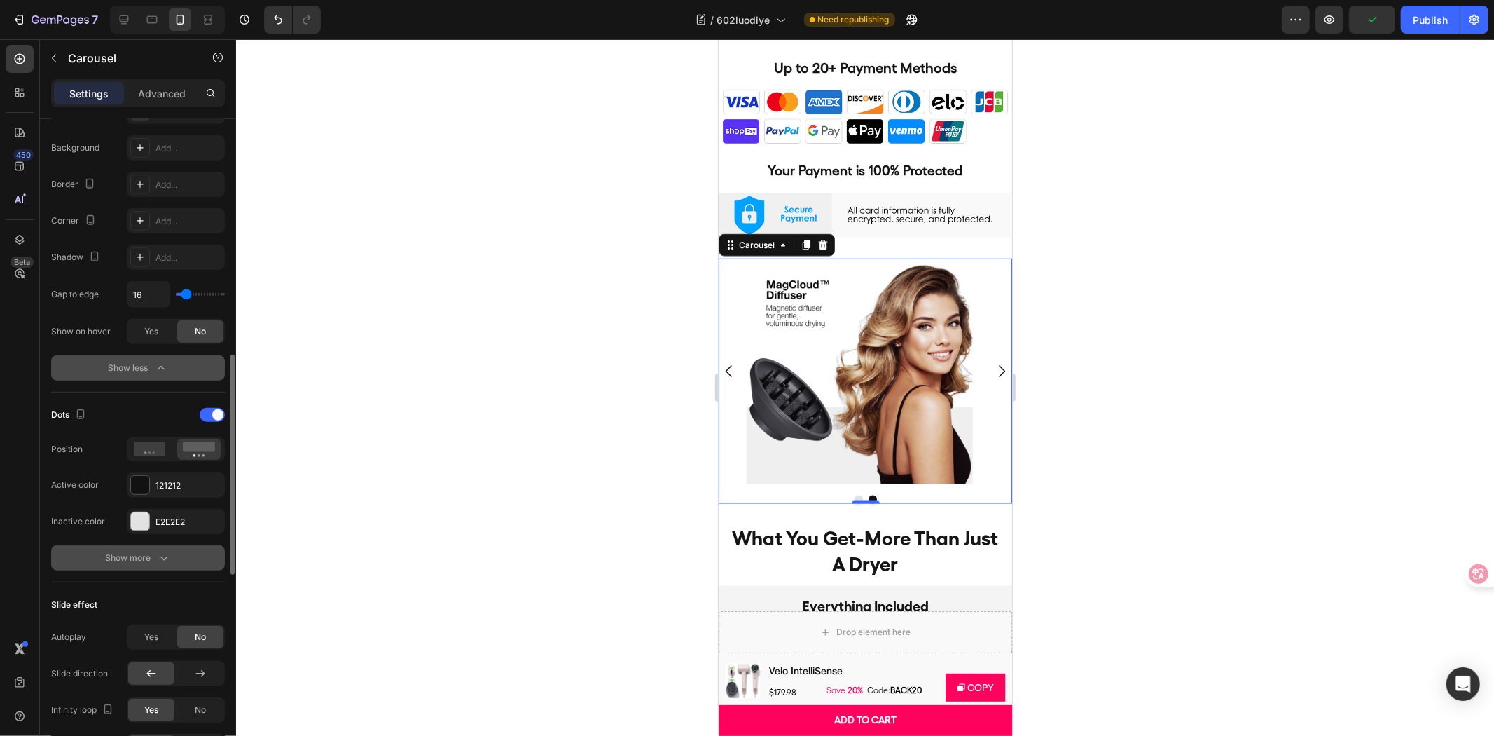
click at [153, 554] on div "Show more" at bounding box center [138, 558] width 65 height 14
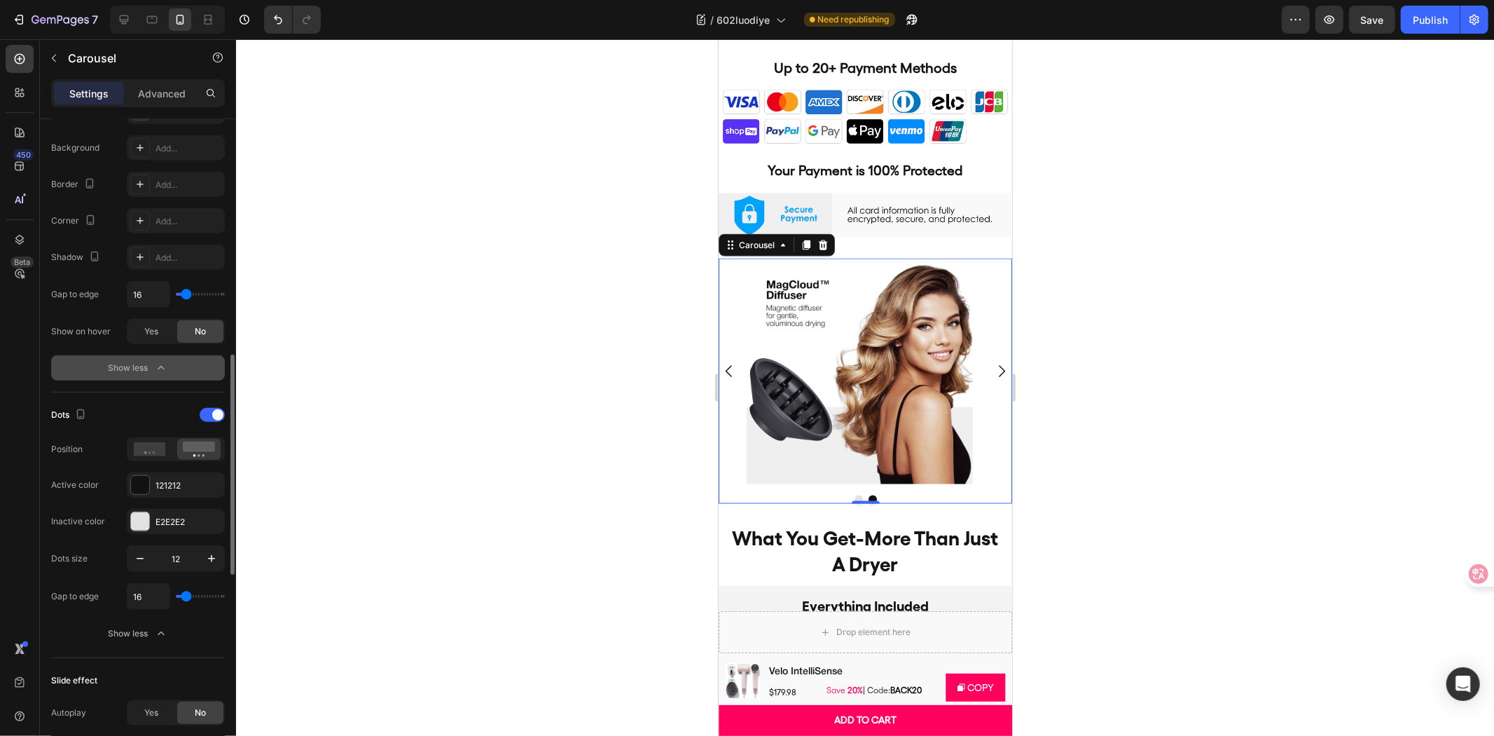
type input "0"
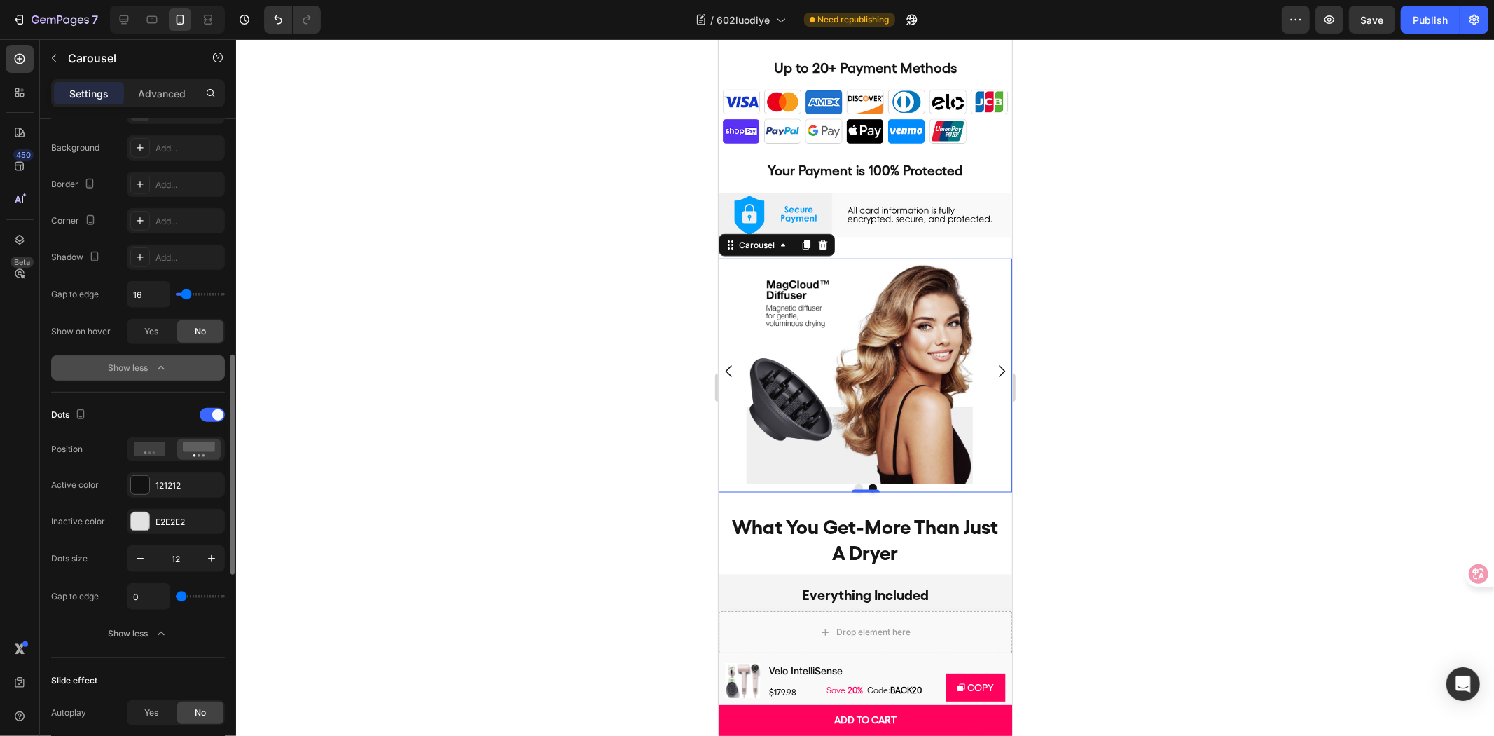
type input "2"
type input "7"
click at [184, 598] on input "range" at bounding box center [200, 596] width 49 height 3
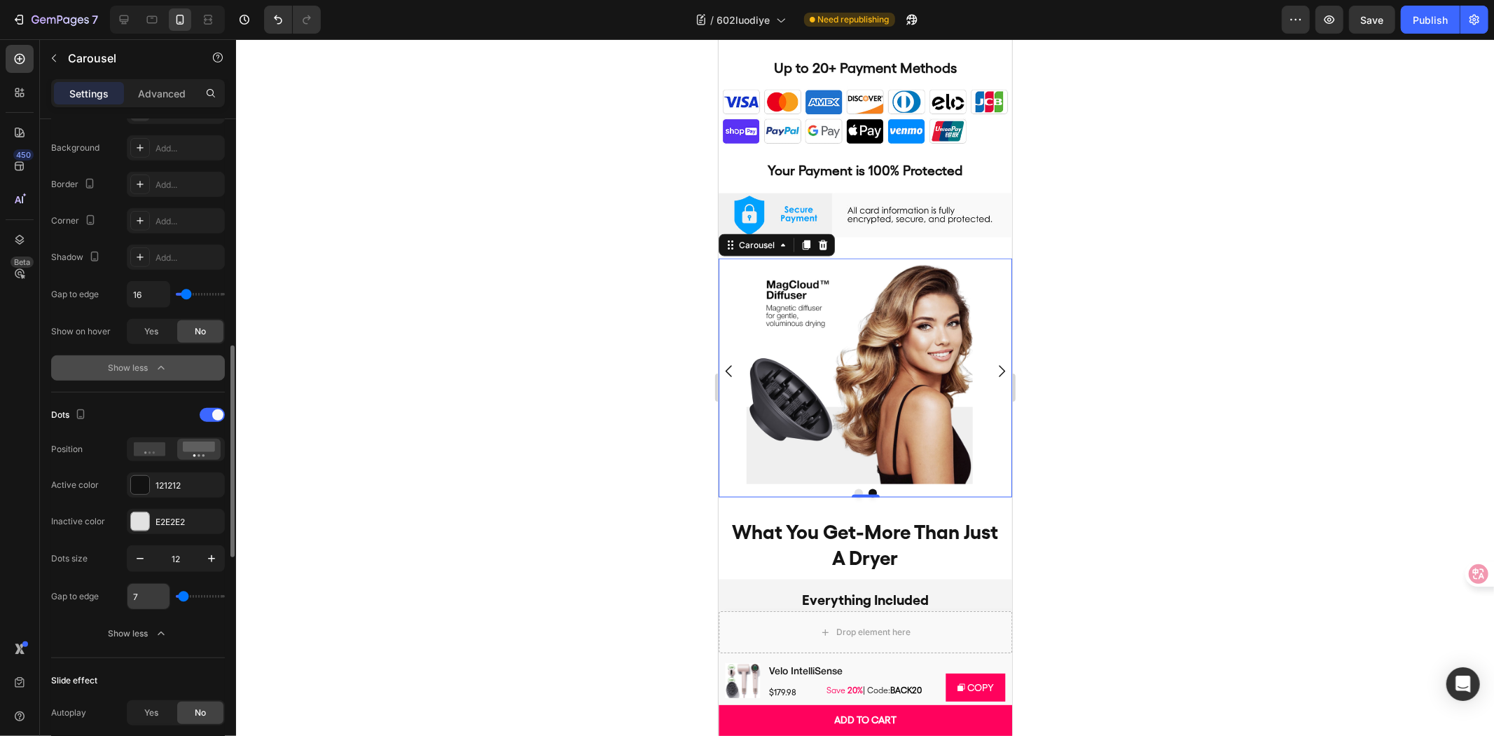
click at [153, 598] on input "7" at bounding box center [149, 596] width 42 height 25
type input "5"
click at [585, 495] on div at bounding box center [865, 387] width 1258 height 696
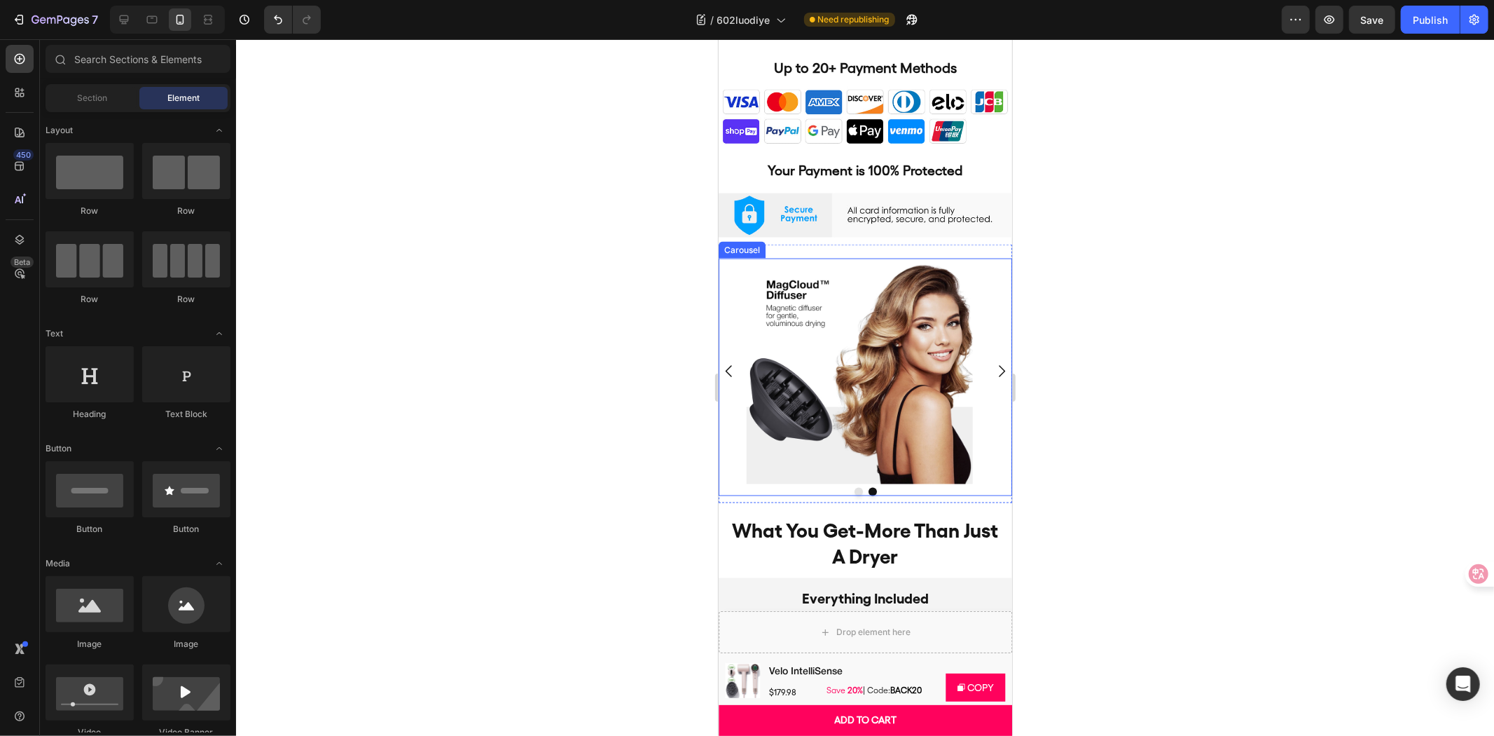
click at [993, 362] on icon "Carousel Next Arrow" at bounding box center [1001, 370] width 17 height 17
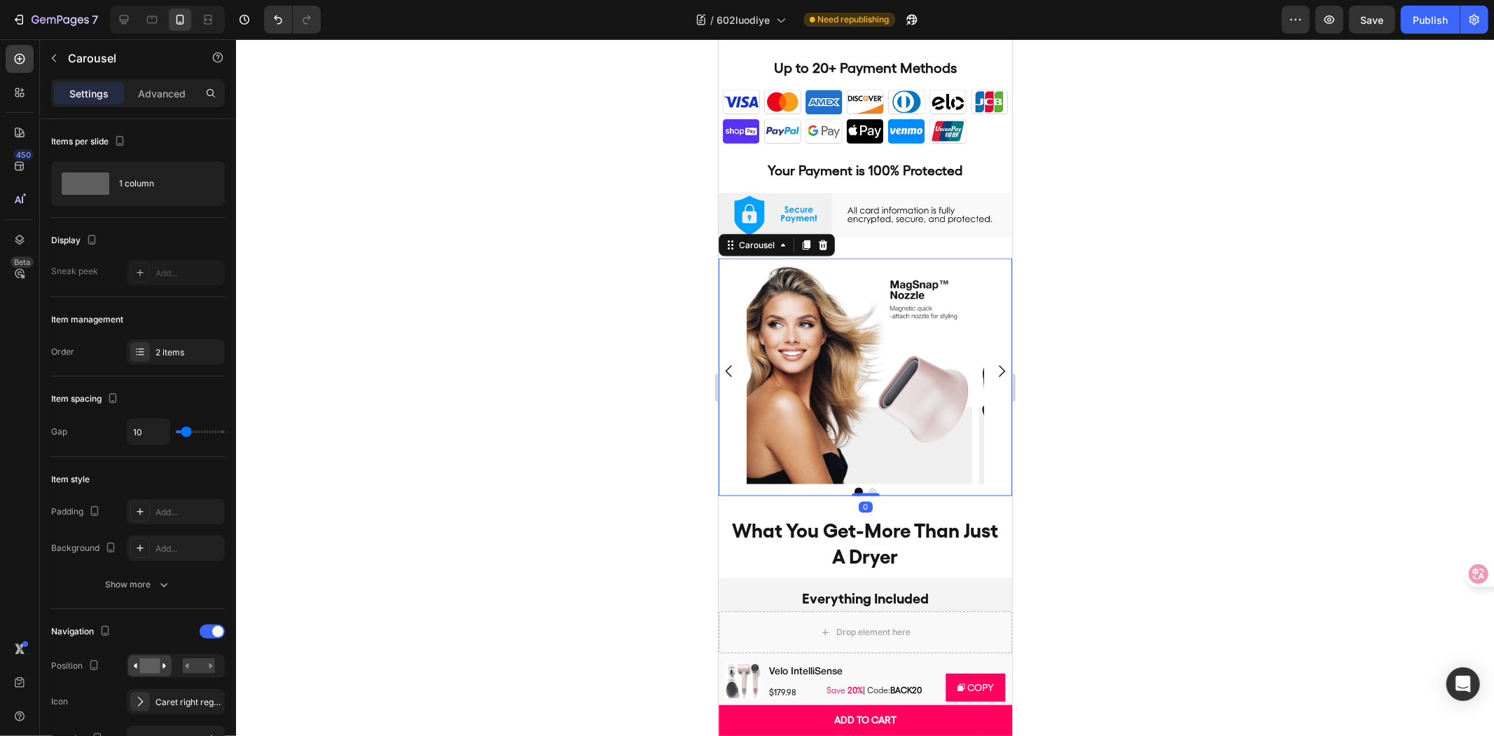
click at [990, 387] on div "Image Image" at bounding box center [865, 371] width 294 height 226
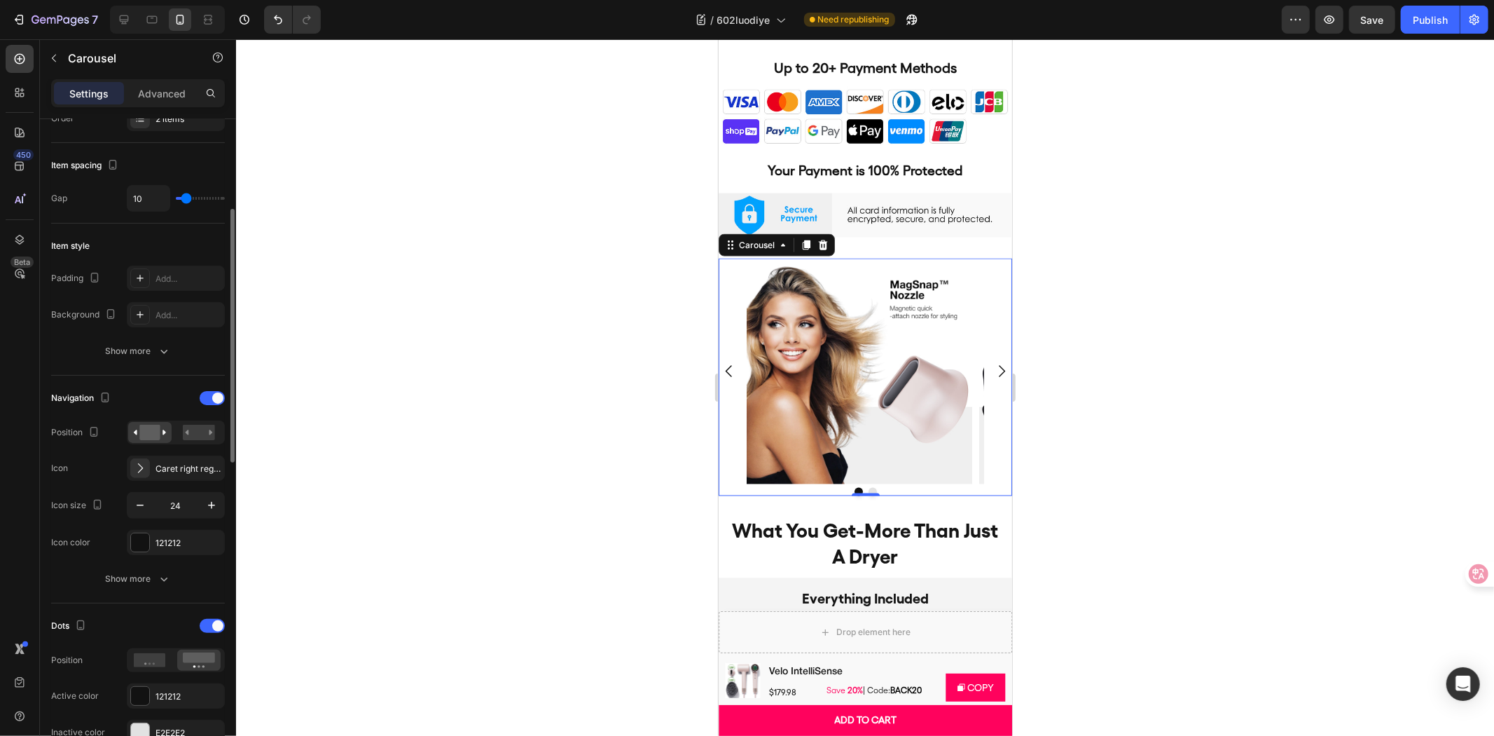
scroll to position [467, 0]
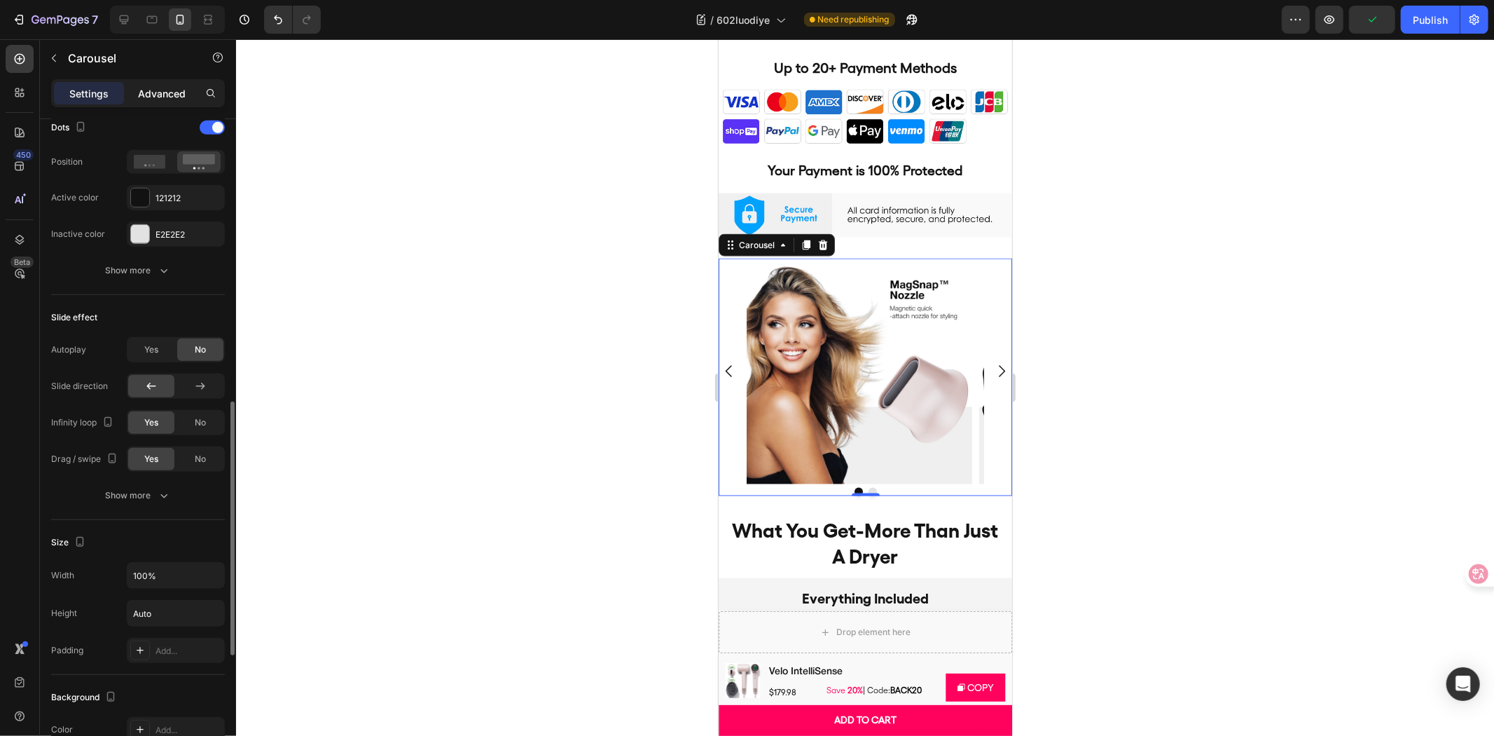
click at [148, 92] on p "Advanced" at bounding box center [162, 93] width 48 height 15
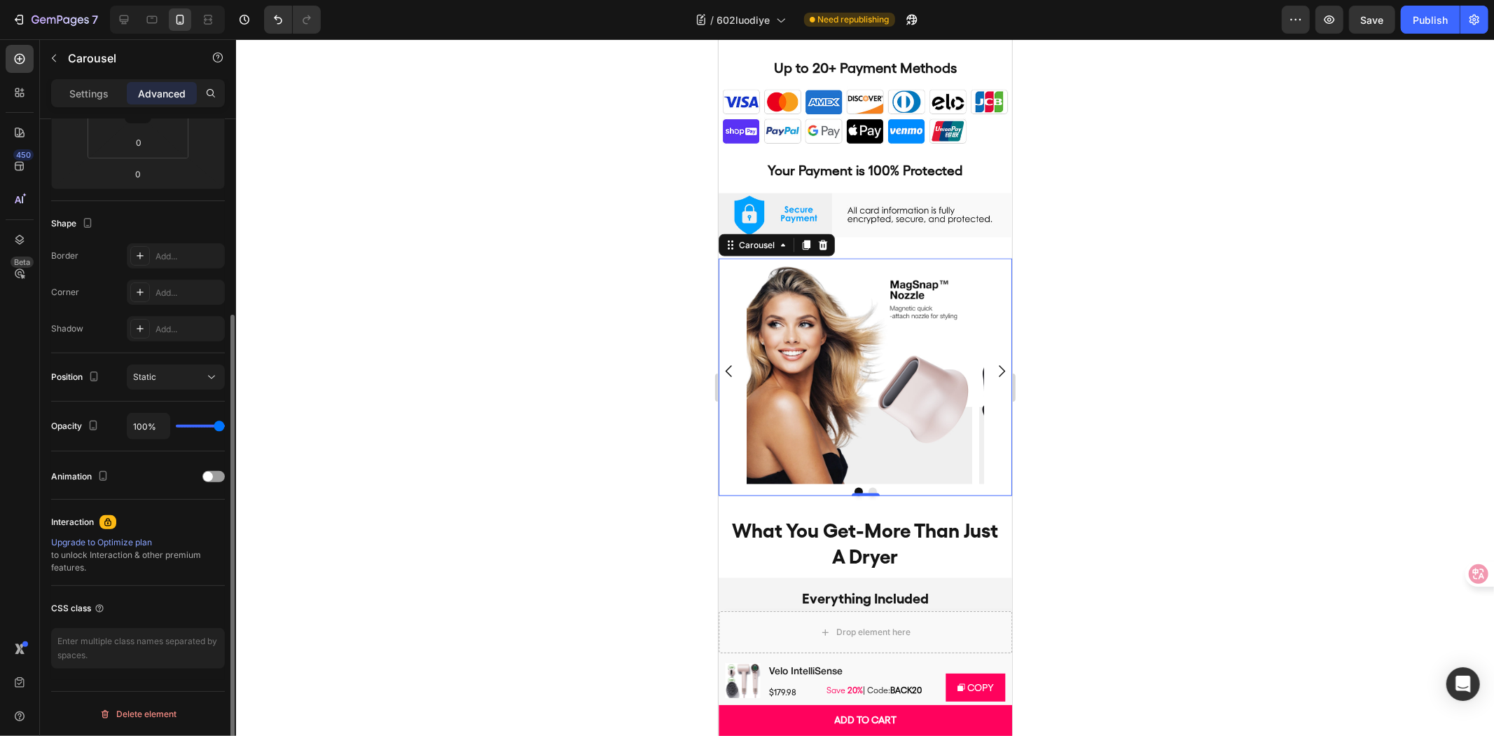
scroll to position [0, 0]
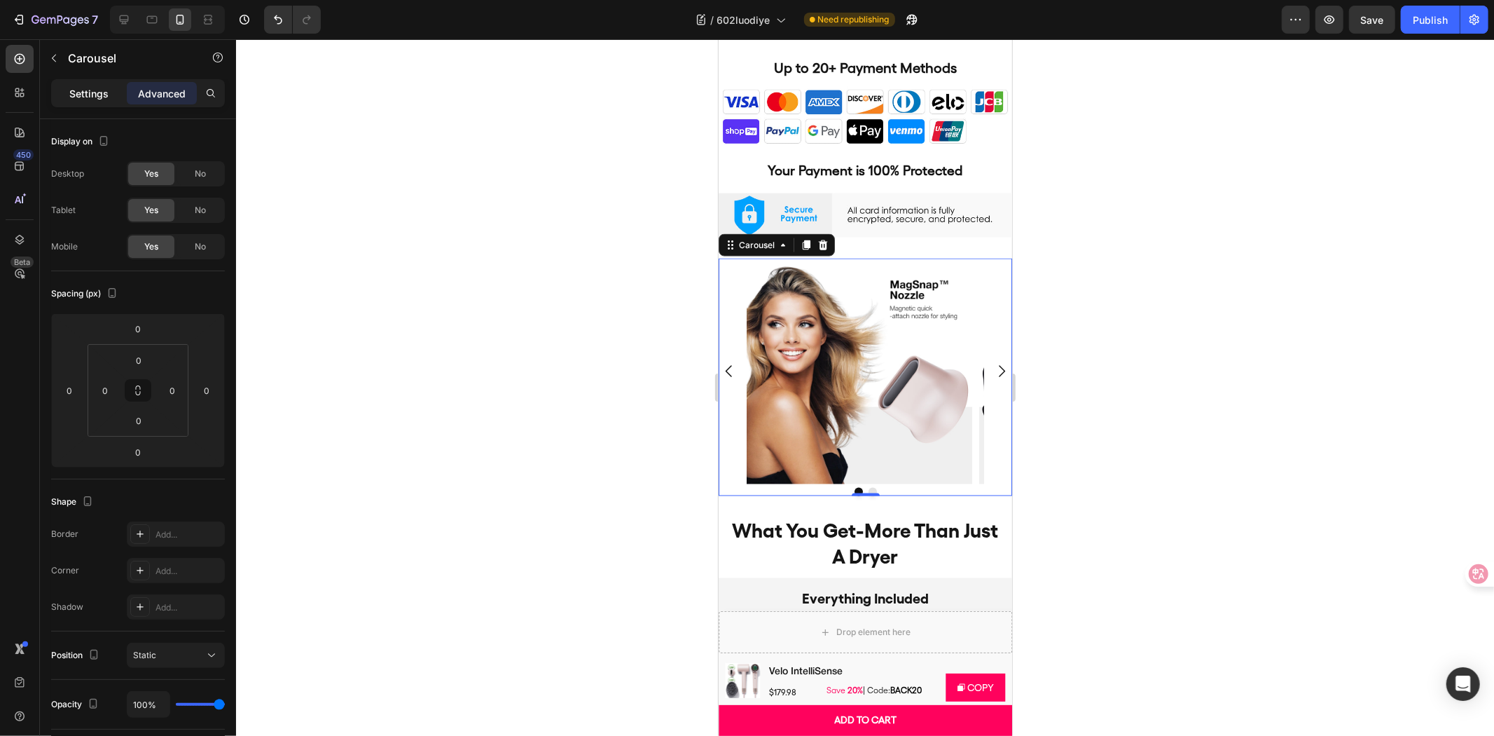
click at [90, 93] on p "Settings" at bounding box center [88, 93] width 39 height 15
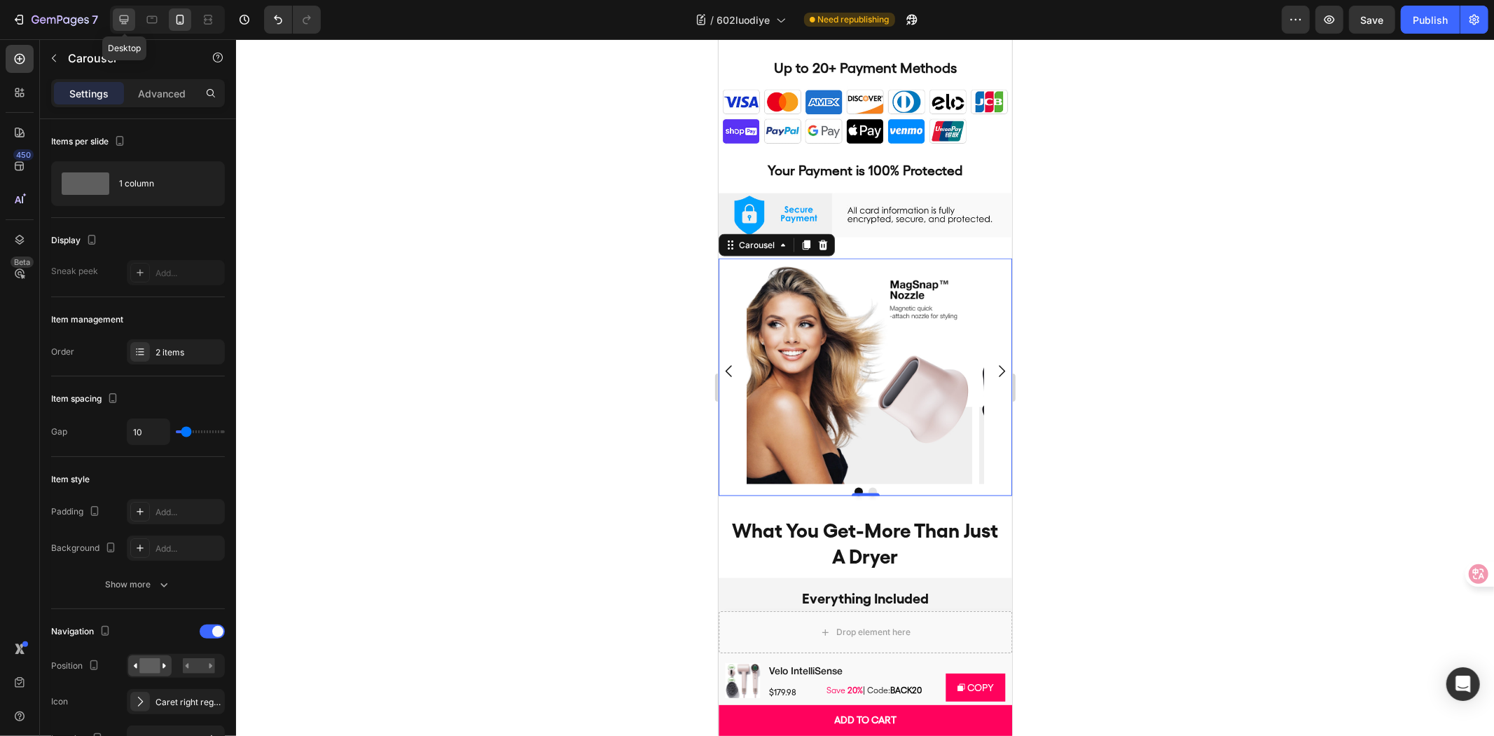
click at [128, 21] on icon at bounding box center [124, 19] width 9 height 9
type input "16"
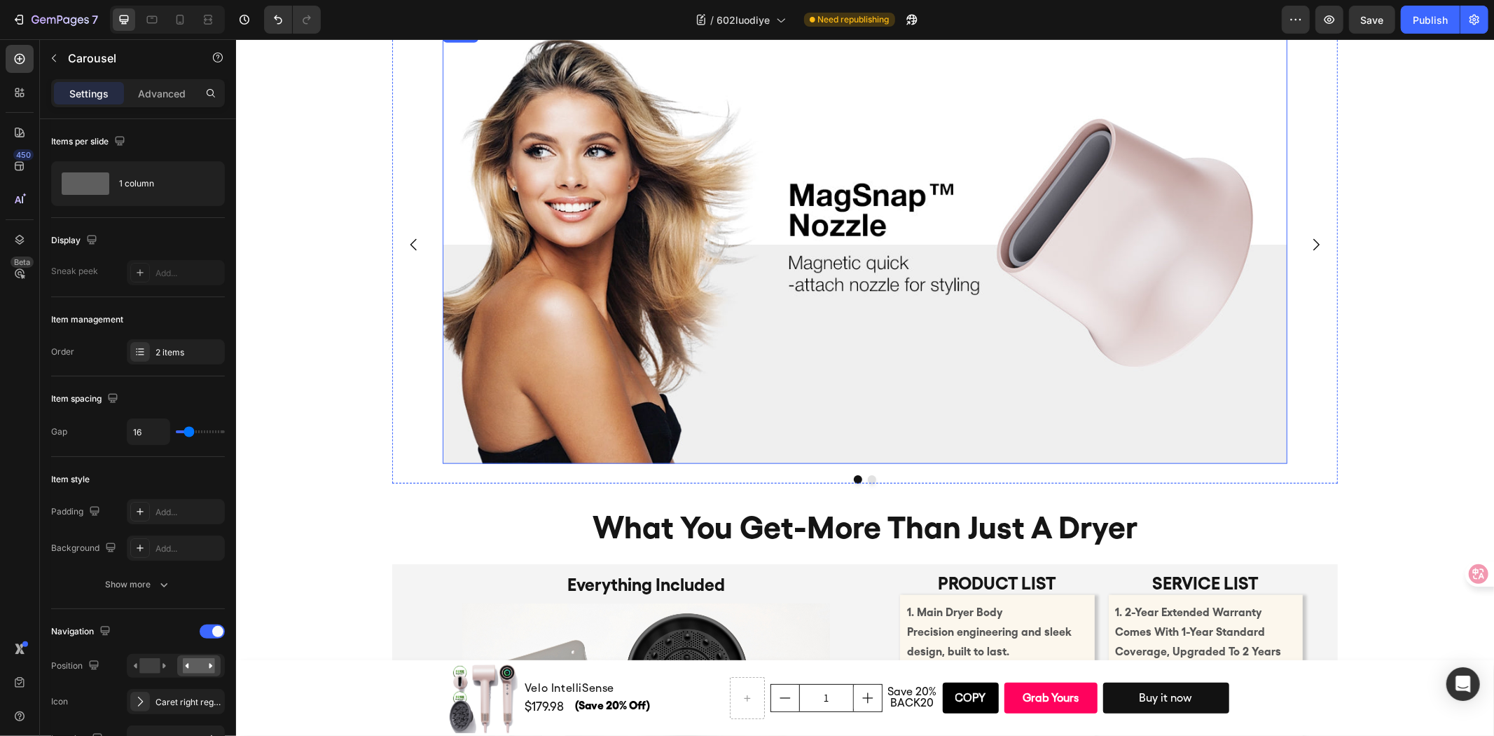
scroll to position [5860, 0]
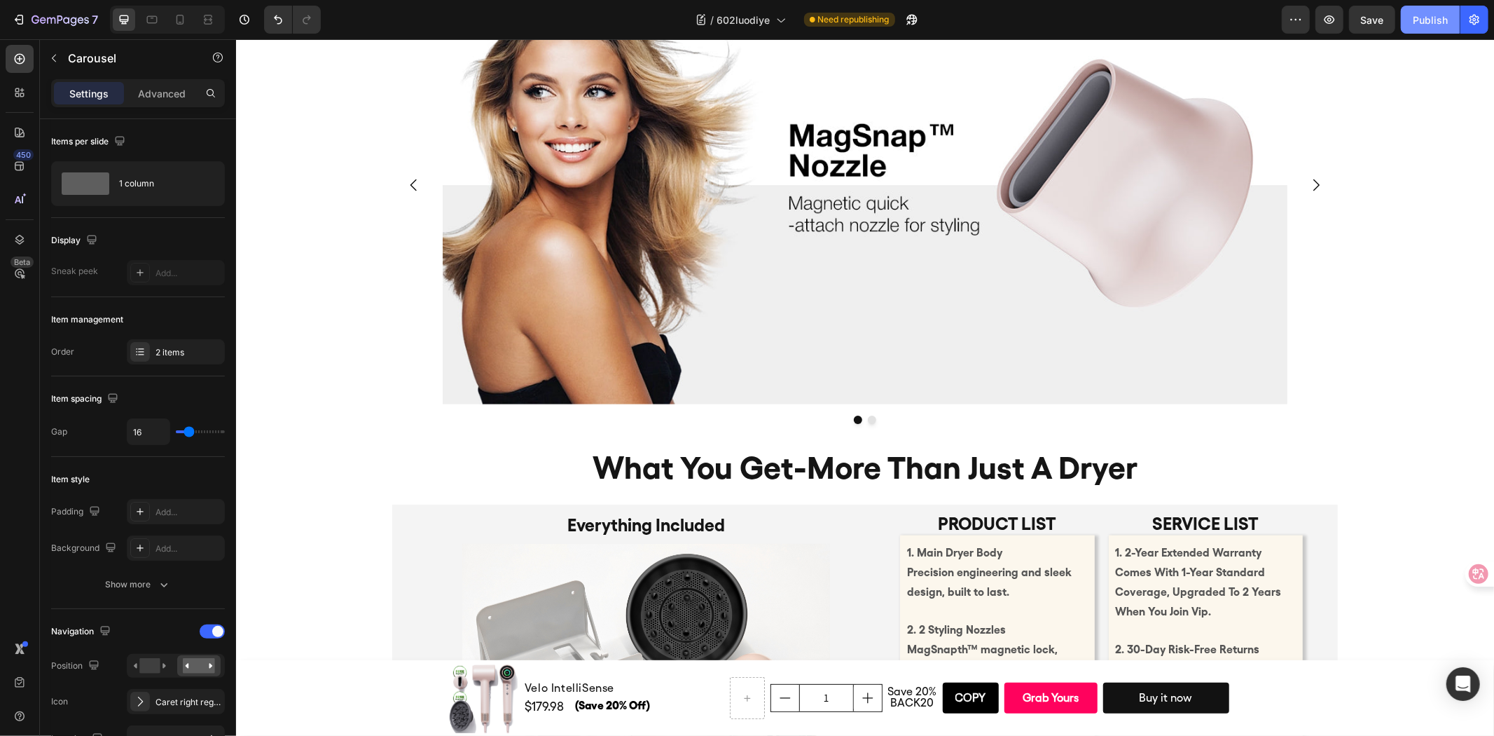
click at [1434, 25] on div "Publish" at bounding box center [1430, 20] width 35 height 15
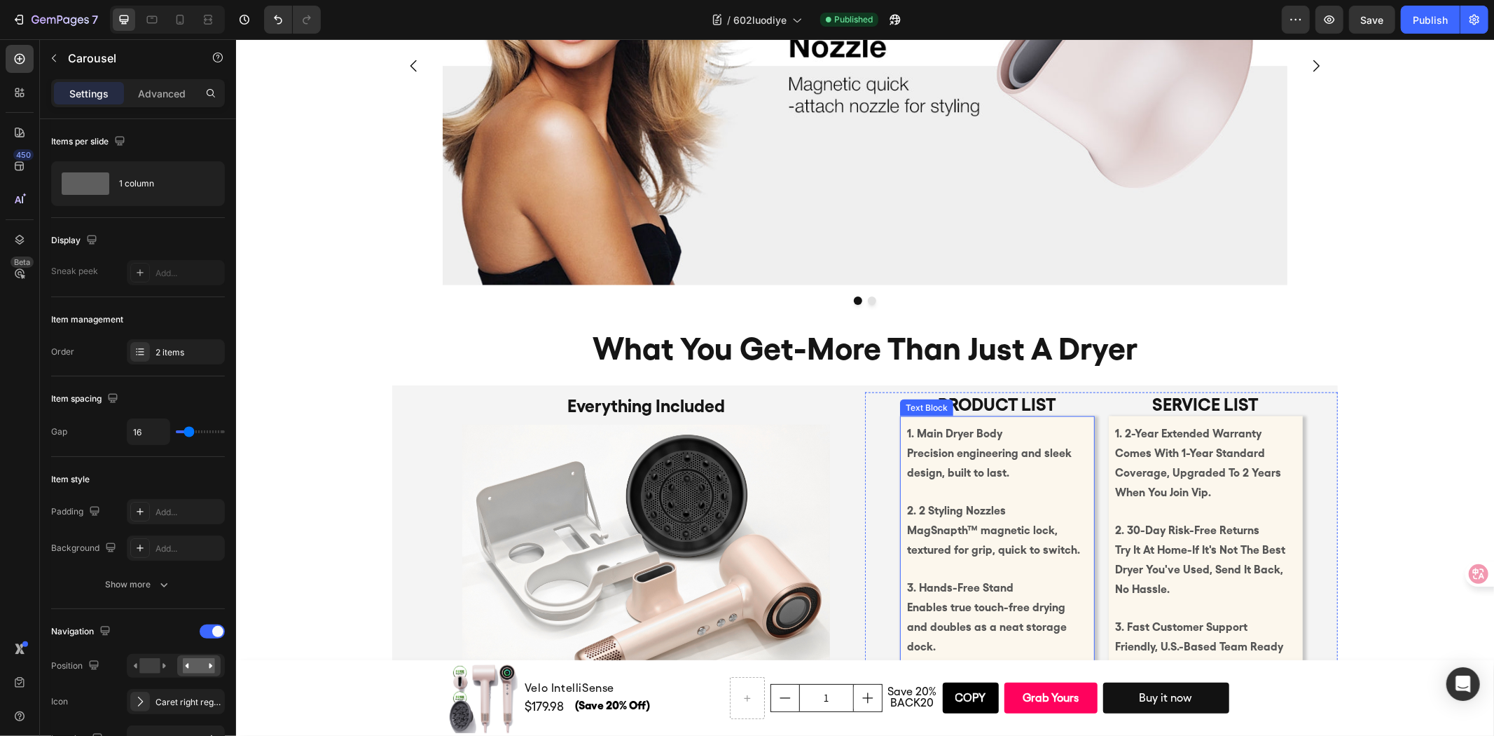
scroll to position [6171, 0]
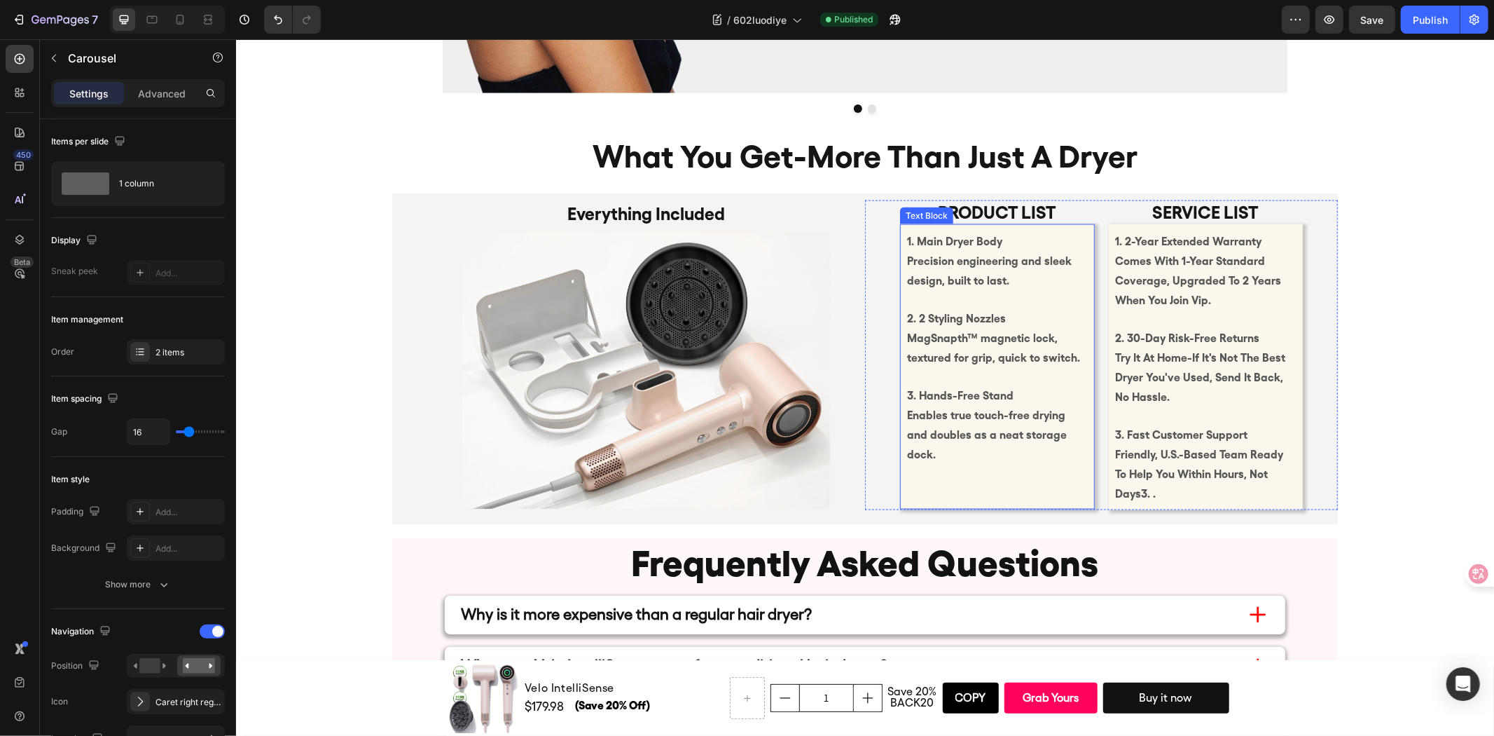
click at [1068, 464] on div "1. Main Dryer Body Precision engineering and sleek design, built to last. 2. 2 …" at bounding box center [997, 366] width 195 height 285
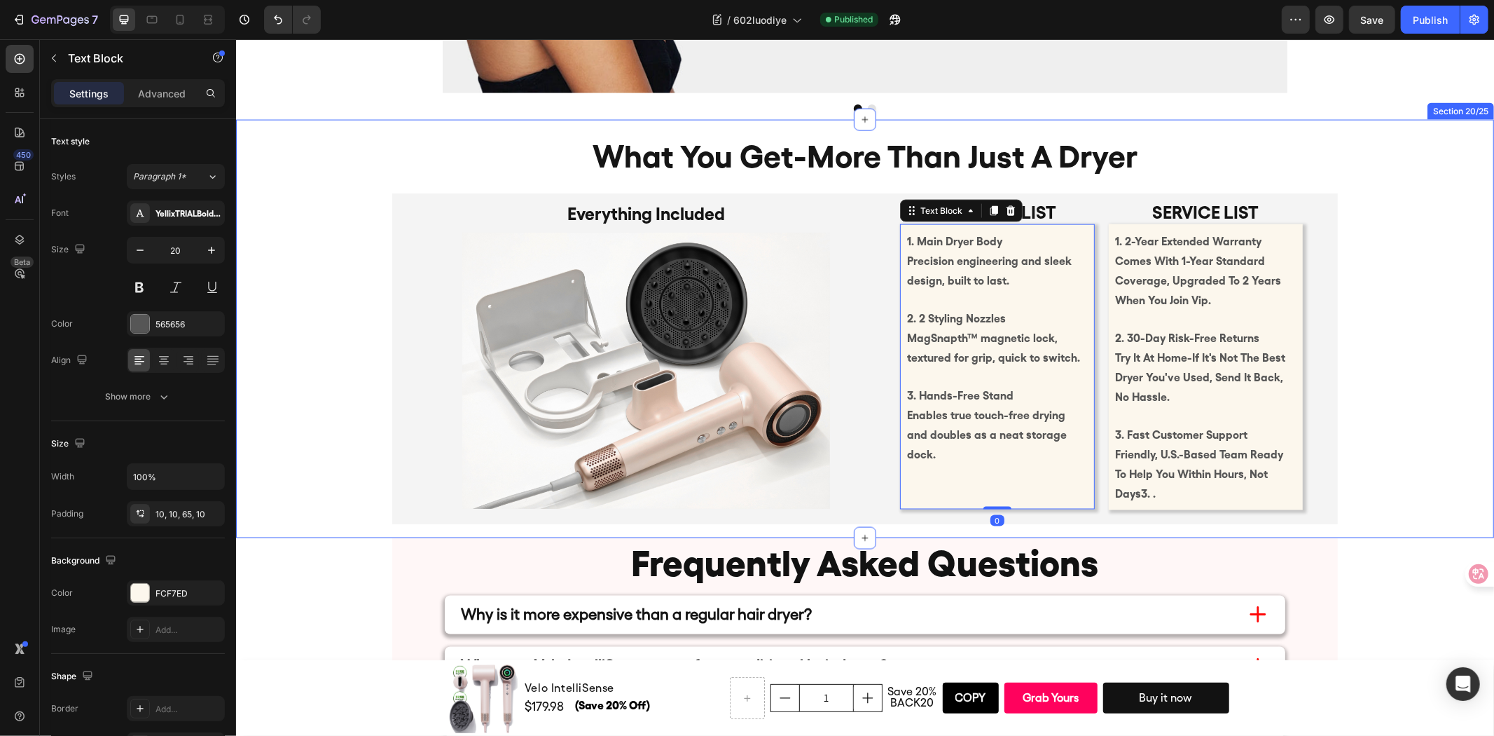
click at [1359, 479] on div "what you get-more than just a dryer Heading Product list Text Block 1. Main Dry…" at bounding box center [864, 321] width 1258 height 404
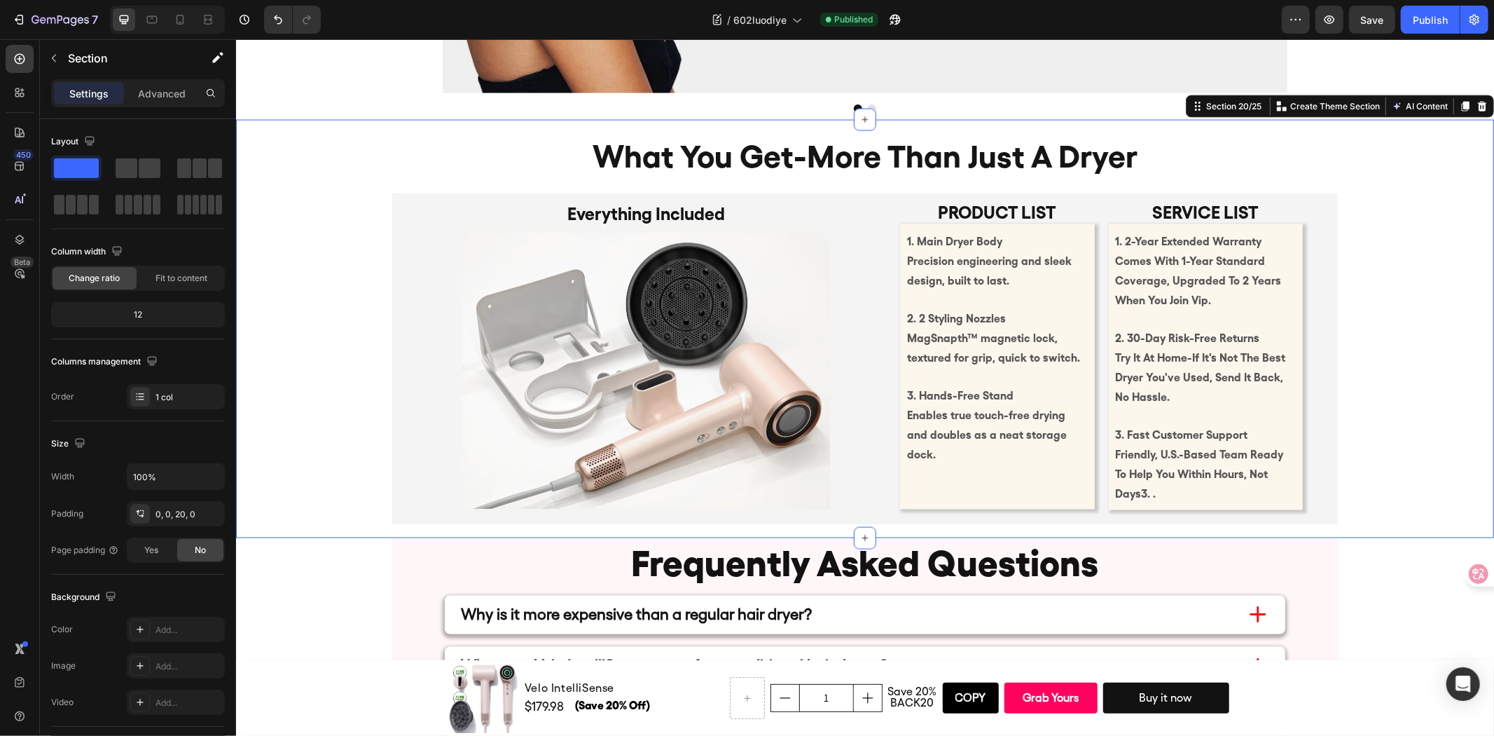
click at [1319, 488] on div "Product list Text Block 1. Main Dryer Body Precision engineering and sleek desi…" at bounding box center [1101, 355] width 473 height 310
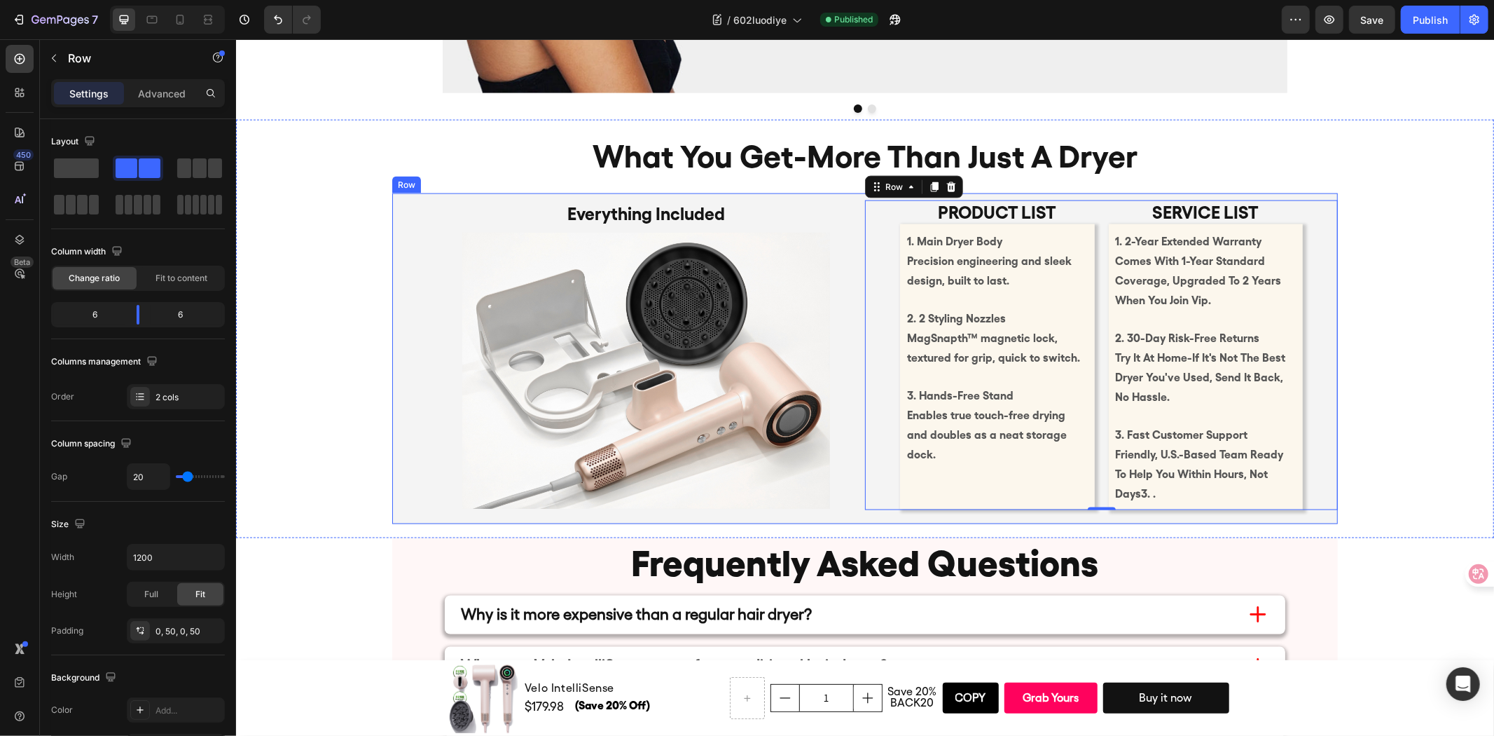
click at [1316, 502] on div "Product list Text Block 1. Main Dryer Body Precision engineering and sleek desi…" at bounding box center [1101, 355] width 473 height 310
click at [710, 207] on p "Everything Included" at bounding box center [645, 212] width 365 height 21
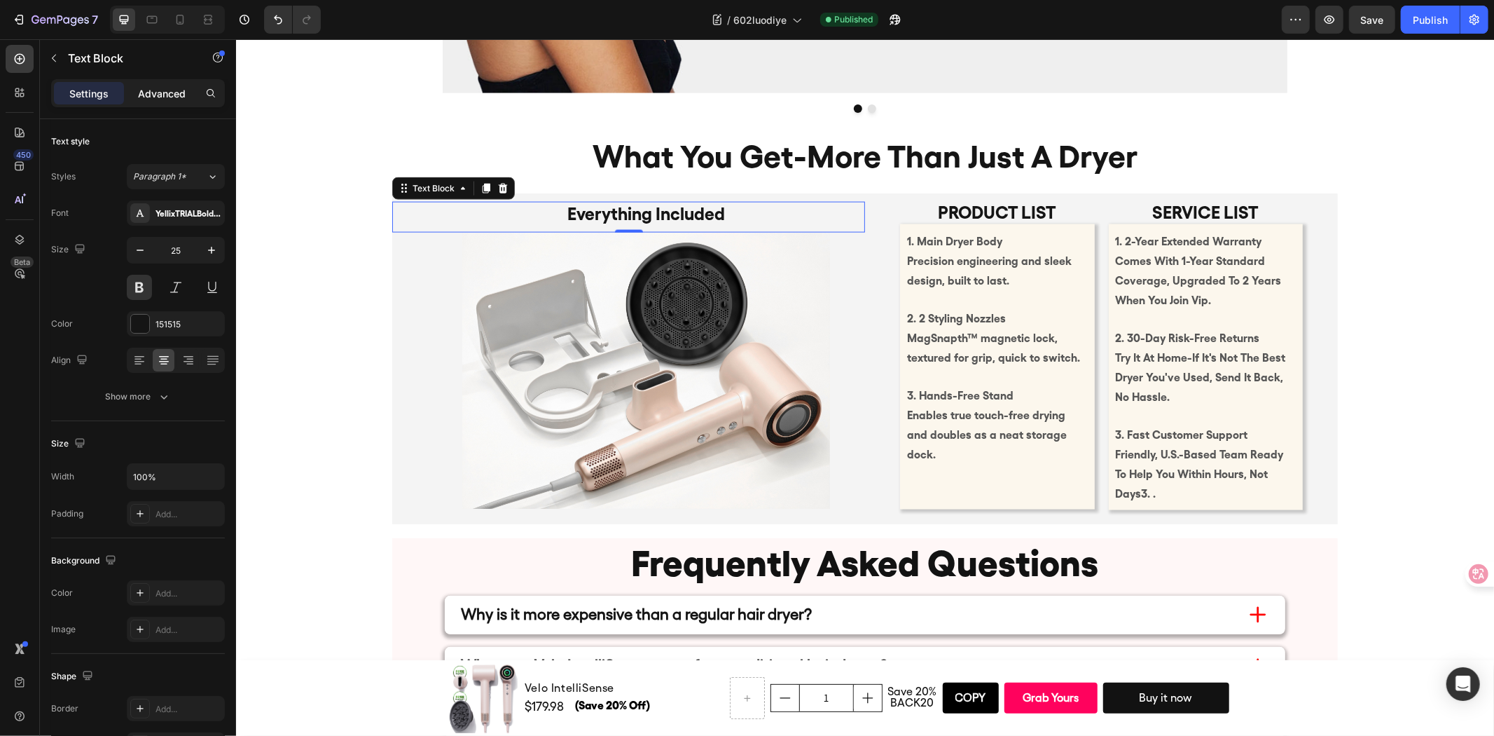
click at [159, 90] on p "Advanced" at bounding box center [162, 93] width 48 height 15
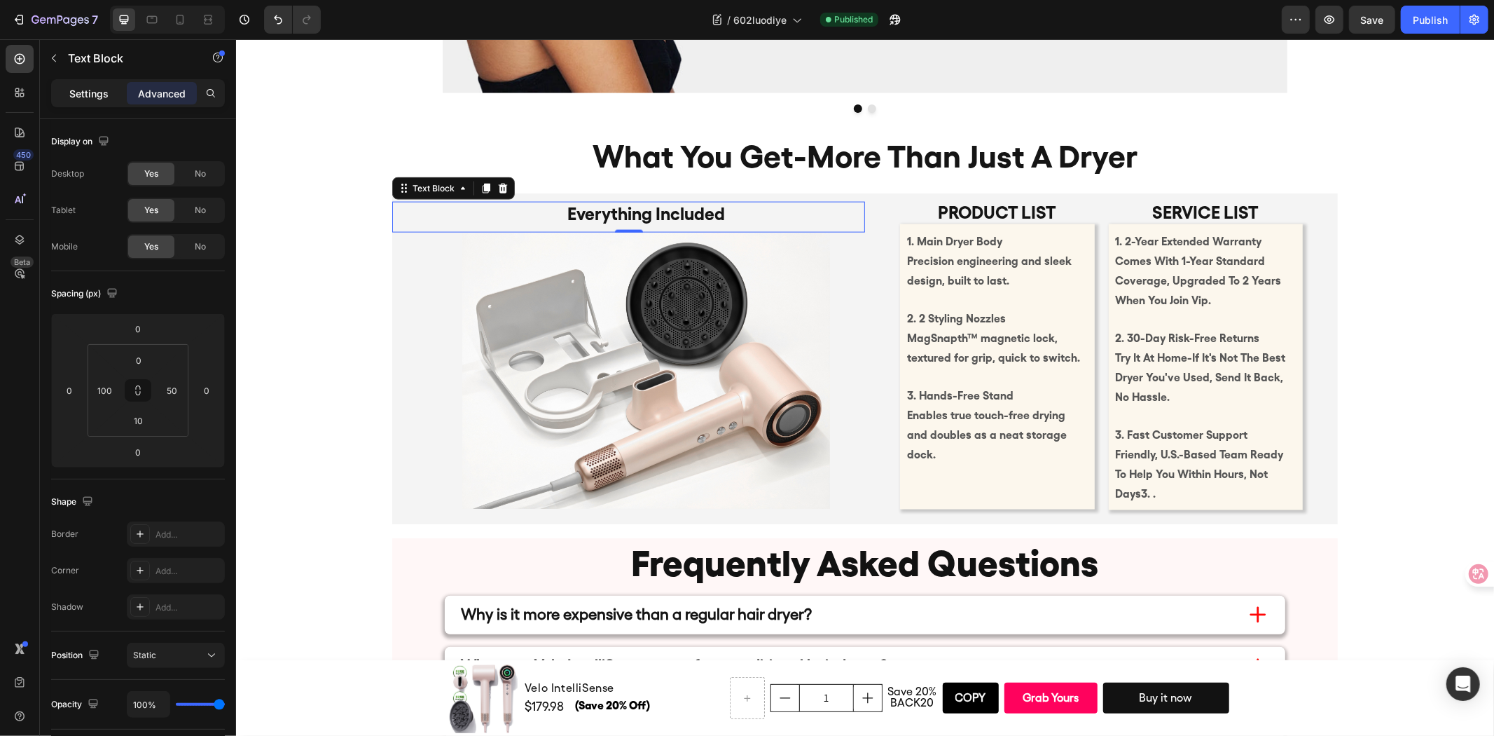
click at [105, 98] on p "Settings" at bounding box center [88, 93] width 39 height 15
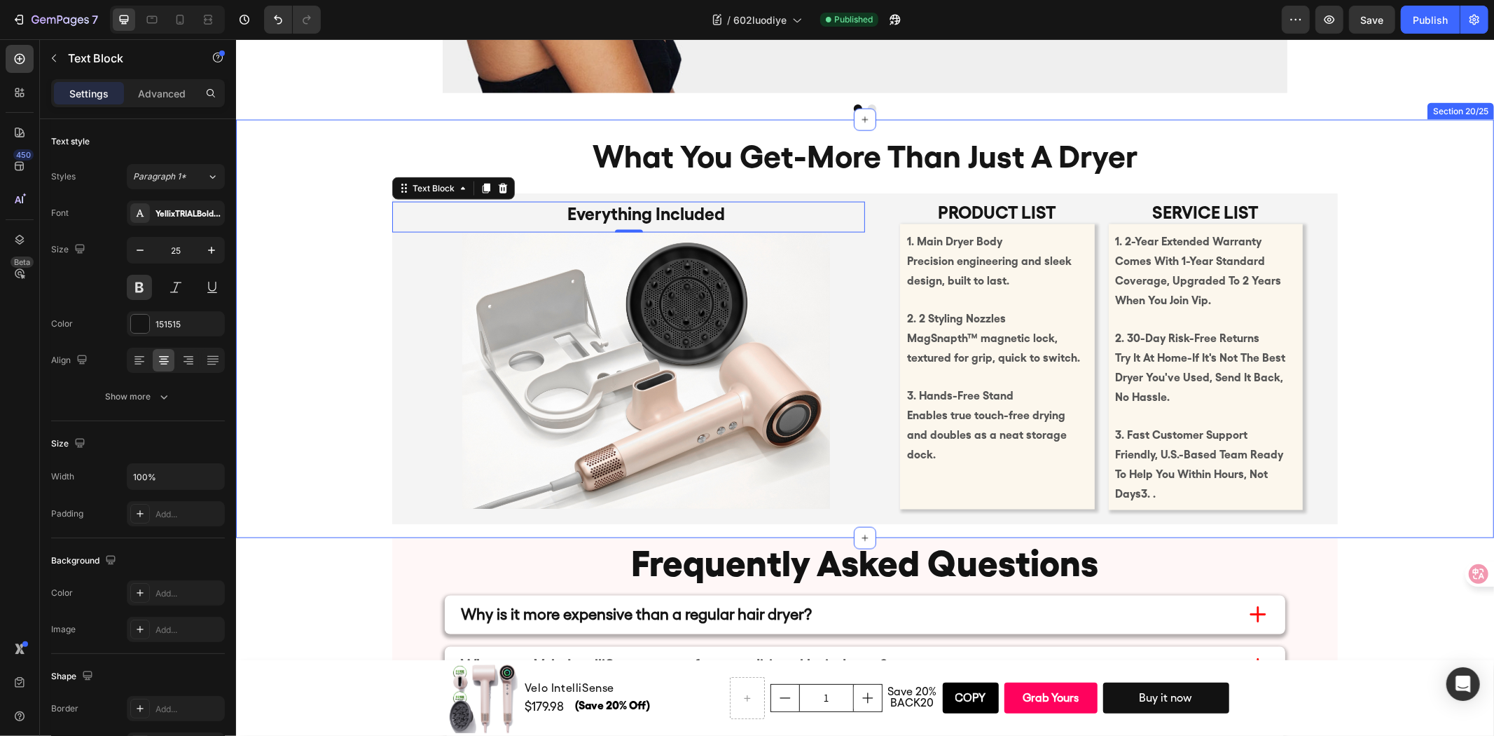
click at [294, 304] on div "what you get-more than just a dryer Heading Product list Text Block 1. Main Dry…" at bounding box center [864, 321] width 1258 height 404
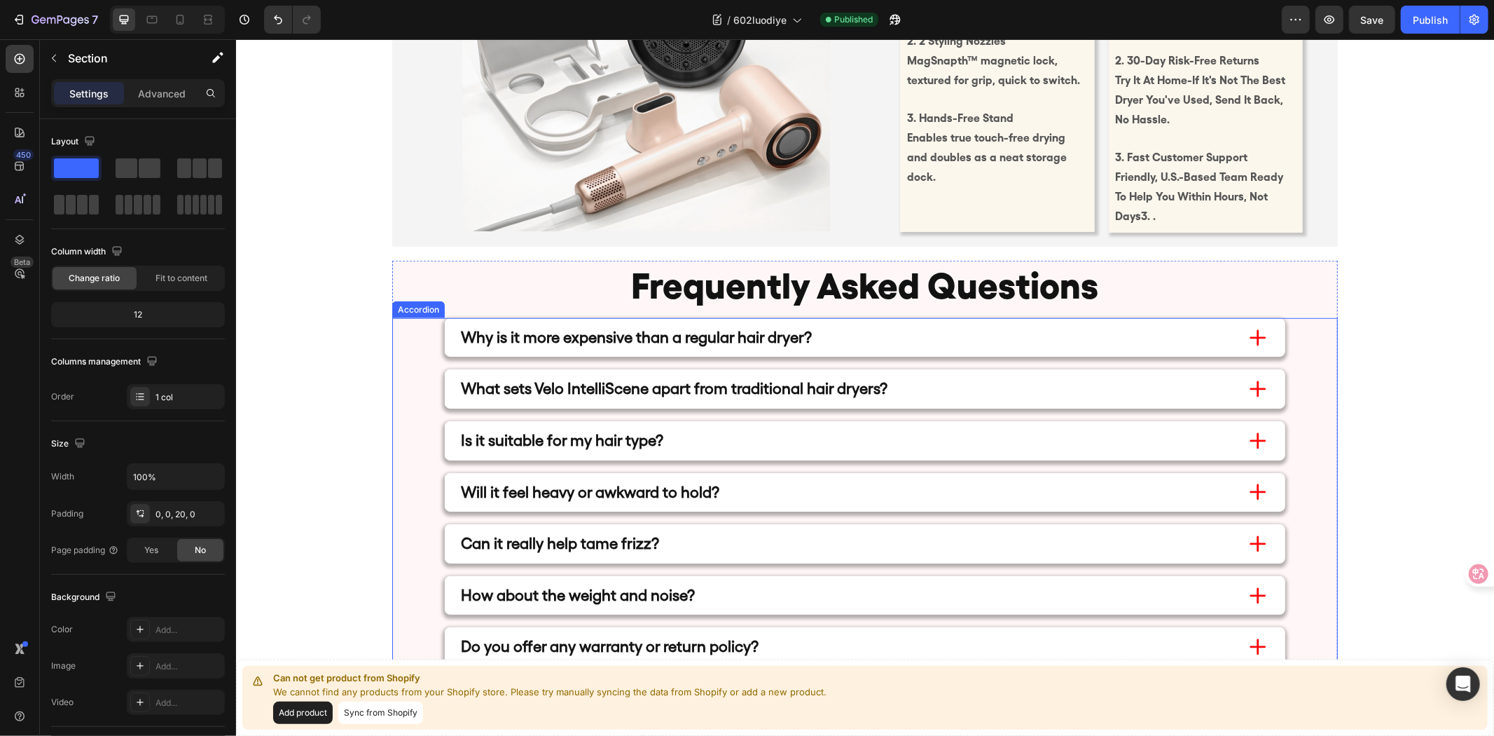
scroll to position [5704, 0]
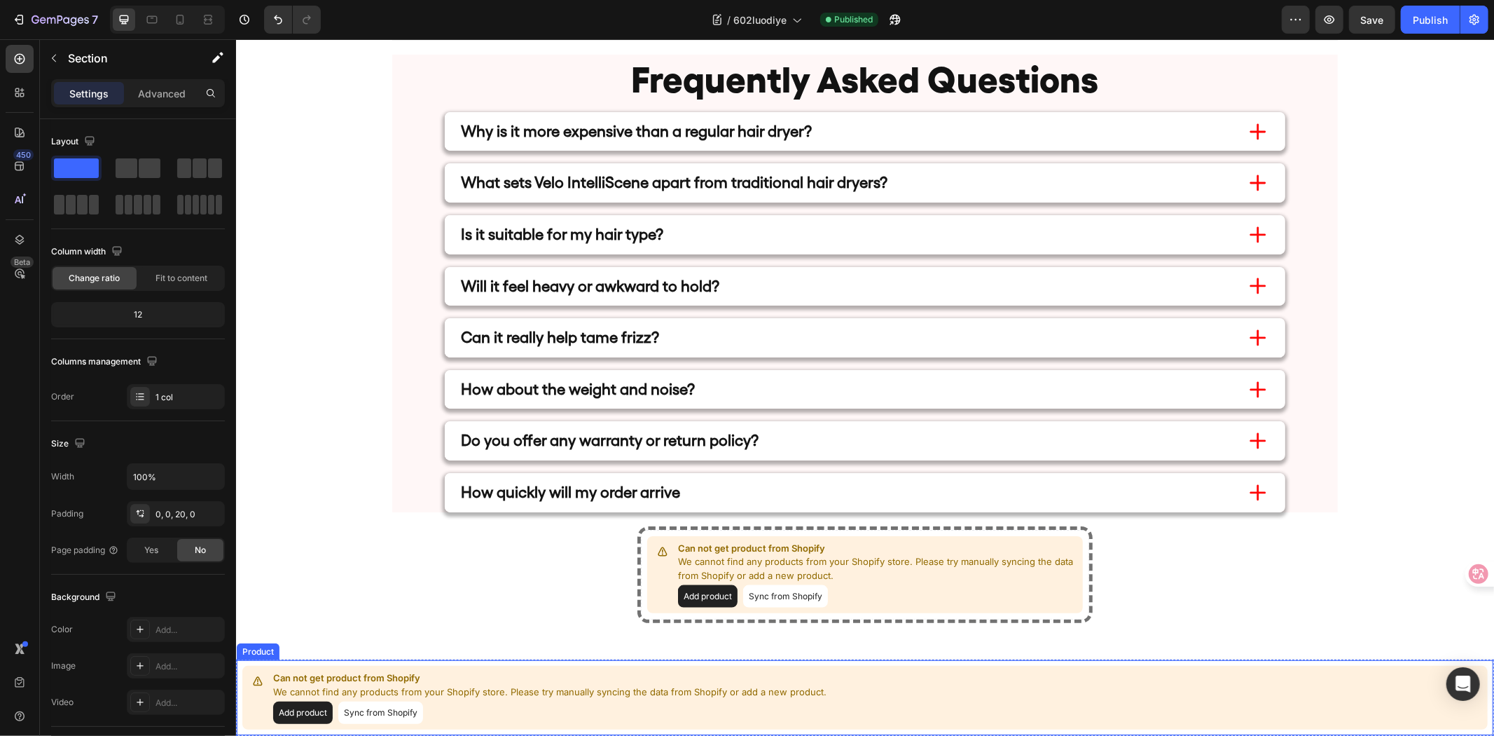
click at [370, 705] on button "Sync from Shopify" at bounding box center [380, 712] width 85 height 22
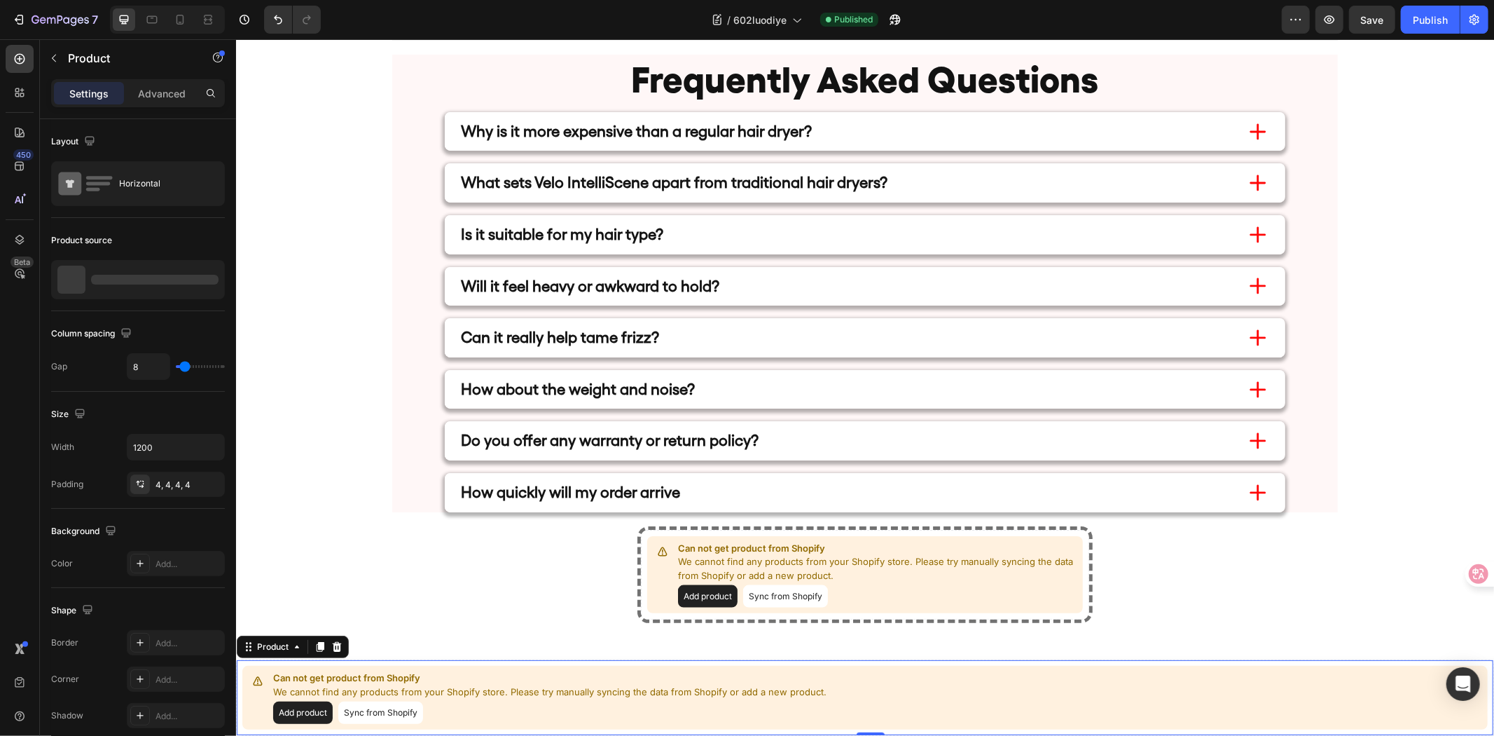
click at [380, 714] on button "Sync from Shopify" at bounding box center [380, 712] width 85 height 22
click at [812, 589] on button "Sync from Shopify" at bounding box center [785, 595] width 85 height 22
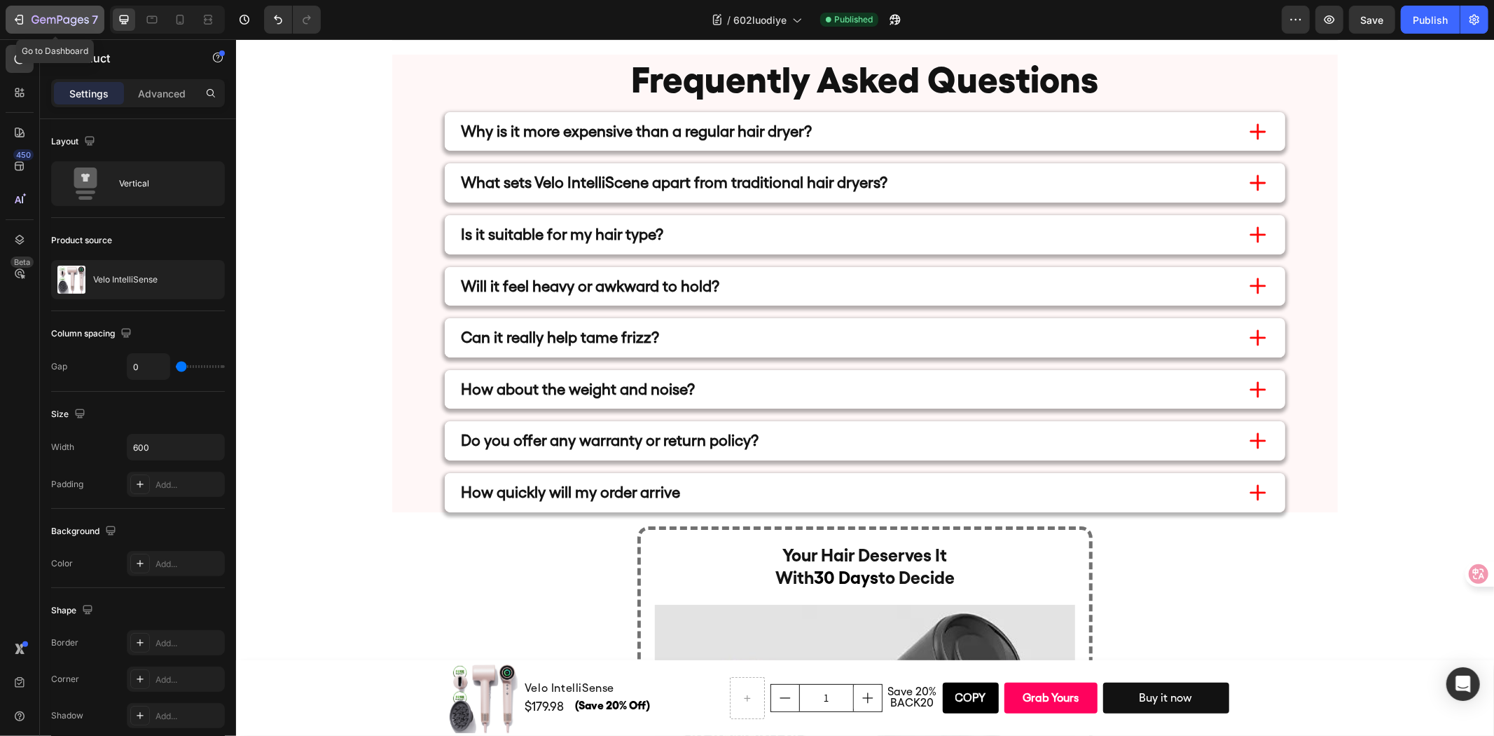
click at [68, 10] on button "7" at bounding box center [55, 20] width 99 height 28
